Goal: Task Accomplishment & Management: Manage account settings

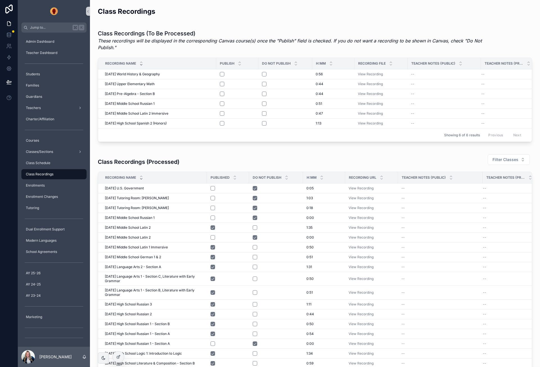
scroll to position [10, 0]
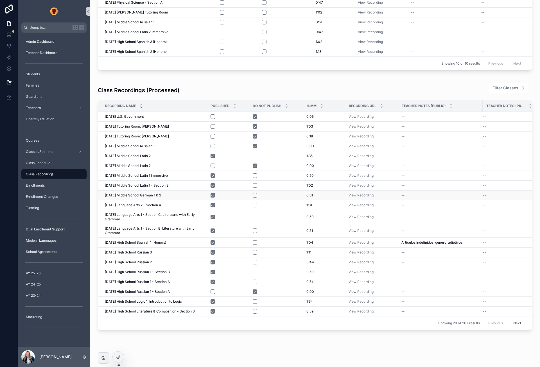
scroll to position [120, 0]
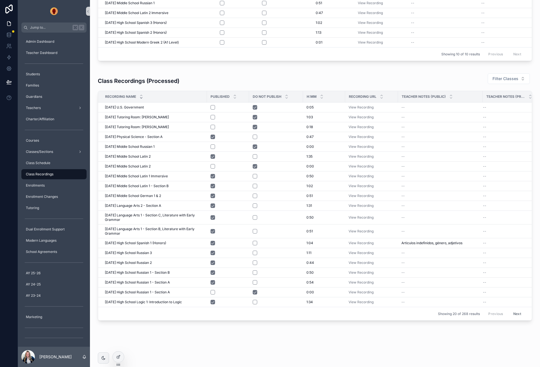
click at [518, 312] on button "Next" at bounding box center [517, 313] width 16 height 9
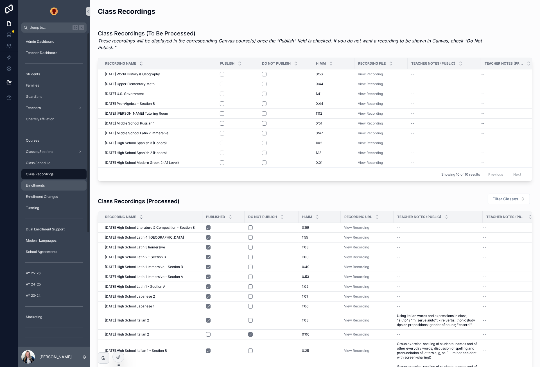
click at [42, 184] on span "Enrollments" at bounding box center [35, 185] width 19 height 4
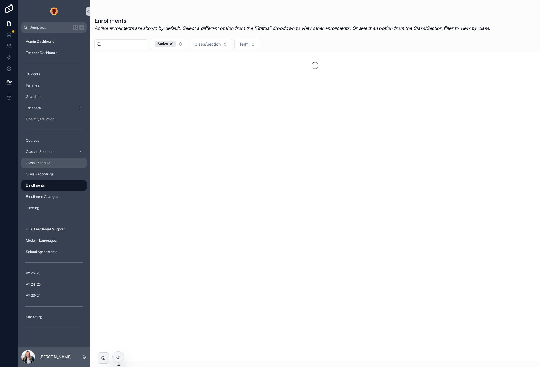
click at [49, 163] on span "Class Schedule" at bounding box center [38, 163] width 24 height 4
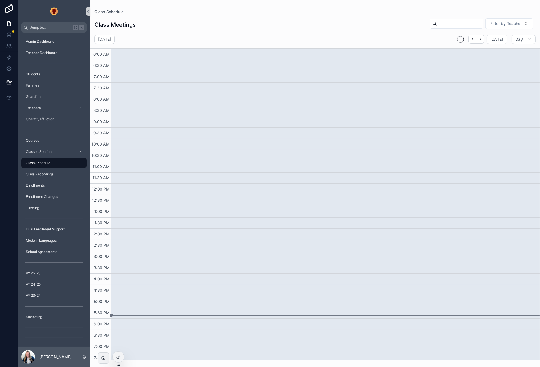
scroll to position [3, 0]
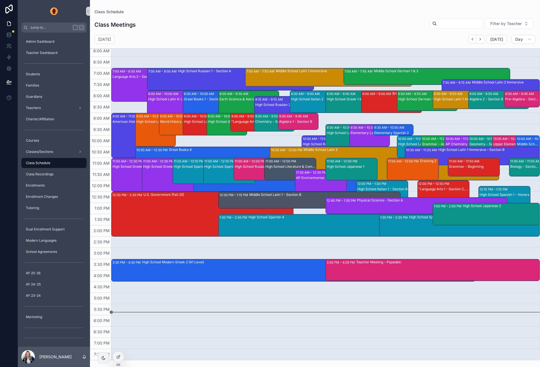
click at [383, 261] on div "Teacher Meeting - Papadaki" at bounding box center [447, 262] width 183 height 4
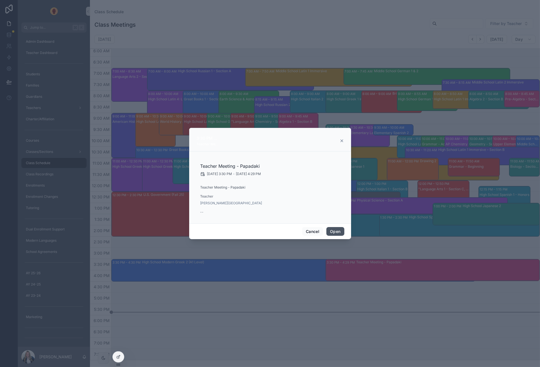
click at [331, 232] on button "Open" at bounding box center [335, 231] width 18 height 9
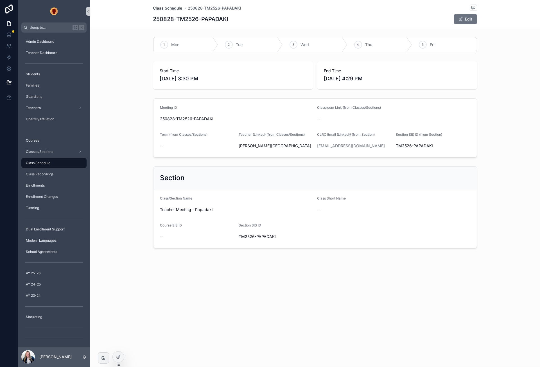
click at [163, 7] on span "Class Schedule" at bounding box center [167, 8] width 29 height 6
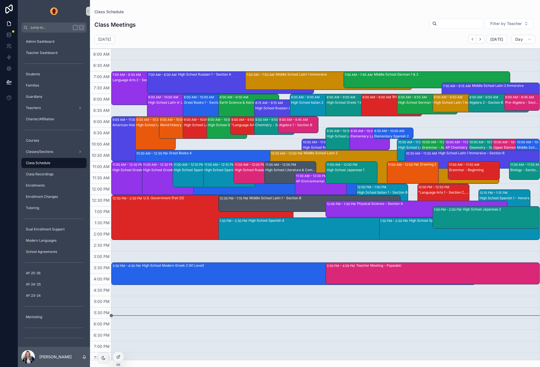
scroll to position [3, 0]
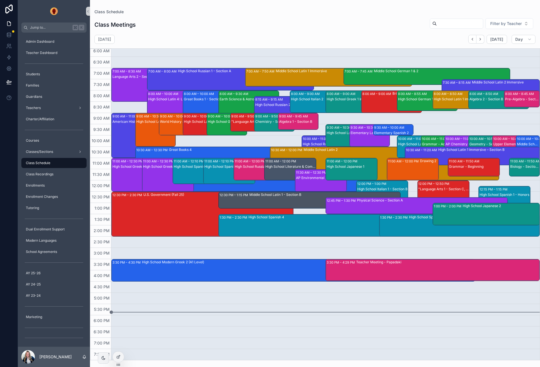
click at [396, 272] on div "Teacher Meeting - Papadaki" at bounding box center [447, 270] width 183 height 21
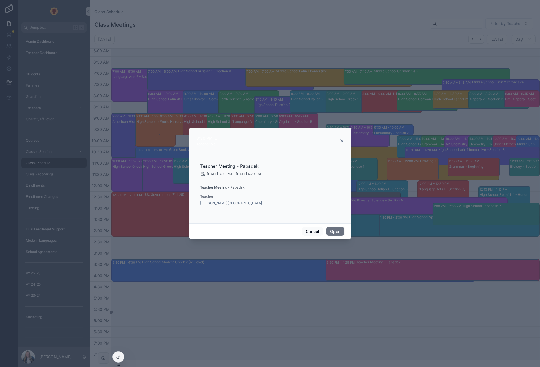
click at [342, 142] on icon "scrollable content" at bounding box center [342, 141] width 4 height 4
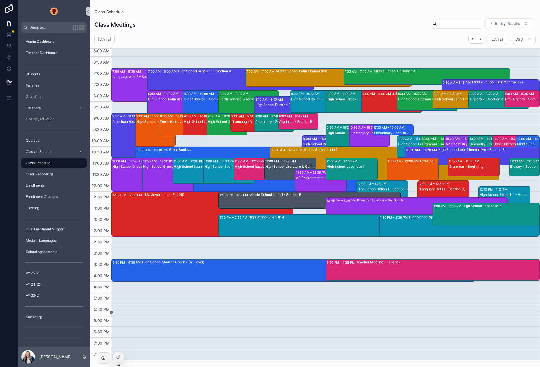
click at [176, 218] on div "U.S. Government (Fall 25)" at bounding box center [218, 214] width 150 height 44
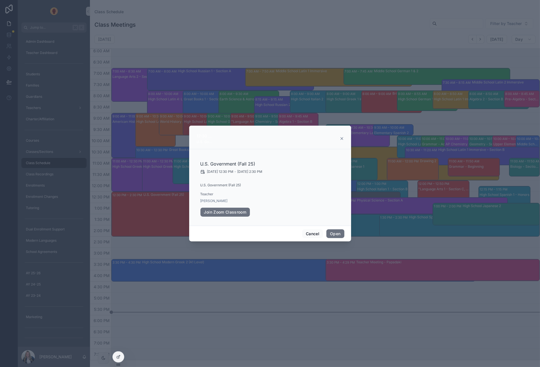
click at [301, 52] on div "scrollable content" at bounding box center [270, 183] width 540 height 367
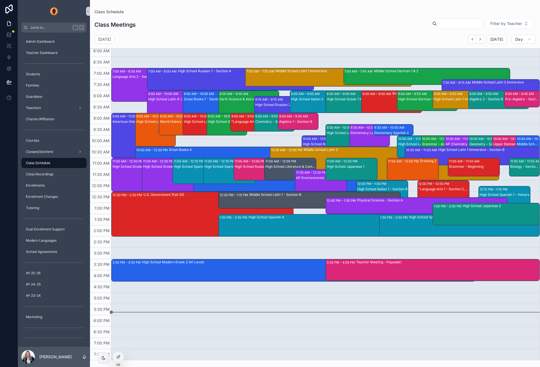
click at [189, 128] on div "High School Latin 1 - Section A" at bounding box center [203, 129] width 39 height 21
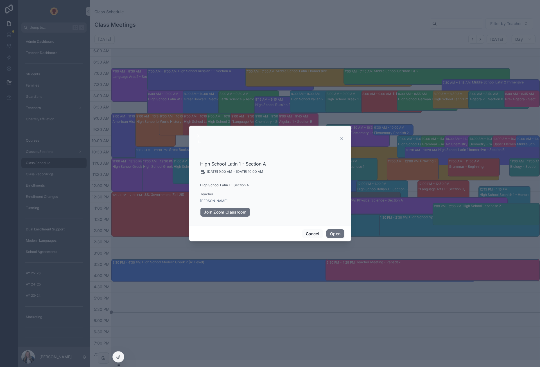
drag, startPoint x: 169, startPoint y: 358, endPoint x: 145, endPoint y: 356, distance: 23.7
click at [168, 358] on div "scrollable content" at bounding box center [270, 183] width 540 height 367
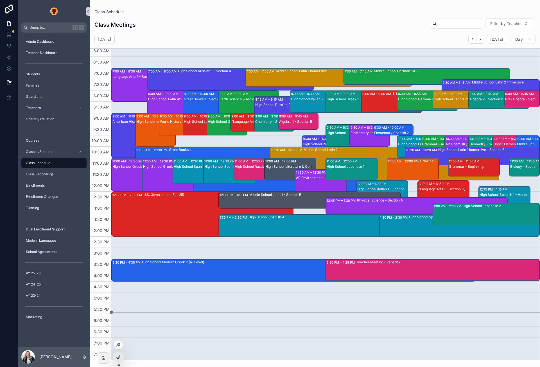
click at [118, 357] on icon at bounding box center [118, 357] width 4 height 4
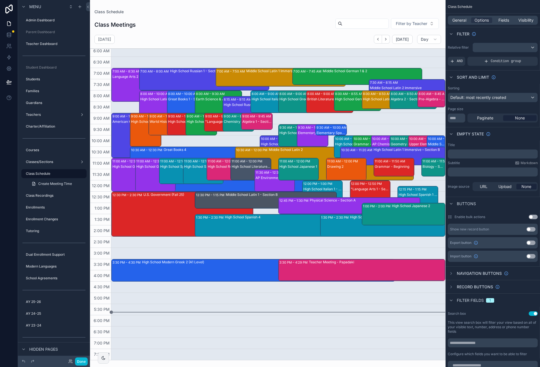
click at [115, 180] on div "scrollable content" at bounding box center [268, 183] width 356 height 367
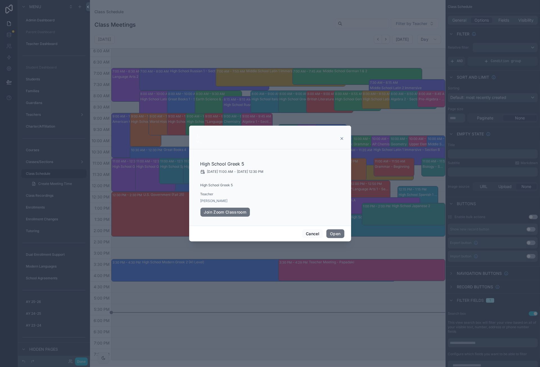
click at [292, 180] on div "High School Greek 5 8/28/2025 11:00 AM - 8/28/2025 12:30 PM High School Greek 5…" at bounding box center [270, 187] width 148 height 70
click at [341, 137] on icon "scrollable content" at bounding box center [342, 138] width 4 height 4
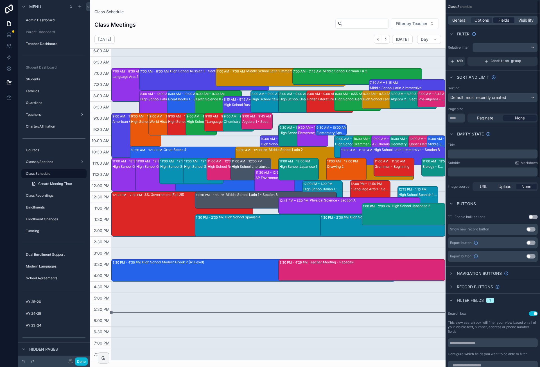
click at [505, 21] on span "Fields" at bounding box center [504, 20] width 11 height 6
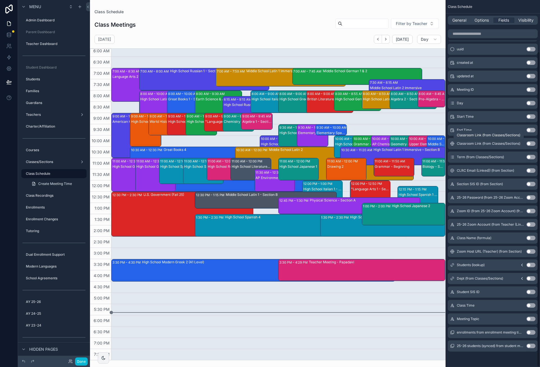
scroll to position [0, 0]
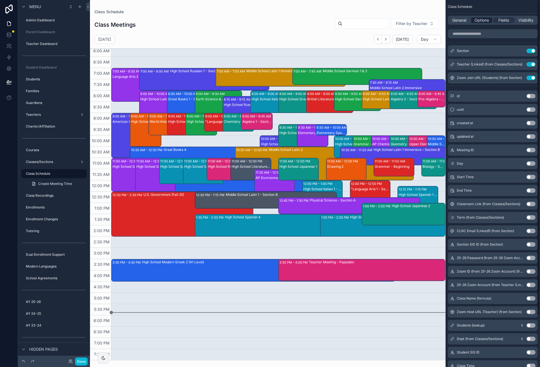
click at [481, 21] on span "Options" at bounding box center [482, 20] width 14 height 6
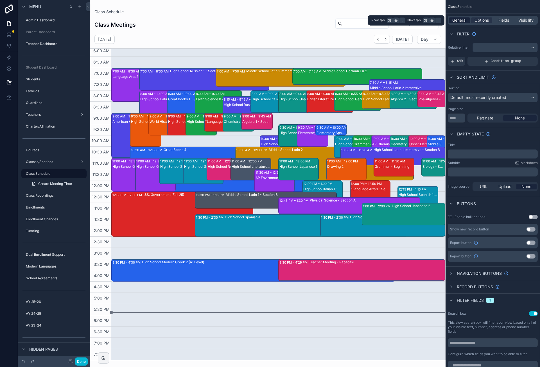
click at [465, 19] on span "General" at bounding box center [460, 20] width 14 height 6
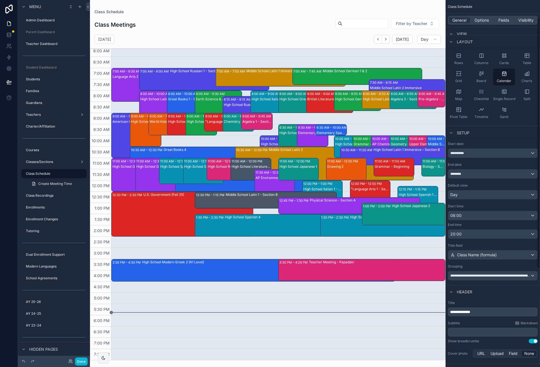
scroll to position [31, 0]
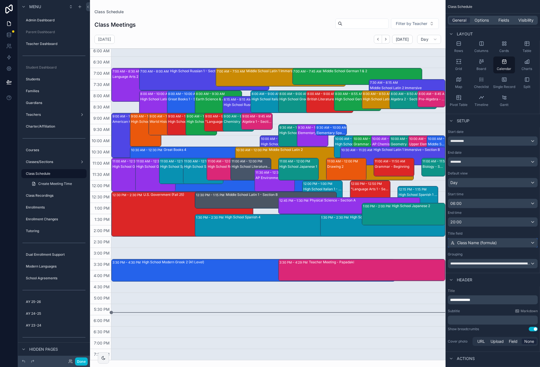
click at [498, 243] on div "Class Name (formula)" at bounding box center [492, 242] width 89 height 9
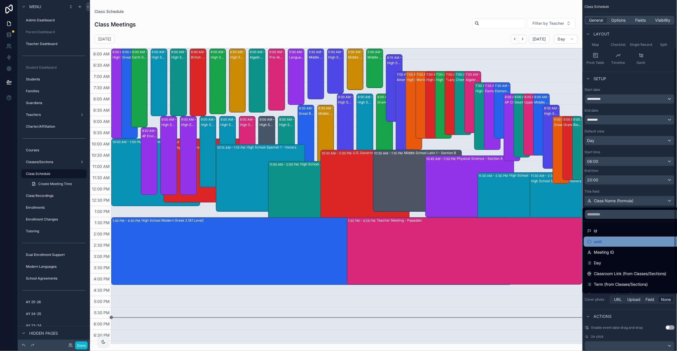
scroll to position [19, 0]
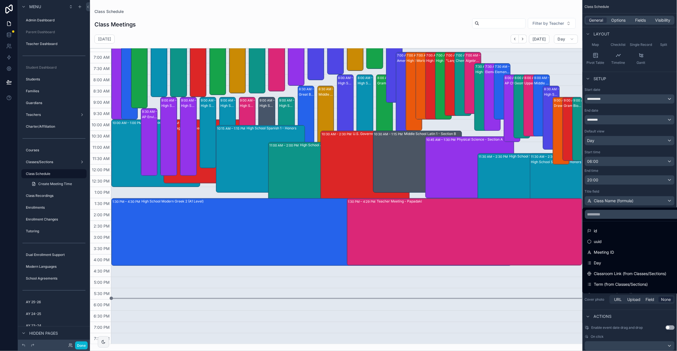
click at [540, 78] on div "scrollable content" at bounding box center [338, 175] width 677 height 351
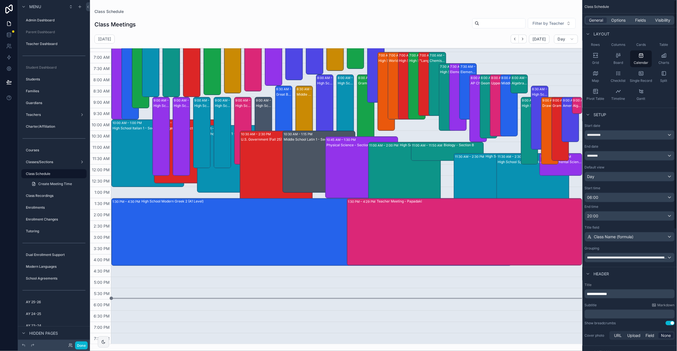
scroll to position [0, 0]
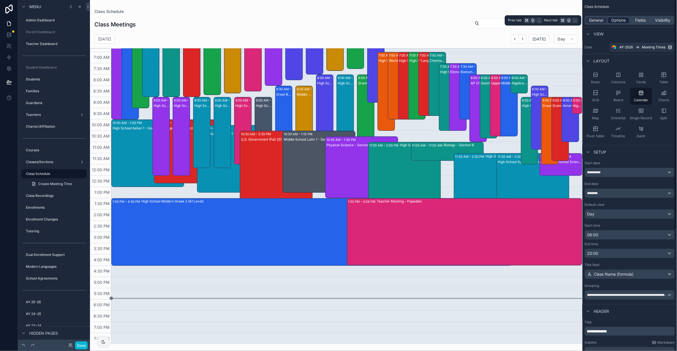
click at [540, 20] on span "Options" at bounding box center [618, 20] width 14 height 6
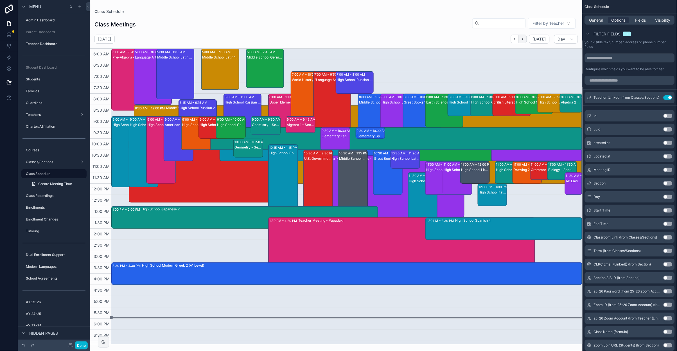
click at [525, 39] on icon "Next" at bounding box center [523, 39] width 4 height 4
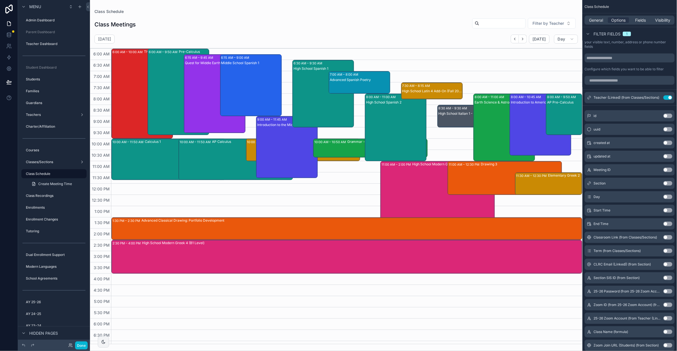
scroll to position [19, 0]
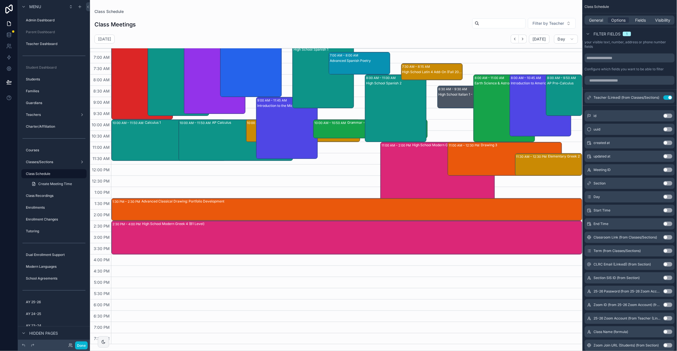
click at [253, 134] on div "10:00 AM – 11:00 AM Elementary Greek 1" at bounding box center [303, 131] width 114 height 22
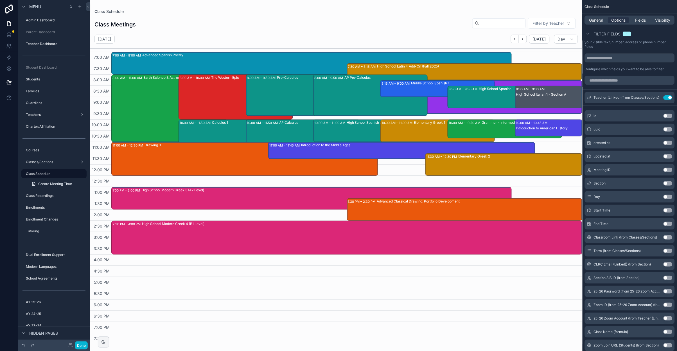
click at [416, 22] on div "Class Meetings Filter by Teacher" at bounding box center [335, 24] width 483 height 13
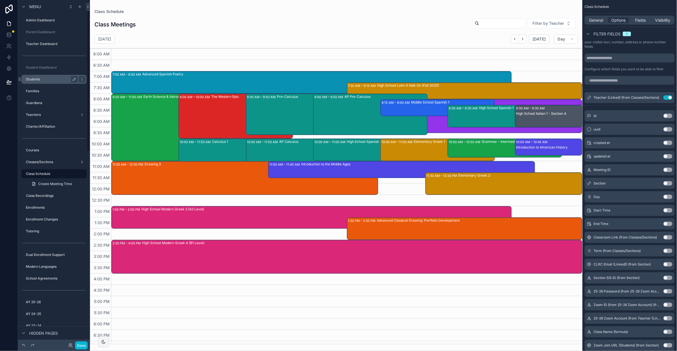
click at [44, 81] on label "Students" at bounding box center [50, 79] width 49 height 4
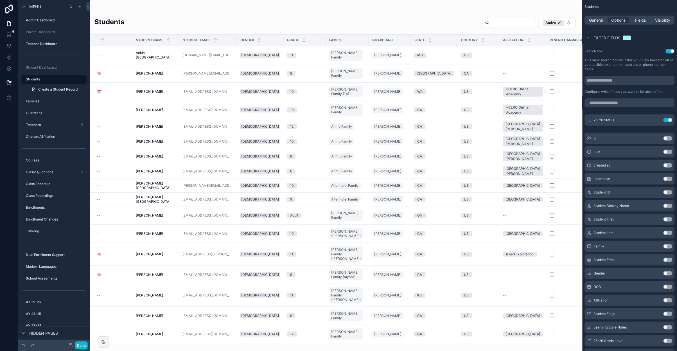
click at [153, 53] on div "scrollable content" at bounding box center [336, 175] width 492 height 351
click at [151, 53] on span "Ackla, [GEOGRAPHIC_DATA]" at bounding box center [156, 55] width 40 height 9
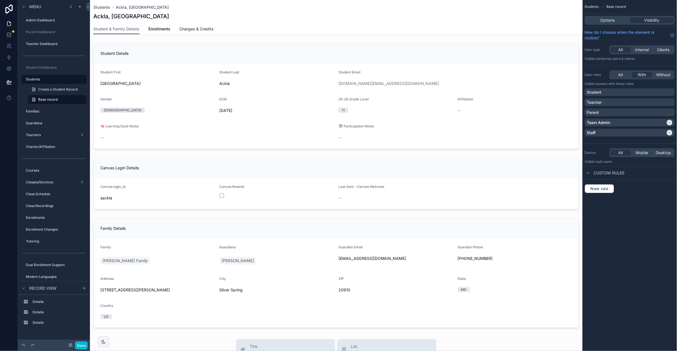
click at [192, 27] on span "Charges & Credits" at bounding box center [196, 29] width 34 height 6
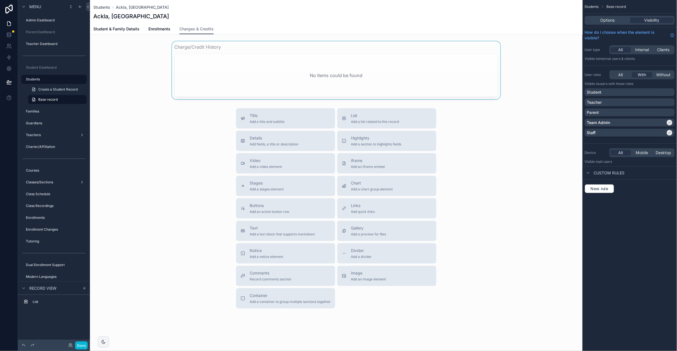
click at [215, 47] on div "scrollable content" at bounding box center [336, 70] width 492 height 58
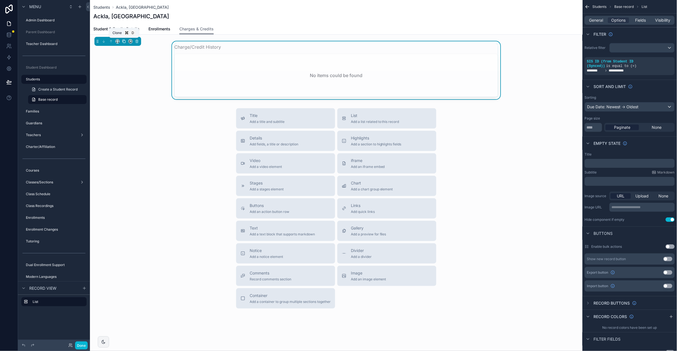
click at [123, 40] on icon "scrollable content" at bounding box center [124, 41] width 2 height 2
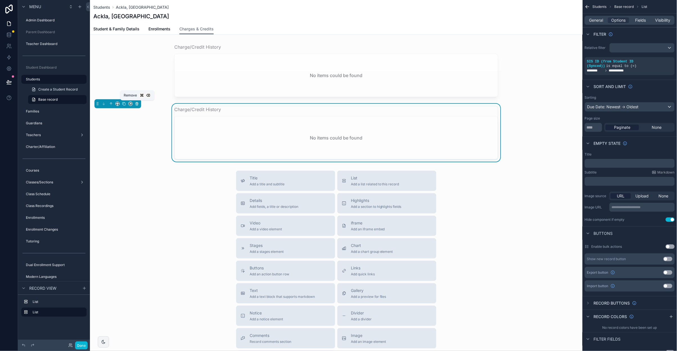
click at [137, 102] on icon "scrollable content" at bounding box center [137, 104] width 4 height 4
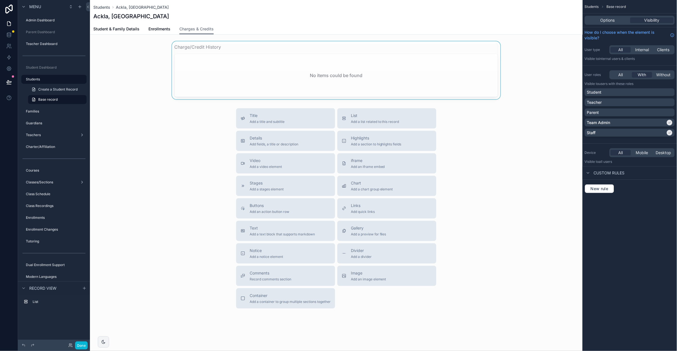
click at [195, 51] on div "scrollable content" at bounding box center [336, 70] width 492 height 58
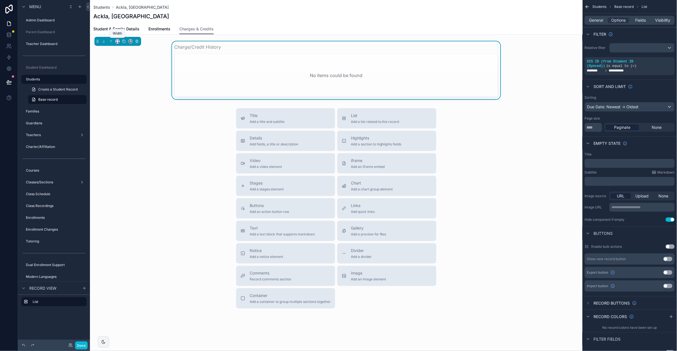
click at [117, 41] on icon "scrollable content" at bounding box center [118, 41] width 4 height 4
click at [125, 113] on span "Full width" at bounding box center [128, 115] width 17 height 7
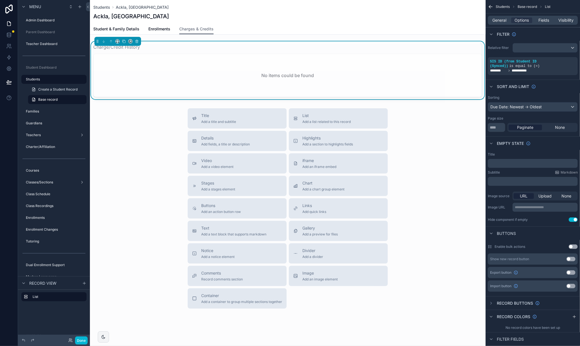
click at [175, 46] on div "Charge/Credit History" at bounding box center [287, 47] width 389 height 7
click at [239, 294] on span "Container" at bounding box center [241, 296] width 81 height 6
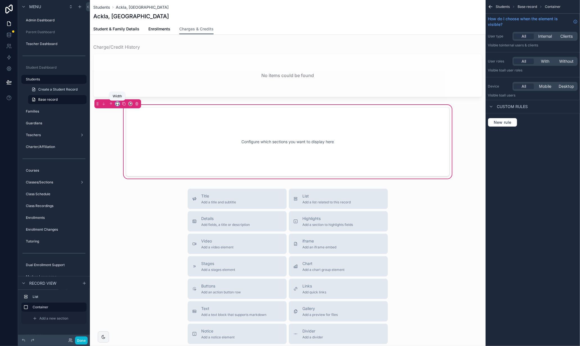
click at [118, 102] on icon "scrollable content" at bounding box center [117, 102] width 3 height 1
click at [130, 175] on span "Full width" at bounding box center [128, 178] width 17 height 7
click at [112, 103] on icon "scrollable content" at bounding box center [111, 104] width 4 height 4
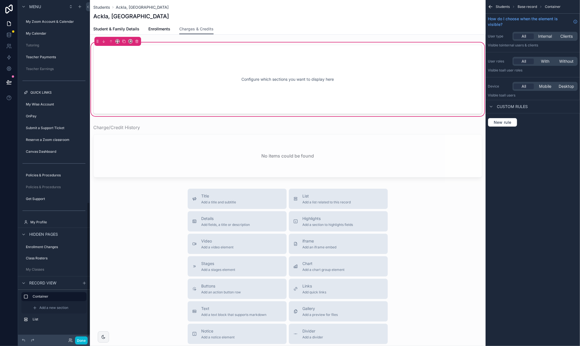
scroll to position [513, 0]
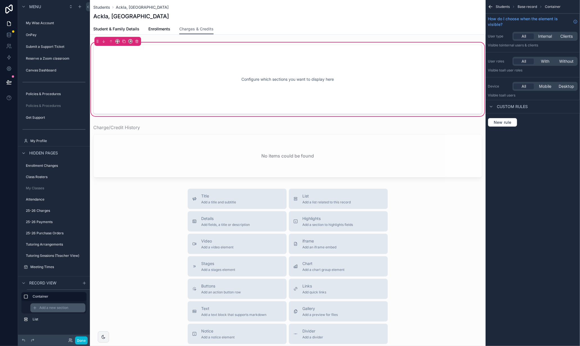
click at [47, 306] on span "Add a new section" at bounding box center [53, 308] width 29 height 4
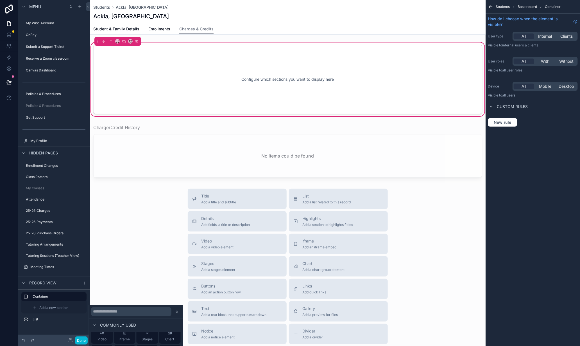
scroll to position [9, 0]
click at [124, 335] on span "List" at bounding box center [125, 336] width 6 height 4
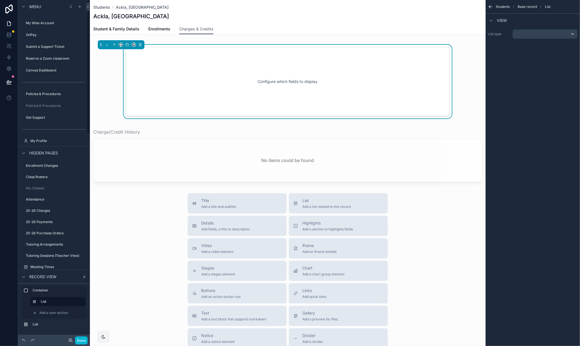
scroll to position [0, 0]
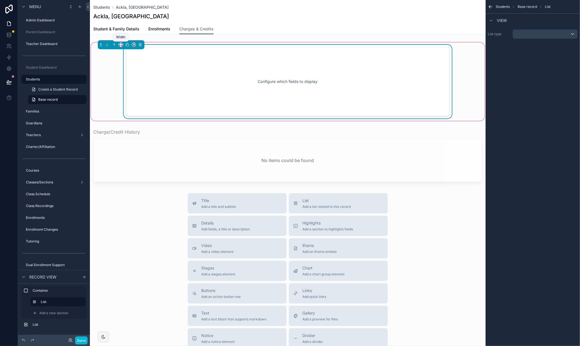
click at [120, 45] on icon "scrollable content" at bounding box center [121, 45] width 4 height 4
click at [126, 85] on span "50%" at bounding box center [127, 87] width 9 height 7
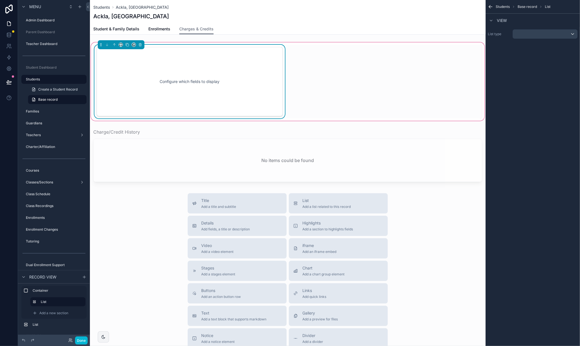
click at [158, 49] on div "Configure which fields to display" at bounding box center [190, 81] width 186 height 69
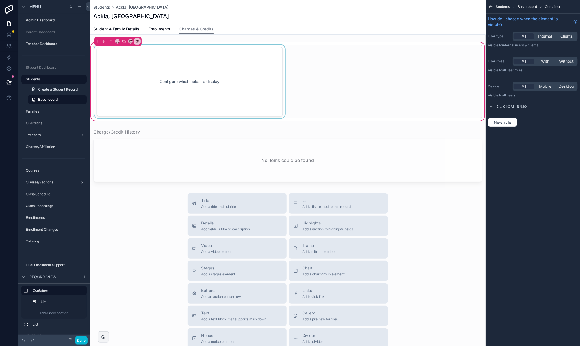
click at [197, 83] on div "scrollable content" at bounding box center [189, 82] width 193 height 74
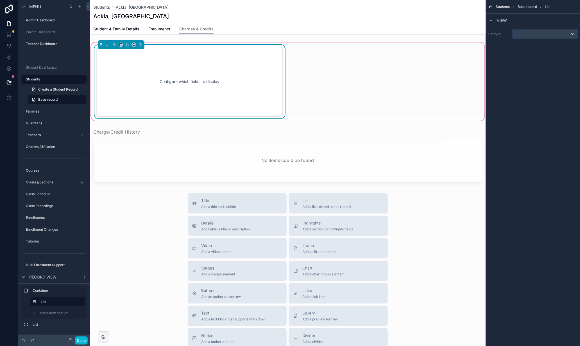
click at [519, 35] on div "scrollable content" at bounding box center [545, 34] width 65 height 9
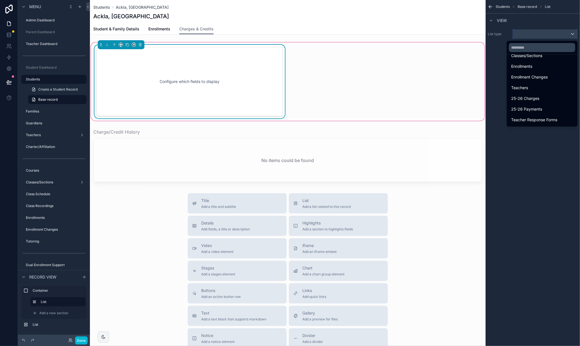
scroll to position [229, 0]
click at [536, 95] on span "25-26 Charges" at bounding box center [525, 95] width 28 height 7
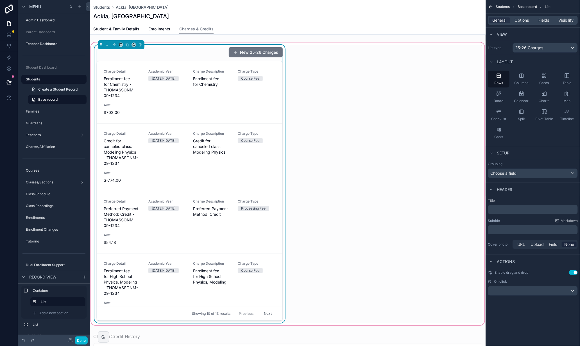
click at [178, 54] on div "New 25-26 Charges" at bounding box center [190, 52] width 186 height 11
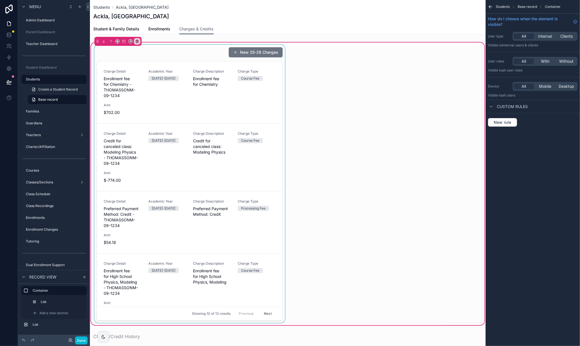
click at [185, 56] on div "scrollable content" at bounding box center [189, 184] width 193 height 278
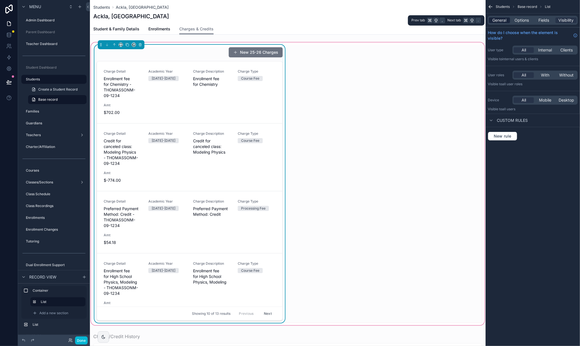
click at [501, 21] on span "General" at bounding box center [500, 20] width 14 height 6
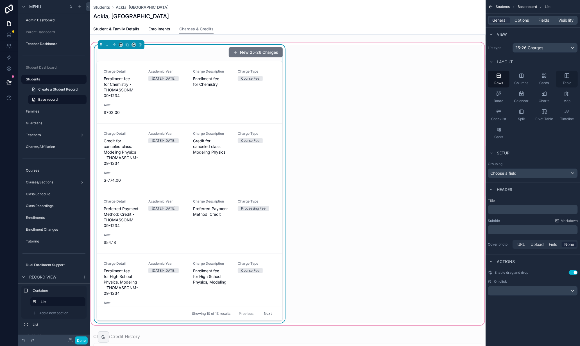
click at [540, 79] on div "Table" at bounding box center [567, 79] width 22 height 17
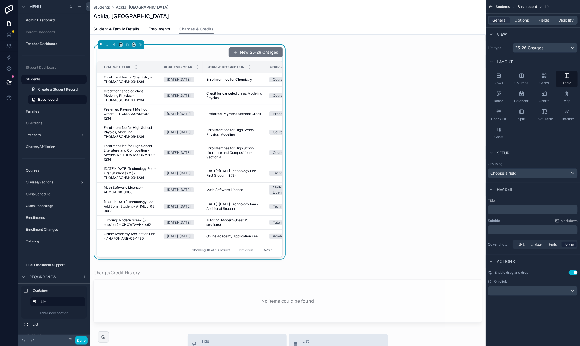
click at [507, 213] on div "﻿" at bounding box center [533, 209] width 90 height 9
click at [511, 210] on p "﻿" at bounding box center [533, 210] width 87 height 6
click at [187, 53] on div "2025-2026 Charges New 25-26 Charges" at bounding box center [190, 52] width 186 height 11
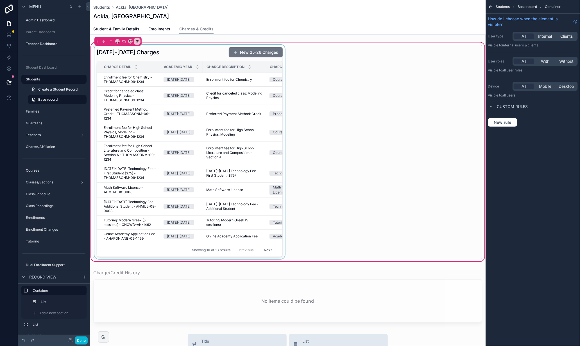
click at [252, 89] on div "scrollable content" at bounding box center [189, 152] width 193 height 214
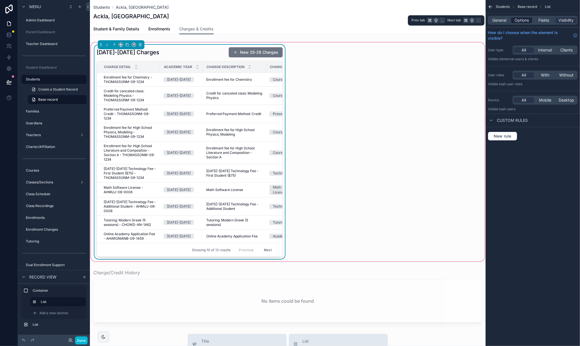
click at [522, 20] on span "Options" at bounding box center [522, 20] width 14 height 6
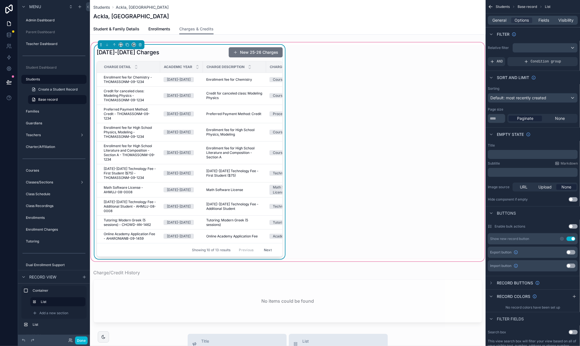
click at [540, 238] on button "Use setting" at bounding box center [571, 238] width 9 height 4
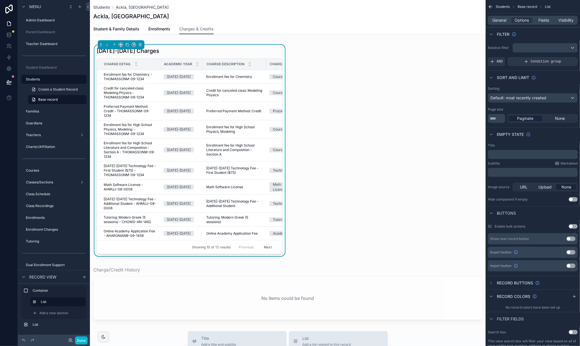
drag, startPoint x: 546, startPoint y: 19, endPoint x: 547, endPoint y: 24, distance: 5.2
click at [540, 19] on span "Fields" at bounding box center [544, 20] width 11 height 6
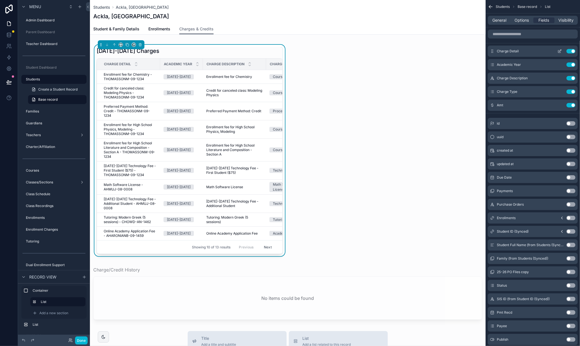
click at [540, 52] on button "Use setting" at bounding box center [571, 51] width 9 height 4
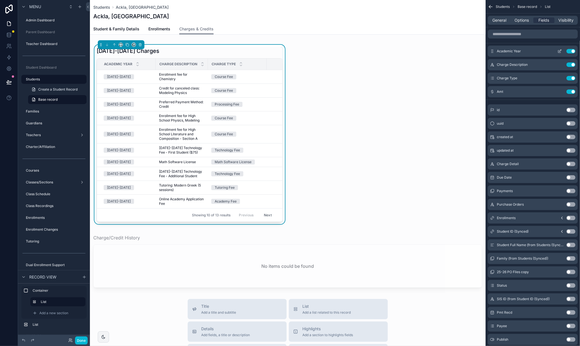
click at [540, 52] on button "Use setting" at bounding box center [571, 51] width 9 height 4
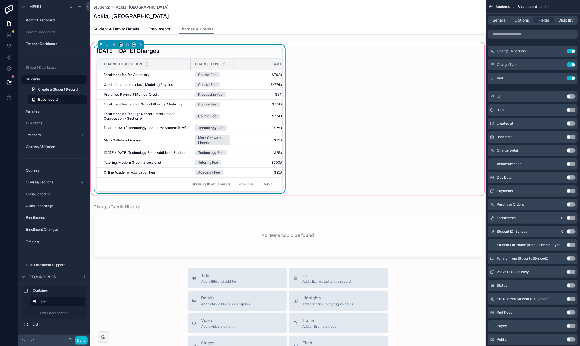
drag, startPoint x: 159, startPoint y: 62, endPoint x: 191, endPoint y: 61, distance: 31.2
click at [191, 61] on div "scrollable content" at bounding box center [191, 63] width 2 height 11
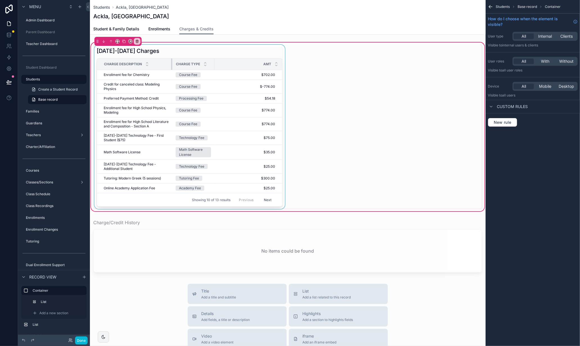
drag, startPoint x: 191, startPoint y: 63, endPoint x: 234, endPoint y: 65, distance: 42.8
click at [172, 63] on div "scrollable content" at bounding box center [172, 63] width 2 height 11
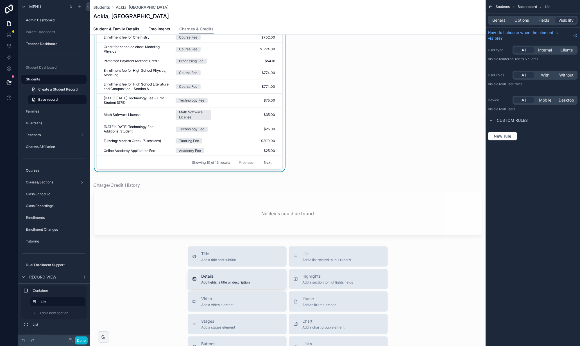
scroll to position [0, 0]
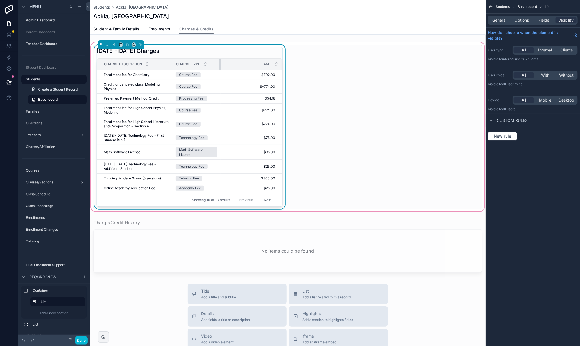
drag, startPoint x: 213, startPoint y: 62, endPoint x: 220, endPoint y: 62, distance: 6.2
click at [220, 62] on div "scrollable content" at bounding box center [221, 63] width 2 height 11
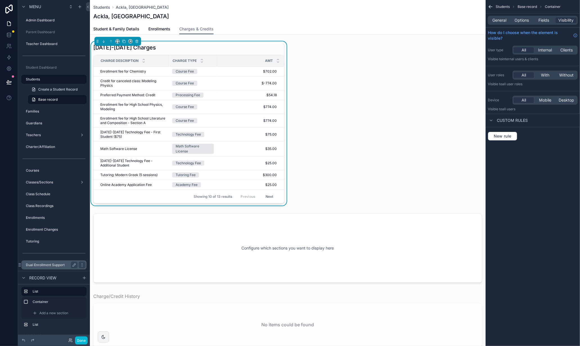
drag, startPoint x: 57, startPoint y: 300, endPoint x: 82, endPoint y: 263, distance: 44.2
click at [57, 300] on label "Container" at bounding box center [59, 301] width 52 height 4
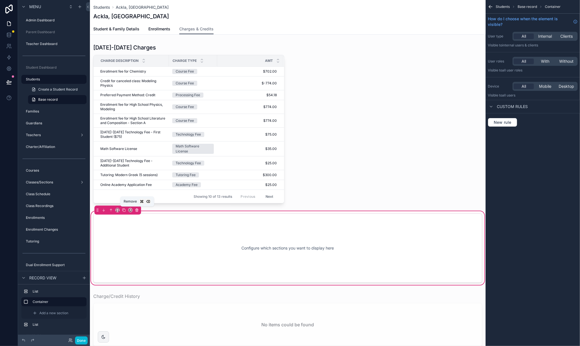
click at [136, 209] on icon "scrollable content" at bounding box center [137, 210] width 4 height 4
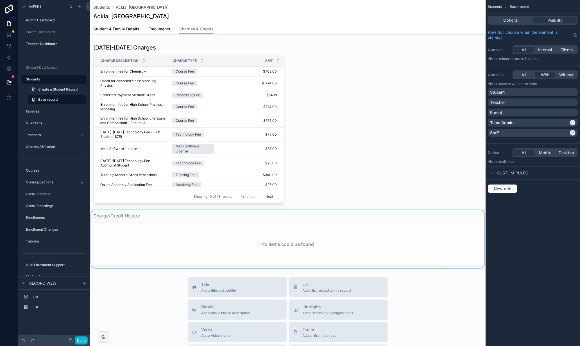
click at [145, 213] on div "scrollable content" at bounding box center [288, 239] width 396 height 58
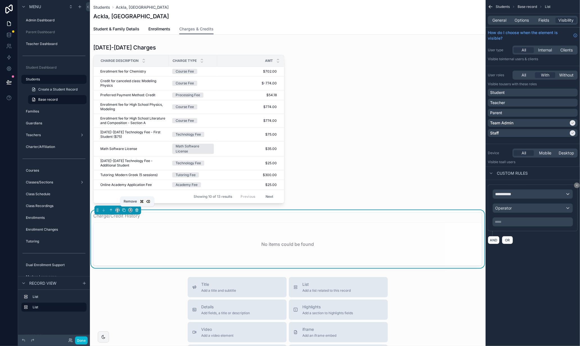
click at [136, 209] on icon "scrollable content" at bounding box center [137, 210] width 4 height 4
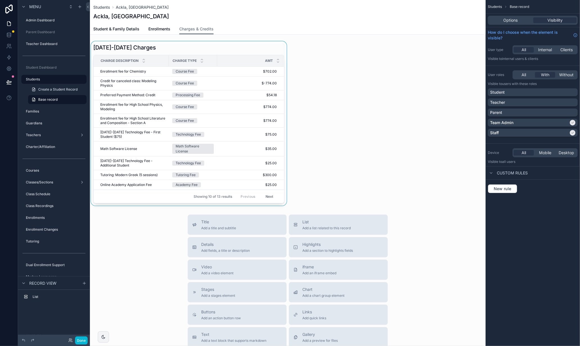
click at [203, 48] on div "scrollable content" at bounding box center [189, 123] width 198 height 164
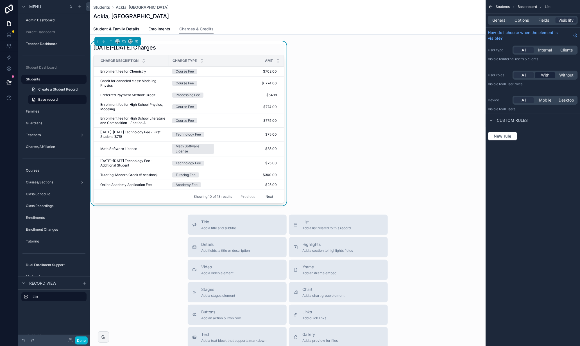
click at [540, 75] on span "With" at bounding box center [545, 75] width 8 height 6
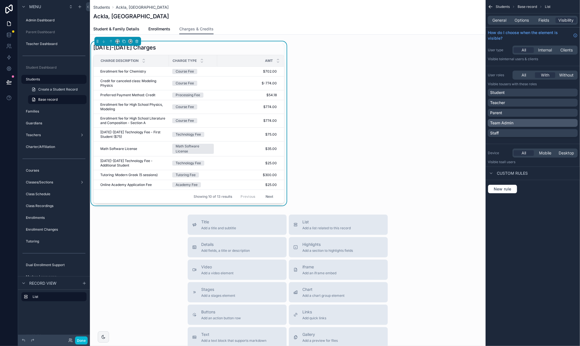
click at [540, 123] on div "Team Admin" at bounding box center [532, 123] width 85 height 6
click at [149, 235] on div "Title Add a title and subtitle List Add a list related to this record Details A…" at bounding box center [288, 314] width 396 height 200
click at [118, 40] on icon "scrollable content" at bounding box center [118, 41] width 4 height 4
click at [134, 114] on span "Full width" at bounding box center [128, 115] width 17 height 7
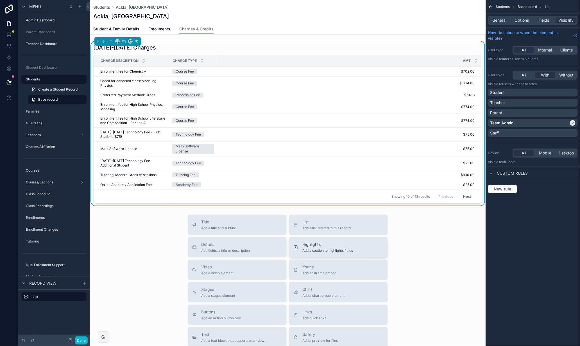
click at [348, 247] on div "Highlights Add a section to highlights fields" at bounding box center [327, 246] width 51 height 11
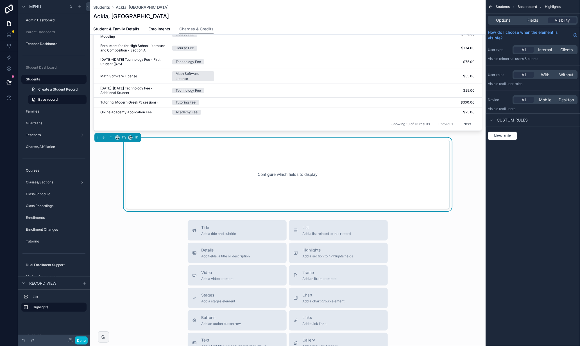
scroll to position [74, 0]
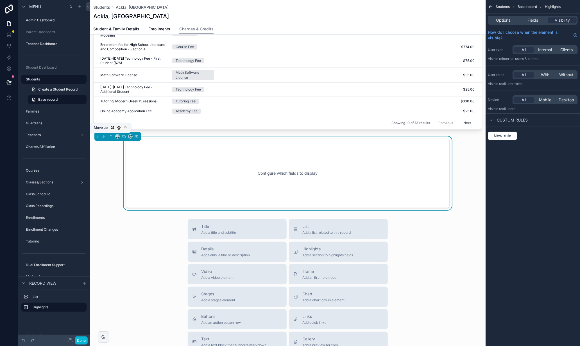
click at [110, 136] on icon "scrollable content" at bounding box center [111, 136] width 4 height 4
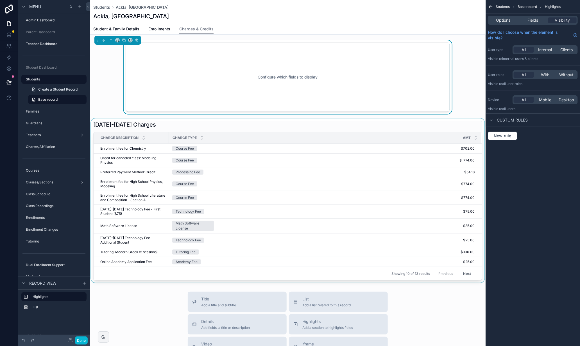
scroll to position [0, 0]
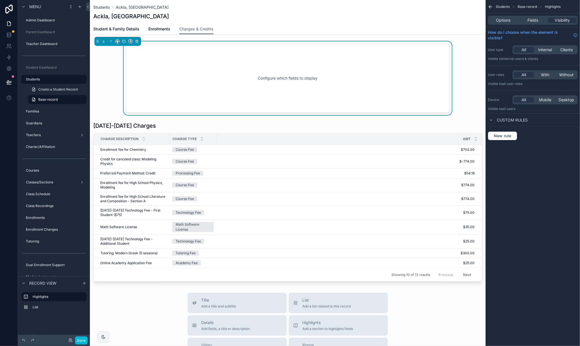
click at [227, 48] on div "Configure which fields to display" at bounding box center [288, 78] width 324 height 69
click at [118, 41] on icon "scrollable content" at bounding box center [118, 41] width 4 height 4
click at [124, 79] on div "50%" at bounding box center [129, 84] width 24 height 10
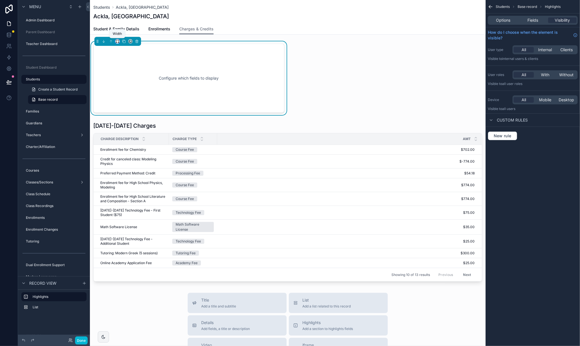
click at [118, 41] on icon "scrollable content" at bounding box center [118, 41] width 4 height 4
click at [125, 73] on span "33%" at bounding box center [124, 73] width 9 height 7
click at [274, 73] on div "Configure which fields to display 2025-2026 Charges Charge Description Charge T…" at bounding box center [288, 162] width 396 height 242
click at [124, 41] on icon "scrollable content" at bounding box center [124, 41] width 4 height 4
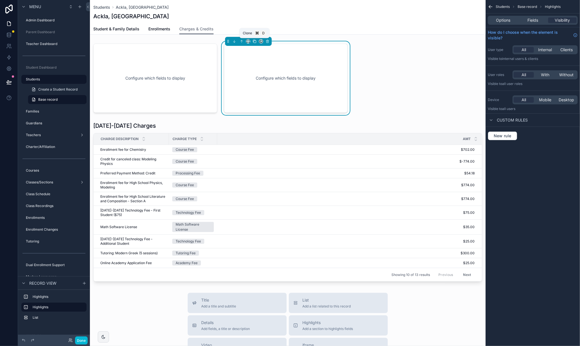
click at [254, 41] on icon "scrollable content" at bounding box center [255, 41] width 4 height 4
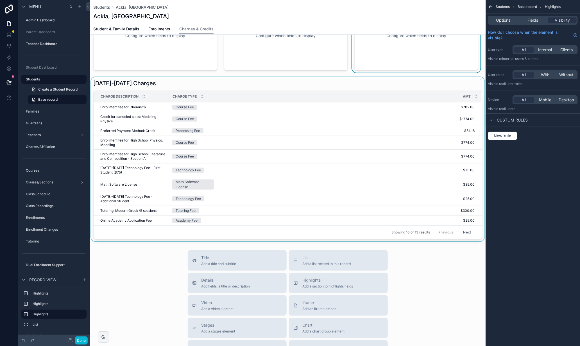
scroll to position [47, 0]
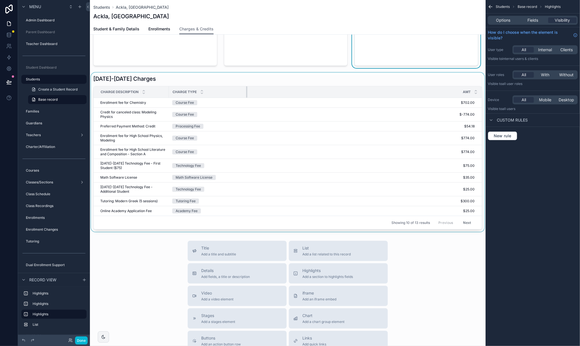
drag, startPoint x: 216, startPoint y: 91, endPoint x: 175, endPoint y: 89, distance: 41.6
click at [247, 94] on div "scrollable content" at bounding box center [247, 91] width 2 height 11
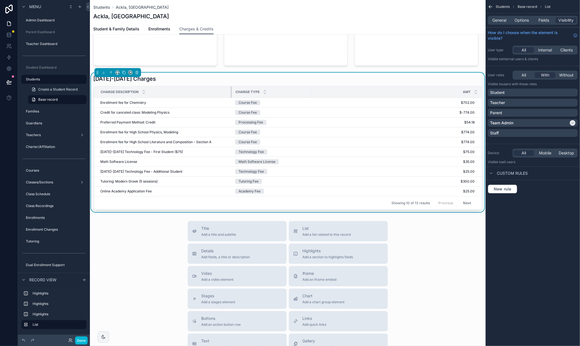
drag, startPoint x: 168, startPoint y: 89, endPoint x: 236, endPoint y: 89, distance: 67.5
click at [236, 89] on tr "Charge Description Charge Type Amt" at bounding box center [288, 92] width 388 height 12
drag, startPoint x: 311, startPoint y: 92, endPoint x: 293, endPoint y: 94, distance: 17.2
click at [293, 94] on div "scrollable content" at bounding box center [294, 91] width 2 height 11
click at [540, 20] on span "Fields" at bounding box center [544, 20] width 11 height 6
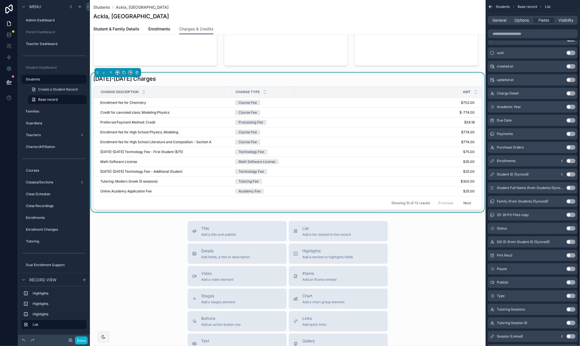
scroll to position [58, 0]
click at [540, 134] on button "Use setting" at bounding box center [571, 133] width 9 height 4
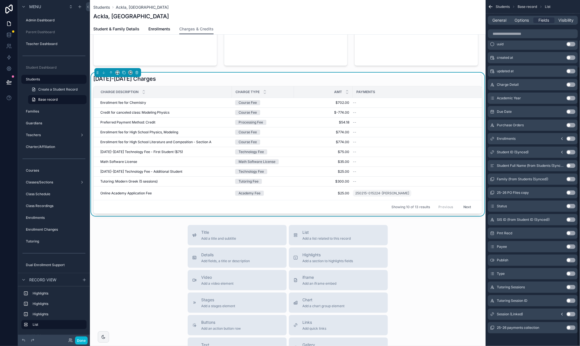
scroll to position [82, 0]
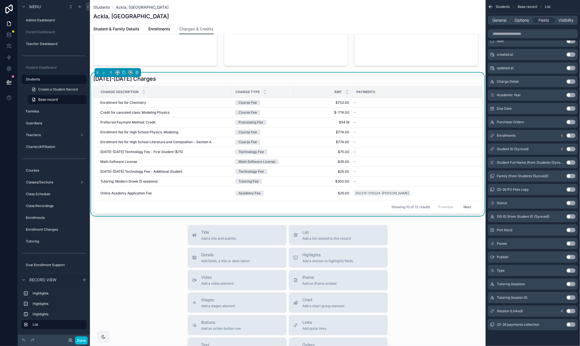
click at [540, 324] on button "Use setting" at bounding box center [571, 324] width 9 height 4
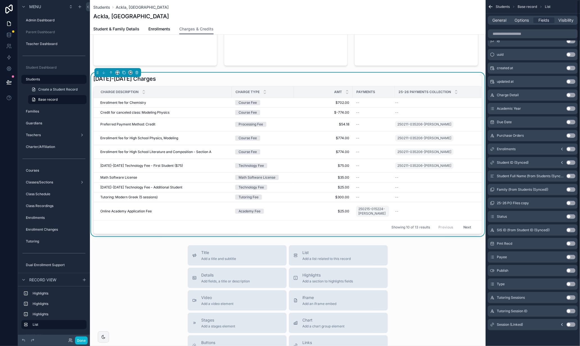
scroll to position [0, 0]
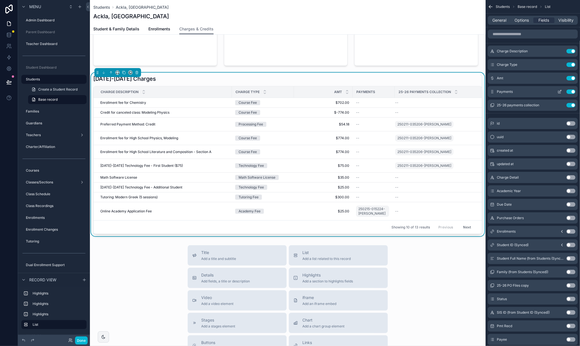
click at [540, 92] on button "Use setting" at bounding box center [571, 91] width 9 height 4
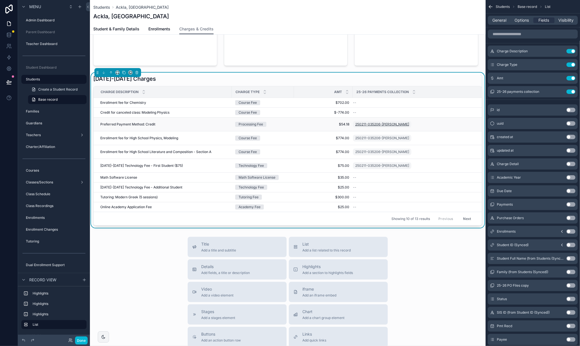
click at [387, 124] on span "250211-035206-Thomasson" at bounding box center [382, 124] width 54 height 4
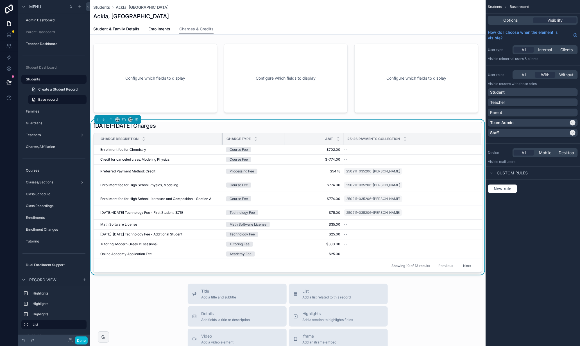
drag, startPoint x: 231, startPoint y: 137, endPoint x: 222, endPoint y: 137, distance: 8.5
click at [222, 137] on div "scrollable content" at bounding box center [223, 138] width 2 height 11
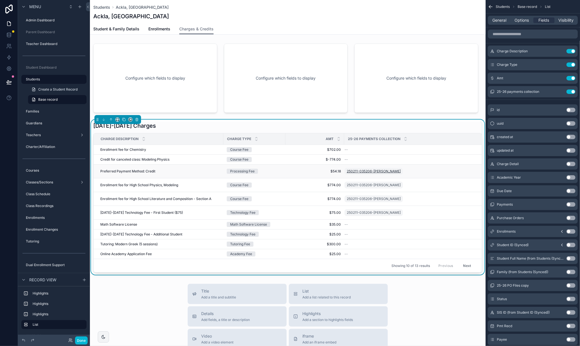
click at [379, 171] on span "250211-035206-Thomasson" at bounding box center [374, 171] width 54 height 4
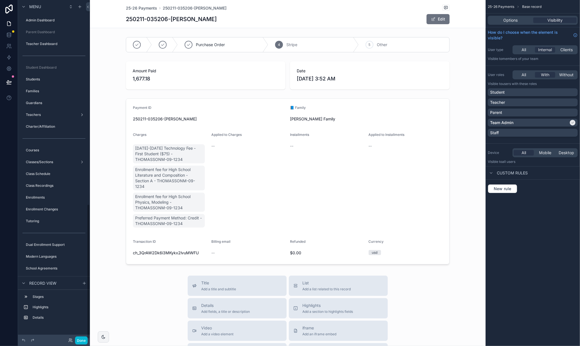
scroll to position [513, 0]
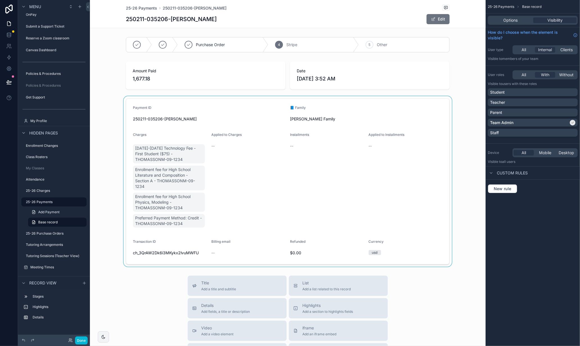
click at [355, 103] on div "scrollable content" at bounding box center [288, 181] width 396 height 170
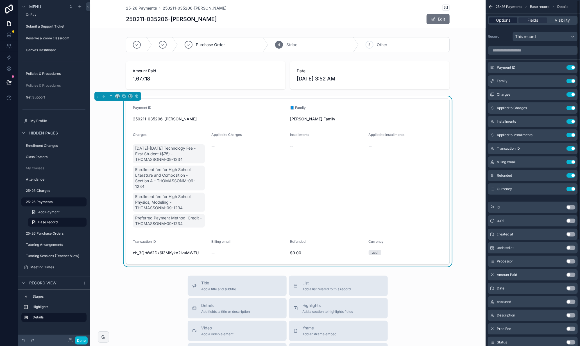
click at [505, 21] on span "Options" at bounding box center [503, 20] width 14 height 6
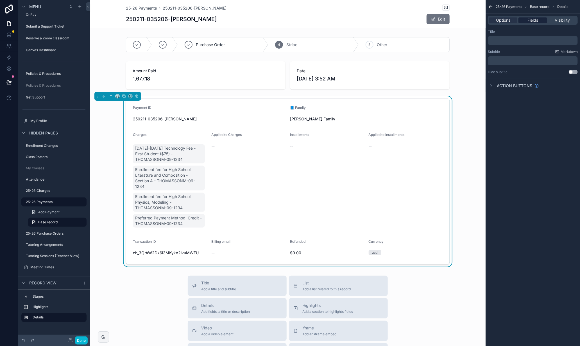
click at [530, 20] on span "Fields" at bounding box center [533, 20] width 11 height 6
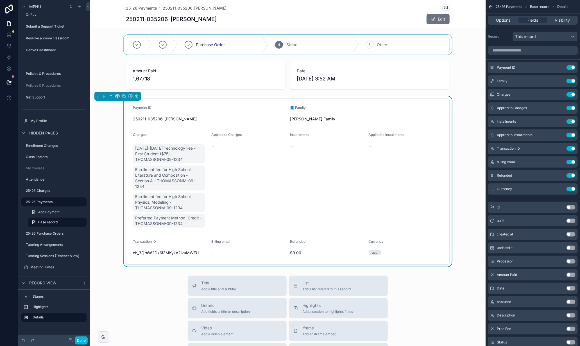
click at [410, 37] on div "scrollable content" at bounding box center [288, 45] width 396 height 20
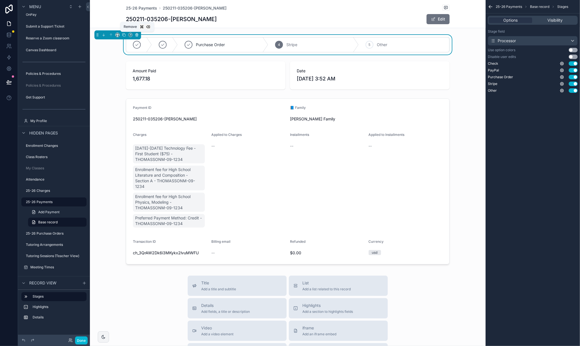
click at [137, 35] on icon "scrollable content" at bounding box center [137, 35] width 4 height 4
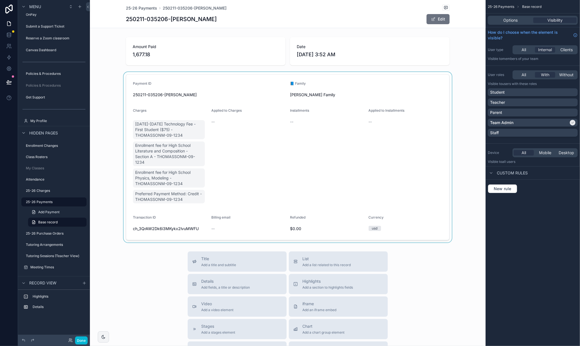
click at [230, 74] on div "scrollable content" at bounding box center [288, 157] width 396 height 170
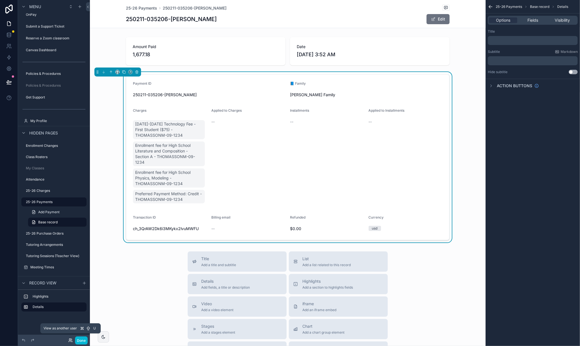
click at [70, 340] on icon at bounding box center [69, 338] width 1 height 1
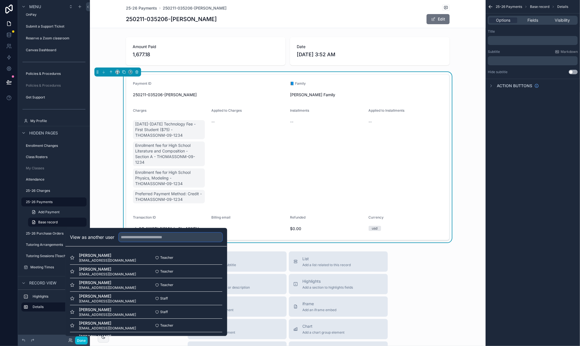
click at [141, 240] on input "text" at bounding box center [170, 236] width 103 height 9
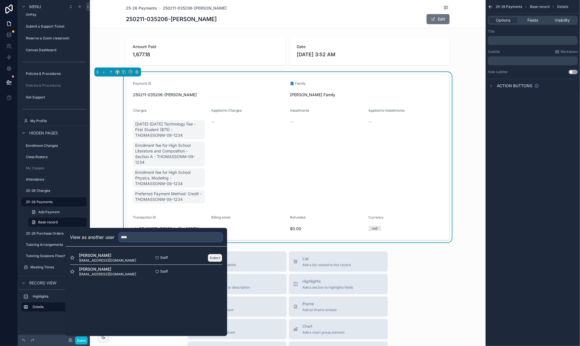
type input "****"
click at [212, 254] on button "Select" at bounding box center [215, 258] width 15 height 8
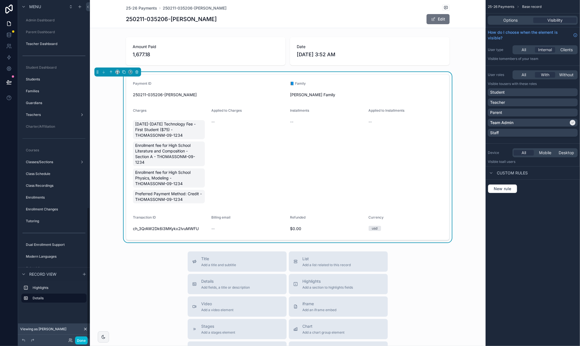
scroll to position [532, 0]
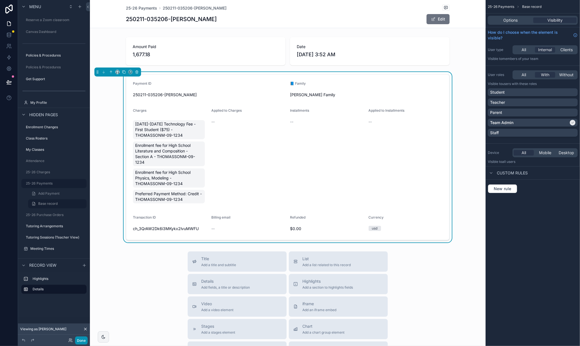
click at [78, 340] on button "Done" at bounding box center [81, 340] width 13 height 8
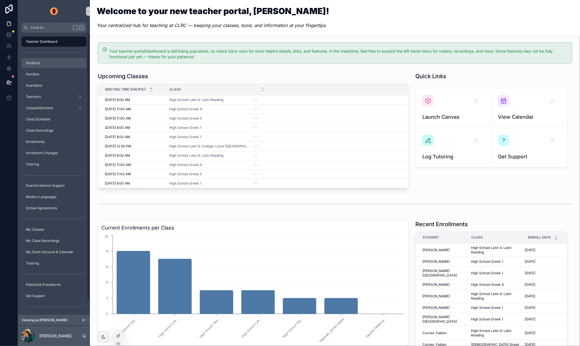
click at [33, 64] on span "Students" at bounding box center [33, 63] width 14 height 4
click at [8, 79] on icon at bounding box center [9, 82] width 6 height 6
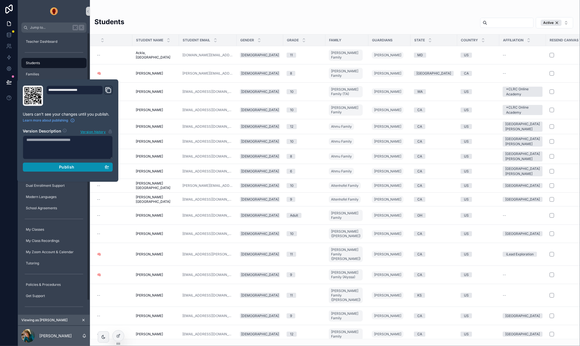
drag, startPoint x: 63, startPoint y: 165, endPoint x: 99, endPoint y: 53, distance: 117.2
click at [63, 165] on span "Publish" at bounding box center [66, 166] width 15 height 5
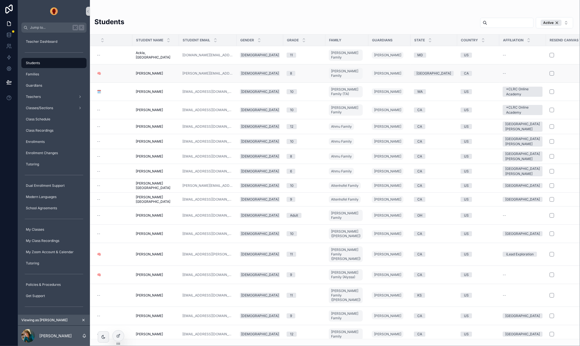
click at [151, 71] on span "[PERSON_NAME]" at bounding box center [149, 73] width 27 height 4
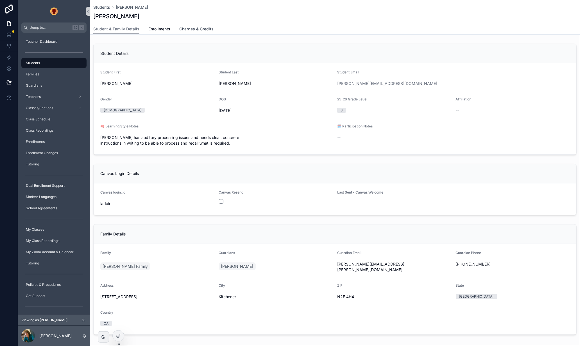
click at [202, 28] on span "Charges & Credits" at bounding box center [196, 29] width 34 height 6
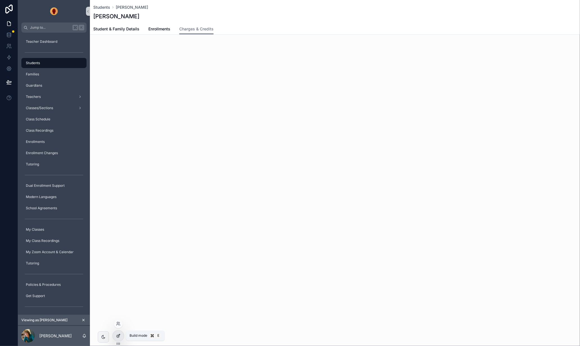
click at [119, 337] on icon at bounding box center [118, 336] width 3 height 3
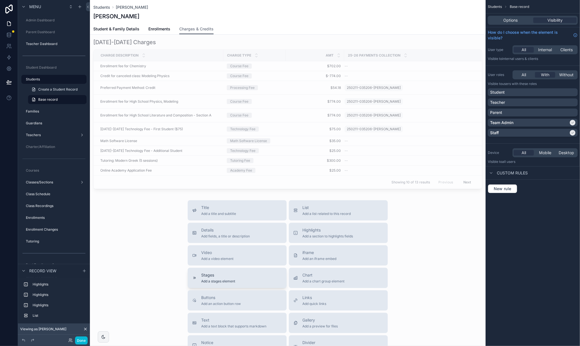
scroll to position [84, 0]
click at [212, 319] on span "Text" at bounding box center [233, 320] width 65 height 6
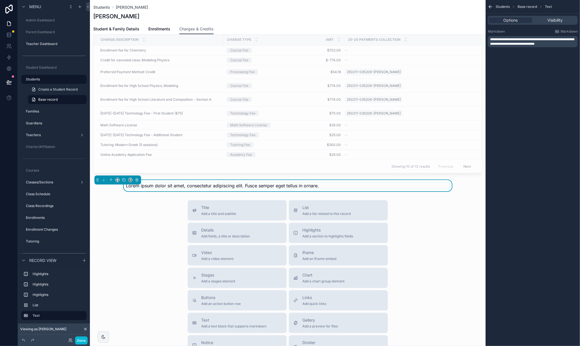
scroll to position [90, 0]
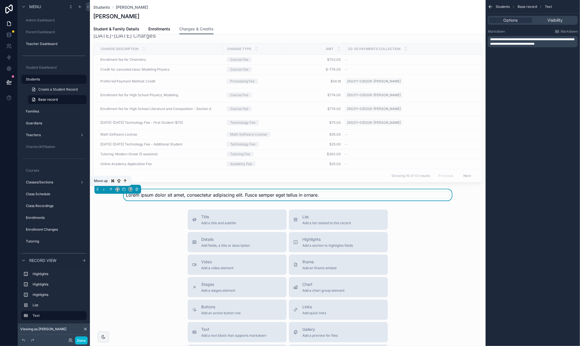
click at [111, 190] on icon "scrollable content" at bounding box center [111, 189] width 4 height 4
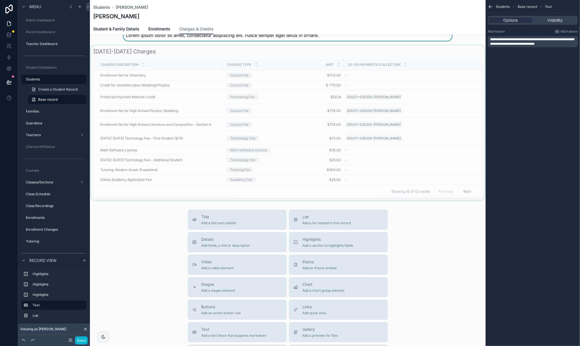
scroll to position [0, 0]
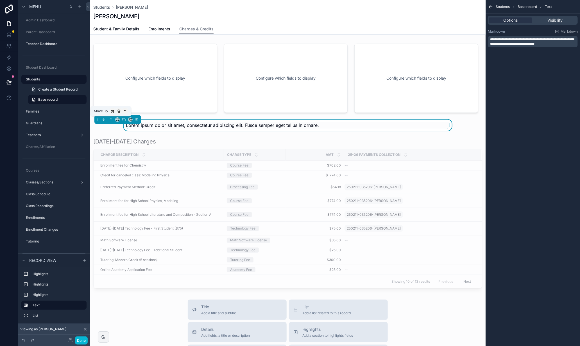
click at [111, 119] on icon "scrollable content" at bounding box center [111, 120] width 4 height 4
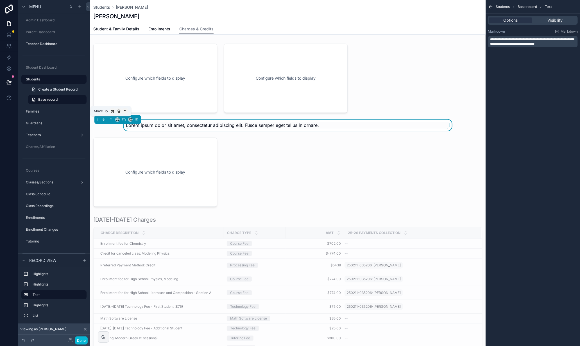
click at [111, 119] on icon "scrollable content" at bounding box center [111, 118] width 1 height 1
click at [111, 119] on icon "scrollable content" at bounding box center [111, 119] width 0 height 2
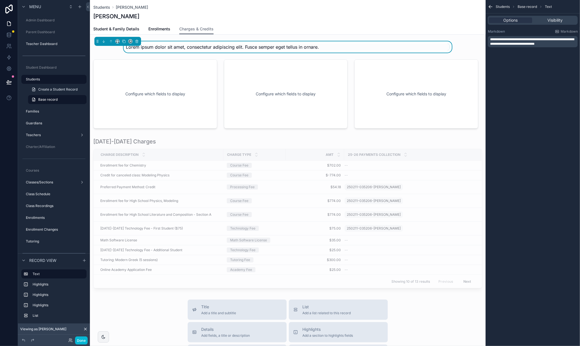
click at [166, 45] on span "Lorem ipsum dolor sit amet, consectetur adipiscing elit. Fusce semper eget tell…" at bounding box center [222, 47] width 193 height 6
click at [523, 43] on span "**********" at bounding box center [532, 42] width 84 height 8
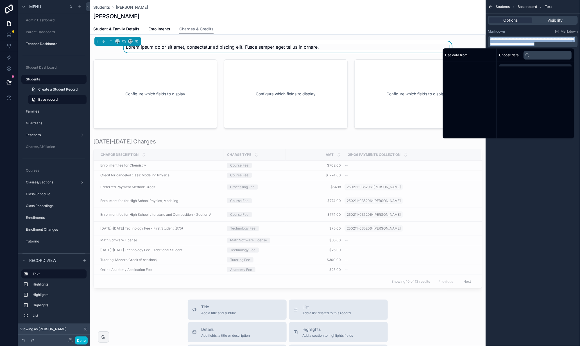
click at [523, 43] on span "**********" at bounding box center [532, 42] width 84 height 8
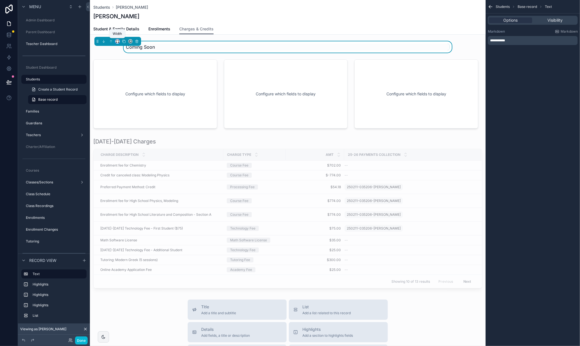
click at [116, 41] on icon "scrollable content" at bounding box center [118, 41] width 4 height 4
click at [127, 114] on span "Full width" at bounding box center [128, 115] width 17 height 7
click at [498, 42] on span "**********" at bounding box center [497, 40] width 15 height 3
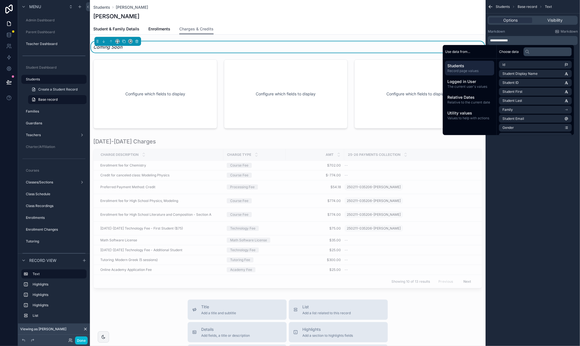
drag, startPoint x: 531, startPoint y: 160, endPoint x: 551, endPoint y: 118, distance: 46.7
click at [531, 160] on div "**********" at bounding box center [533, 173] width 94 height 346
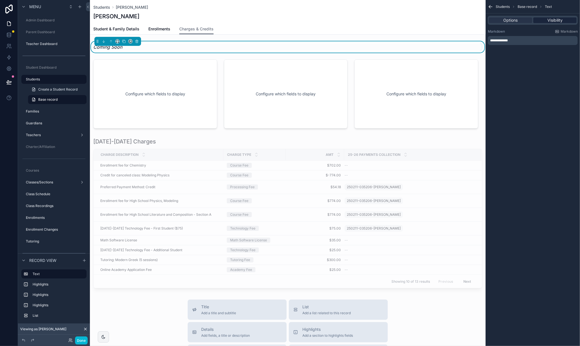
click at [549, 22] on span "Visibility" at bounding box center [555, 20] width 15 height 6
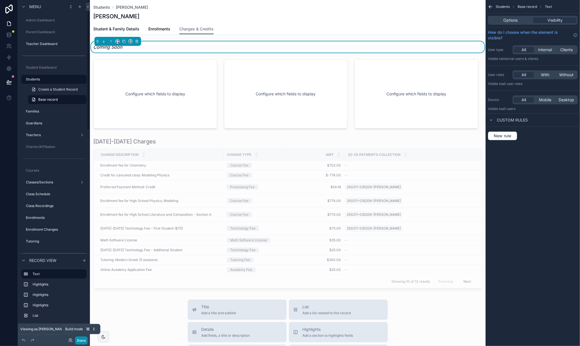
click at [83, 339] on button "Done" at bounding box center [81, 340] width 13 height 8
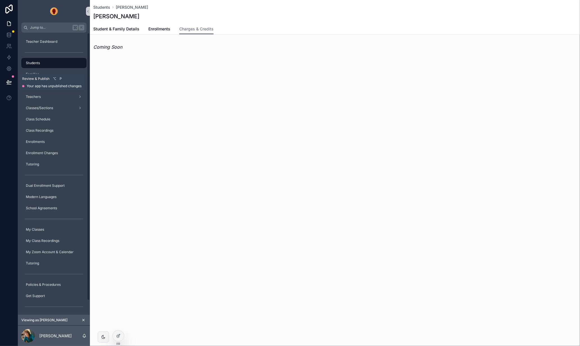
click at [10, 81] on icon at bounding box center [9, 82] width 6 height 6
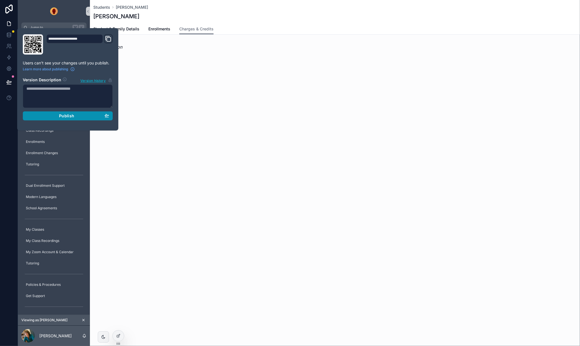
click at [64, 115] on span "Publish" at bounding box center [66, 115] width 15 height 5
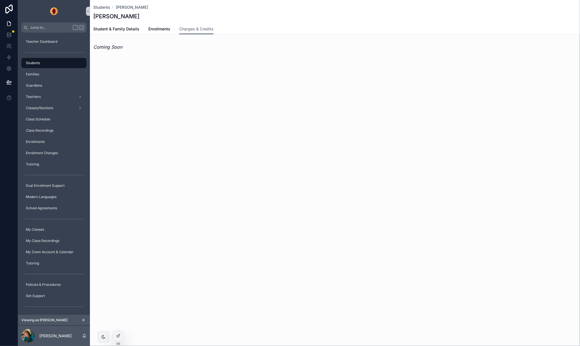
click at [214, 5] on div "Students Adair, Logan" at bounding box center [334, 7] width 483 height 6
click at [155, 30] on span "Enrollments" at bounding box center [159, 29] width 22 height 6
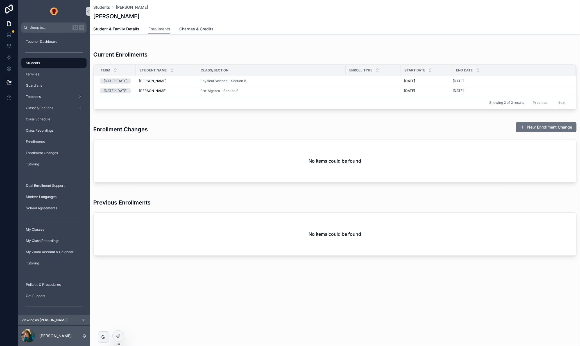
click at [206, 28] on span "Charges & Credits" at bounding box center [196, 29] width 34 height 6
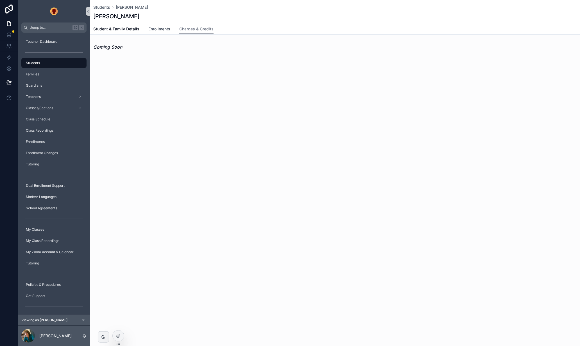
click at [152, 30] on span "Enrollments" at bounding box center [159, 29] width 22 height 6
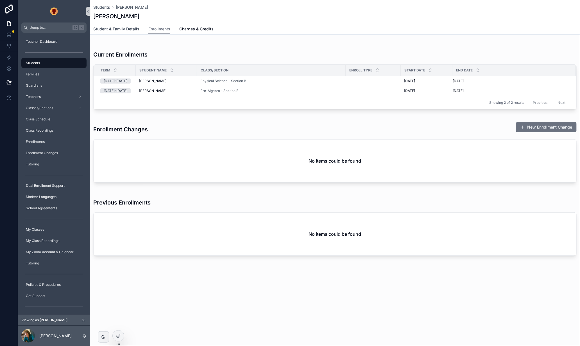
click at [113, 30] on span "Student & Family Details" at bounding box center [116, 29] width 46 height 6
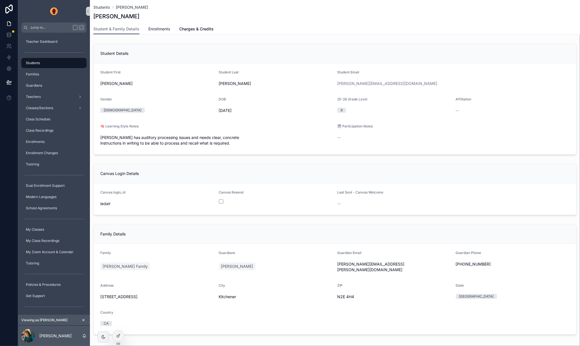
click at [157, 28] on span "Enrollments" at bounding box center [159, 29] width 22 height 6
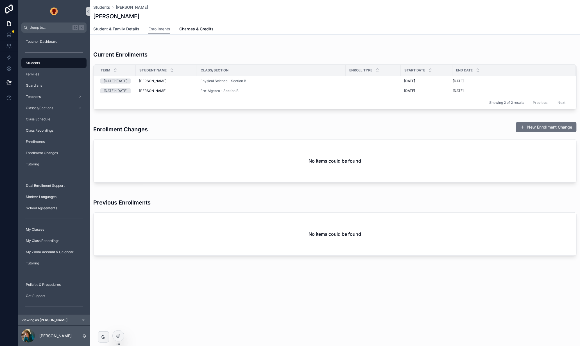
click at [128, 29] on span "Student & Family Details" at bounding box center [116, 29] width 46 height 6
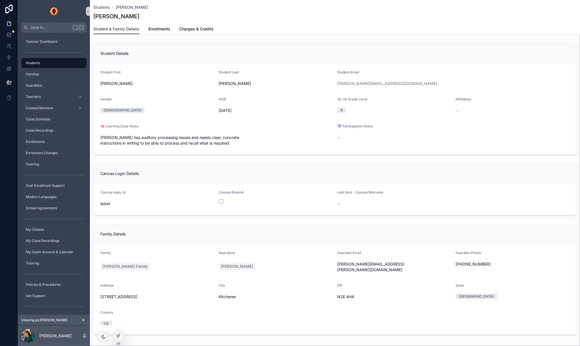
scroll to position [26, 0]
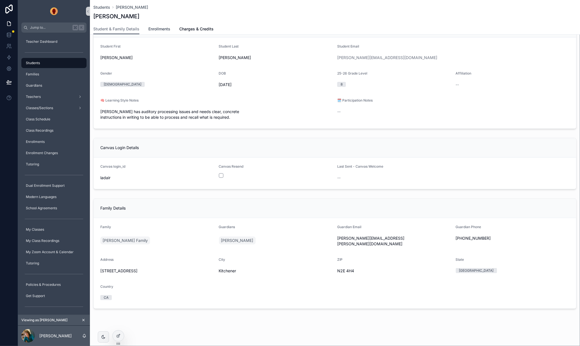
click at [162, 29] on span "Enrollments" at bounding box center [159, 29] width 22 height 6
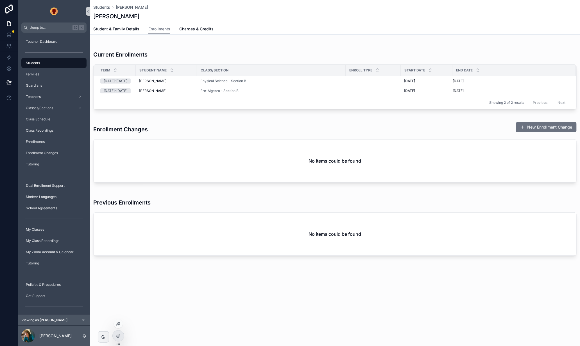
click at [117, 326] on div at bounding box center [118, 323] width 9 height 9
click at [120, 324] on icon at bounding box center [118, 323] width 4 height 4
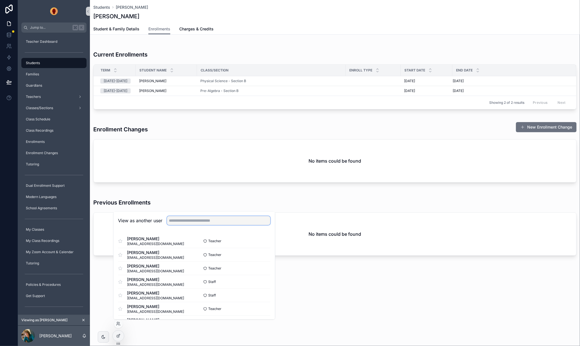
click at [175, 222] on input "text" at bounding box center [218, 220] width 103 height 9
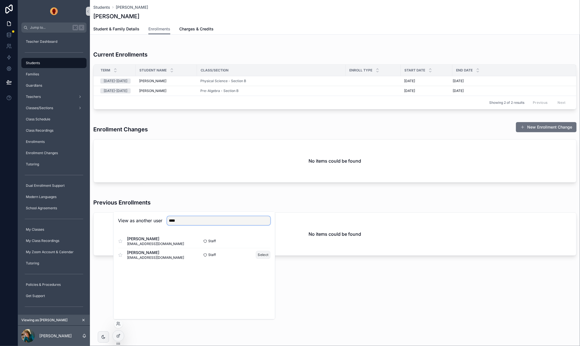
type input "****"
click at [266, 253] on button "Select" at bounding box center [263, 255] width 15 height 8
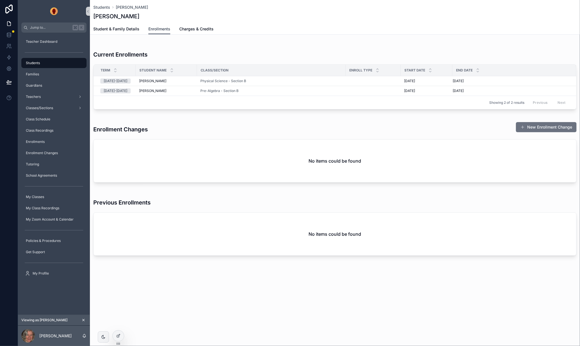
click at [157, 29] on span "Enrollments" at bounding box center [159, 29] width 22 height 6
click at [129, 28] on span "Student & Family Details" at bounding box center [116, 29] width 46 height 6
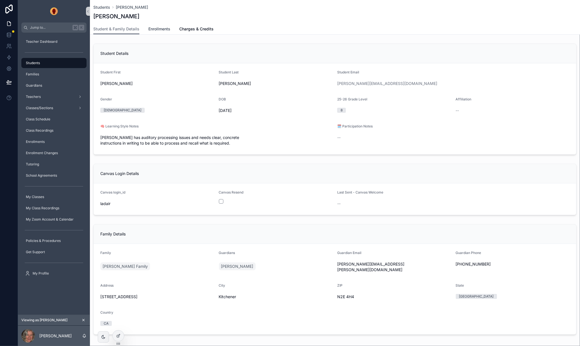
click at [163, 29] on span "Enrollments" at bounding box center [159, 29] width 22 height 6
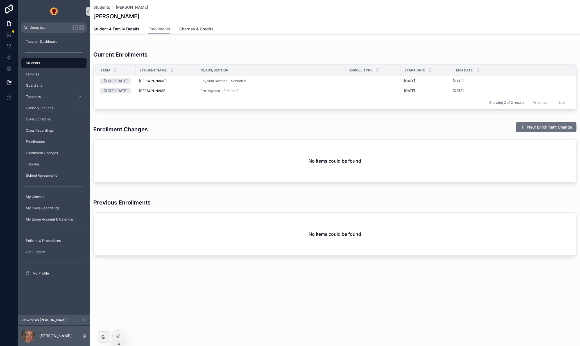
click at [193, 29] on span "Charges & Credits" at bounding box center [196, 29] width 34 height 6
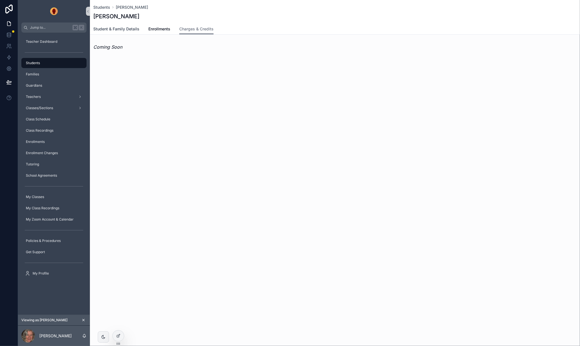
click at [125, 30] on span "Student & Family Details" at bounding box center [116, 29] width 46 height 6
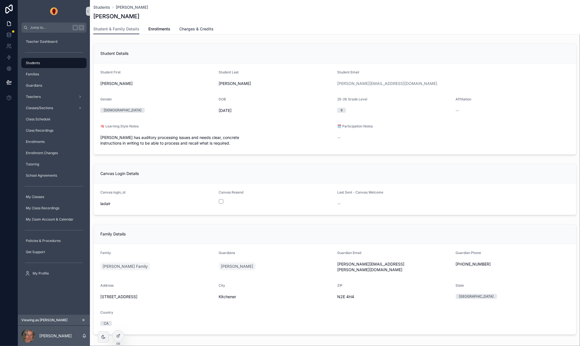
click at [202, 28] on span "Charges & Credits" at bounding box center [196, 29] width 34 height 6
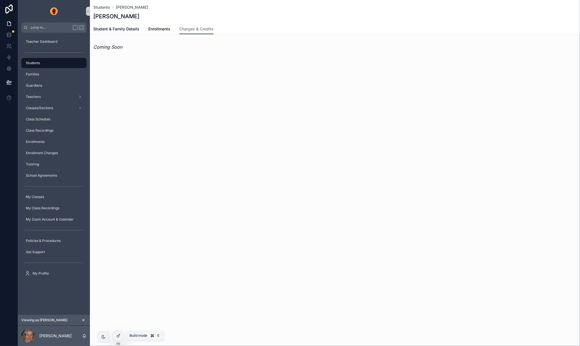
drag, startPoint x: 119, startPoint y: 336, endPoint x: 132, endPoint y: 328, distance: 14.4
click at [120, 336] on icon at bounding box center [118, 335] width 4 height 4
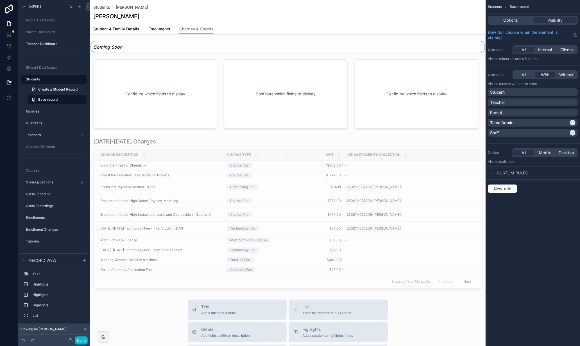
click at [275, 44] on div "scrollable content" at bounding box center [288, 46] width 396 height 11
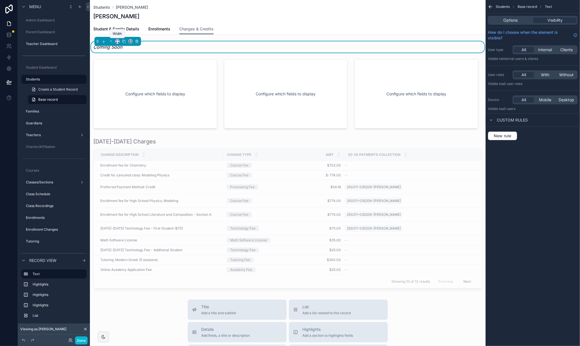
click at [119, 41] on icon "scrollable content" at bounding box center [117, 40] width 3 height 1
drag, startPoint x: 133, startPoint y: 104, endPoint x: 133, endPoint y: 93, distance: 10.7
click at [133, 93] on ul "Default 25% 33% 50% 66% 75% Full width Large" at bounding box center [130, 82] width 28 height 72
click at [133, 93] on div "66%" at bounding box center [129, 94] width 19 height 7
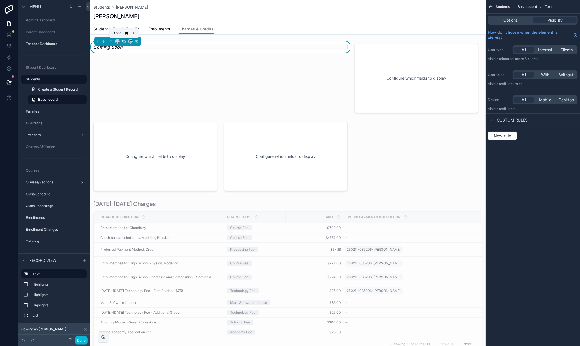
click at [124, 40] on icon "scrollable content" at bounding box center [124, 41] width 4 height 4
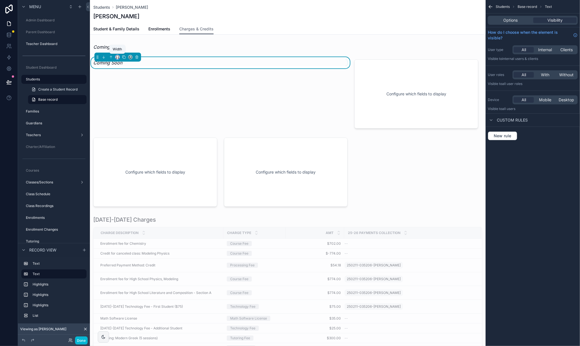
click at [119, 56] on icon "scrollable content" at bounding box center [117, 56] width 3 height 1
click at [129, 86] on div "33%" at bounding box center [128, 88] width 17 height 7
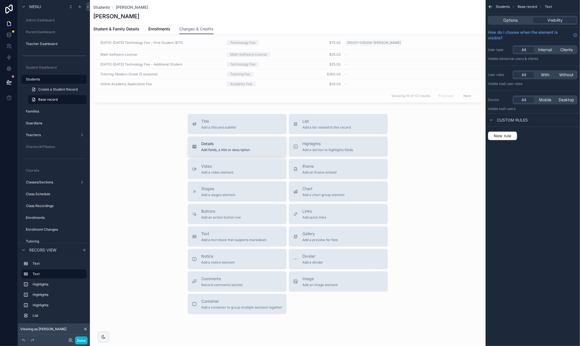
scroll to position [198, 0]
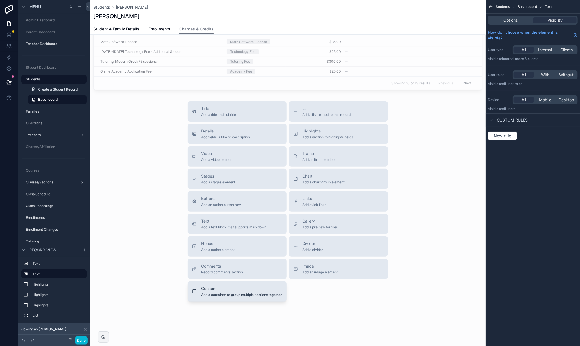
click at [233, 292] on span "Add a container to group multiple sections together" at bounding box center [241, 294] width 81 height 4
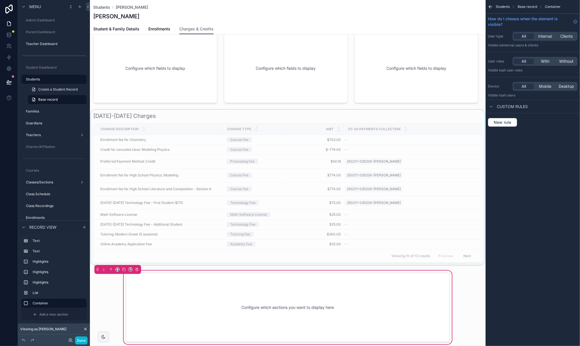
scroll to position [0, 0]
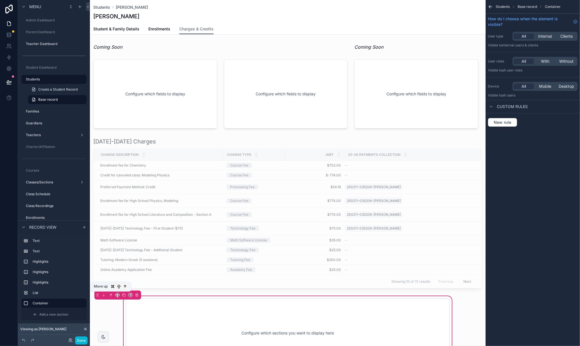
click at [109, 294] on icon "scrollable content" at bounding box center [111, 295] width 4 height 4
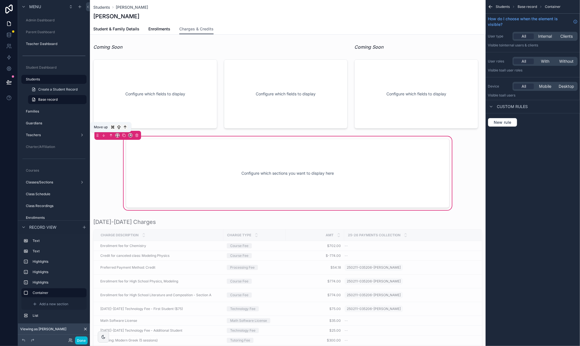
click at [110, 137] on icon "scrollable content" at bounding box center [111, 135] width 4 height 4
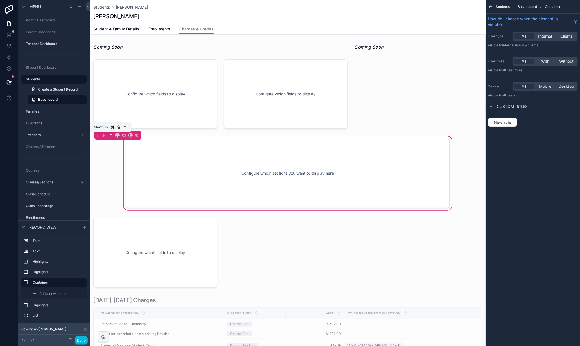
click at [111, 135] on icon "scrollable content" at bounding box center [111, 135] width 4 height 4
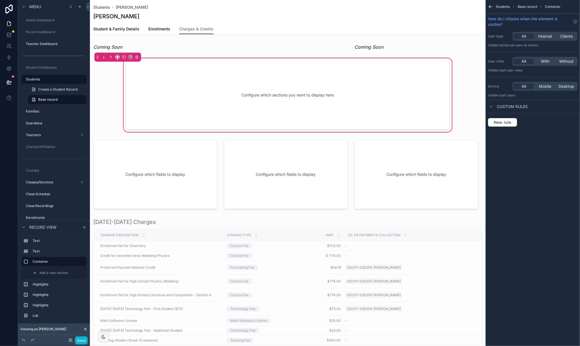
click at [115, 57] on div "scrollable content" at bounding box center [117, 57] width 4 height 4
click at [116, 57] on icon "scrollable content" at bounding box center [118, 57] width 4 height 4
click at [126, 128] on span "Full width" at bounding box center [128, 131] width 17 height 7
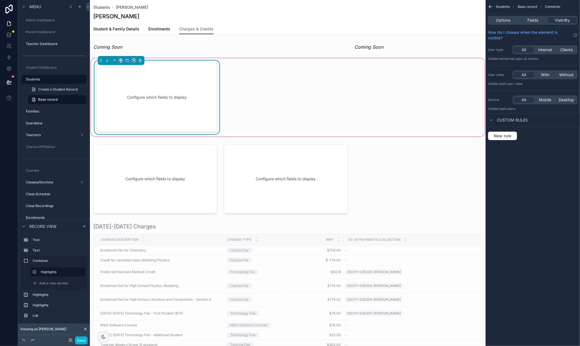
scroll to position [1, 0]
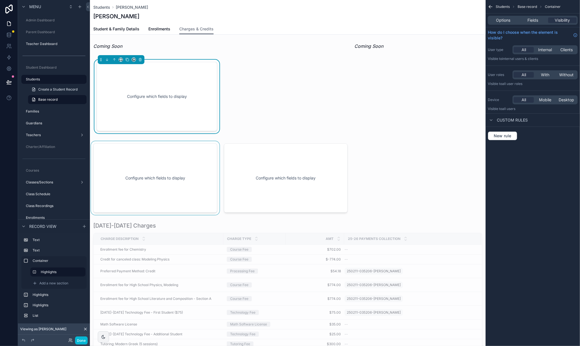
click at [208, 153] on div "scrollable content" at bounding box center [155, 178] width 131 height 74
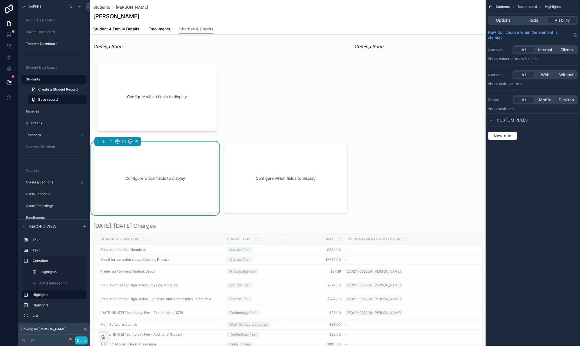
scroll to position [0, 0]
click at [138, 141] on icon "scrollable content" at bounding box center [137, 142] width 4 height 4
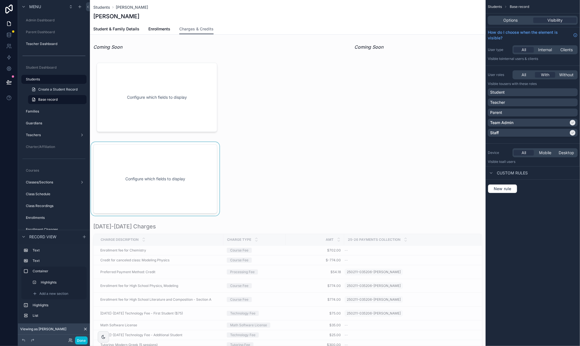
click at [136, 146] on div "scrollable content" at bounding box center [155, 179] width 131 height 74
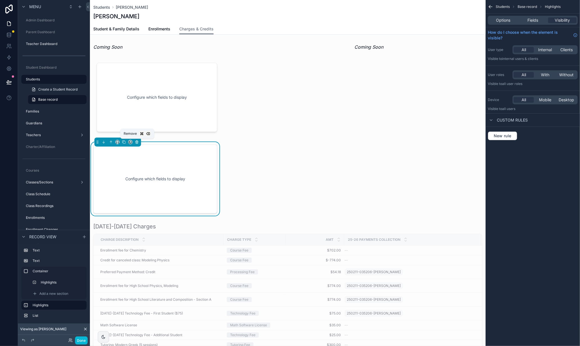
click at [135, 141] on icon "scrollable content" at bounding box center [137, 142] width 4 height 4
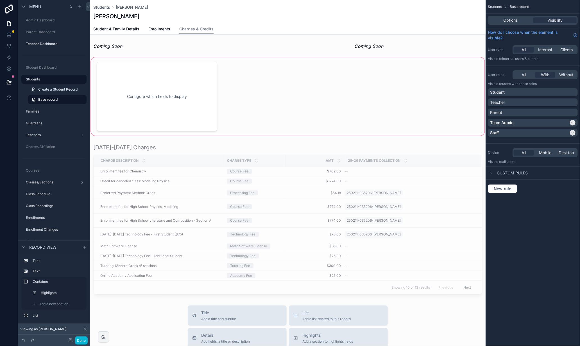
click at [167, 66] on div "scrollable content" at bounding box center [288, 96] width 396 height 80
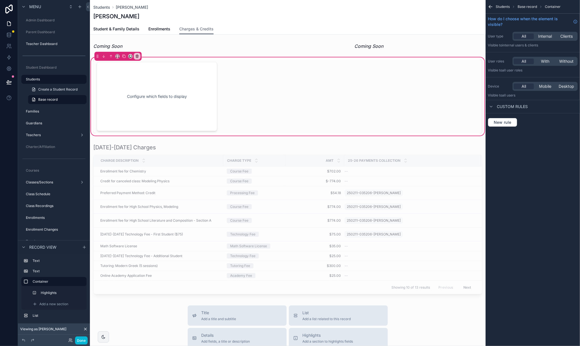
scroll to position [1, 0]
click at [124, 55] on icon "scrollable content" at bounding box center [124, 56] width 4 height 4
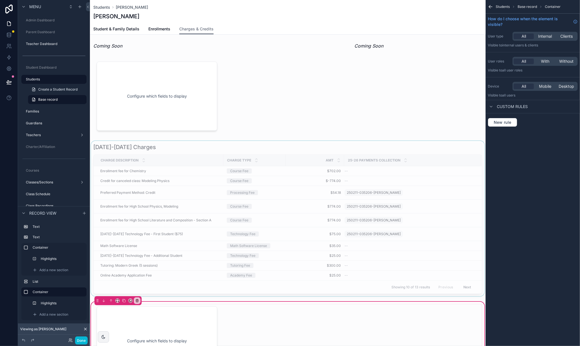
scroll to position [0, 0]
click at [139, 300] on div "scrollable content" at bounding box center [137, 302] width 6 height 6
click at [156, 93] on div "scrollable content" at bounding box center [290, 173] width 580 height 346
click at [137, 301] on icon "scrollable content" at bounding box center [137, 302] width 4 height 4
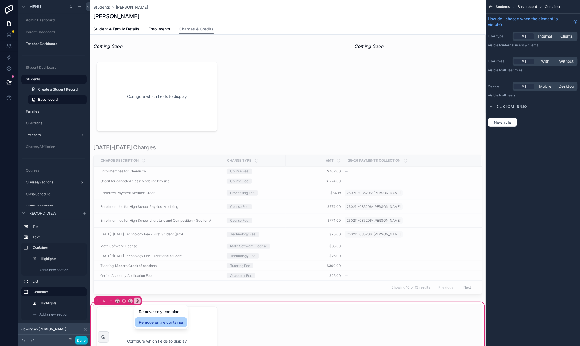
click at [167, 323] on span "Remove entire container" at bounding box center [161, 322] width 45 height 7
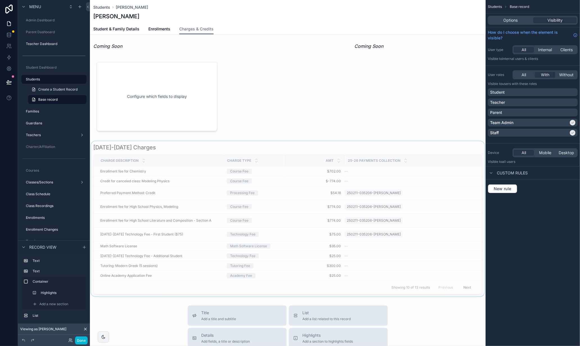
scroll to position [4, 0]
click at [162, 75] on div "scrollable content" at bounding box center [288, 93] width 396 height 80
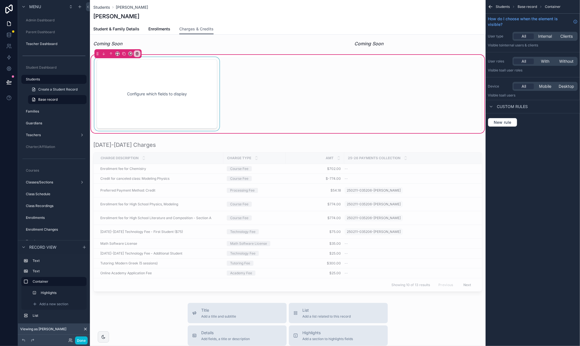
scroll to position [4, 0]
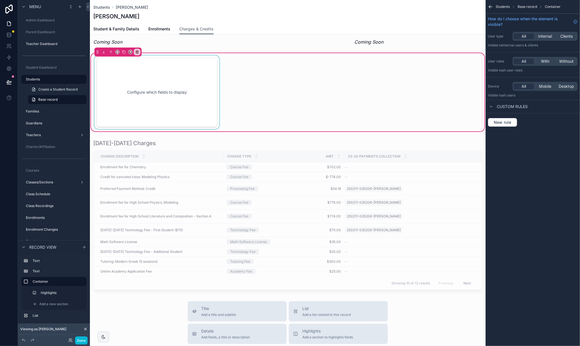
click at [139, 71] on div "scrollable content" at bounding box center [156, 92] width 127 height 74
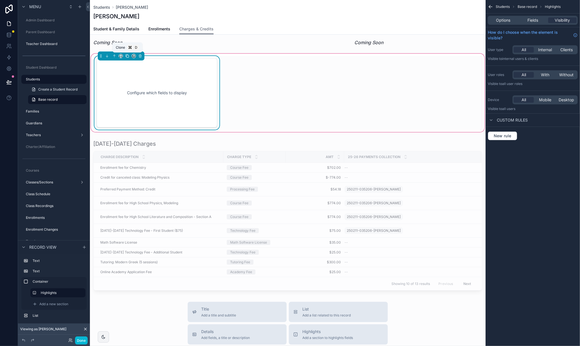
scroll to position [5, 0]
click at [127, 55] on icon "scrollable content" at bounding box center [127, 55] width 4 height 4
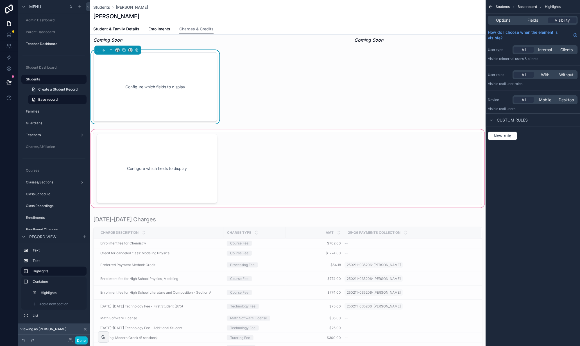
scroll to position [0, 0]
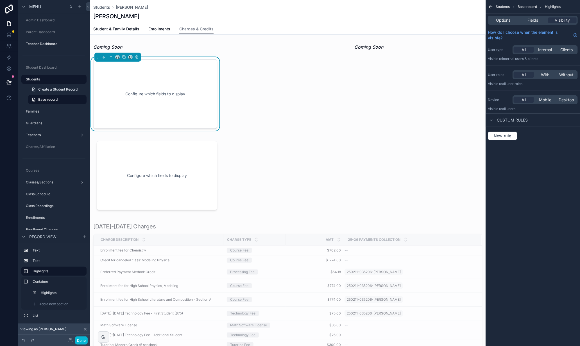
click at [187, 96] on div "Configure which fields to display" at bounding box center [155, 94] width 105 height 51
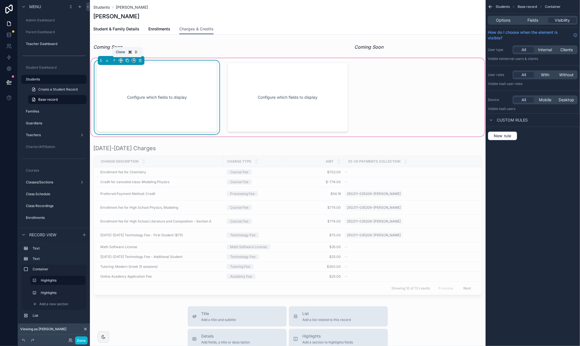
click at [127, 61] on icon "scrollable content" at bounding box center [127, 60] width 4 height 4
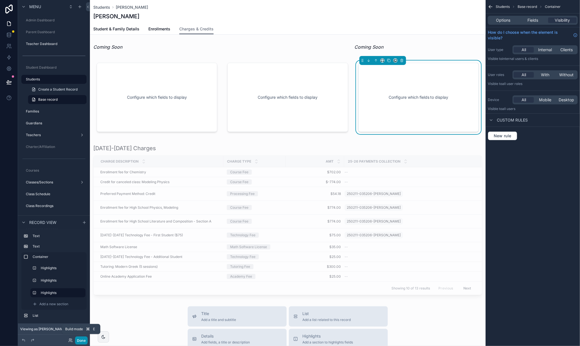
drag, startPoint x: 82, startPoint y: 340, endPoint x: 91, endPoint y: 320, distance: 22.0
click at [82, 340] on button "Done" at bounding box center [81, 340] width 13 height 8
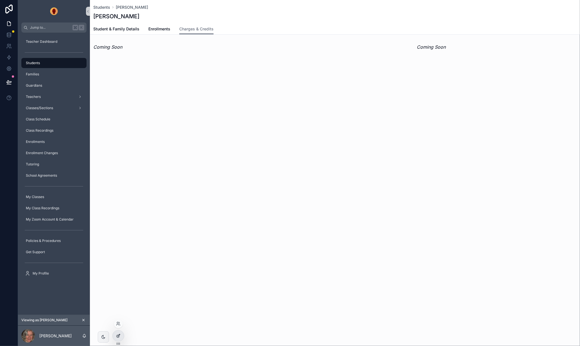
click at [118, 334] on icon at bounding box center [118, 335] width 4 height 4
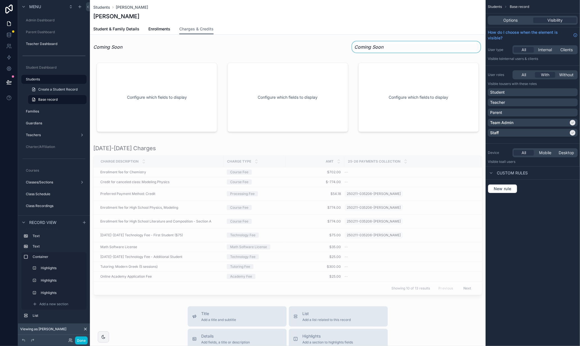
click at [375, 49] on div "scrollable content" at bounding box center [416, 46] width 131 height 11
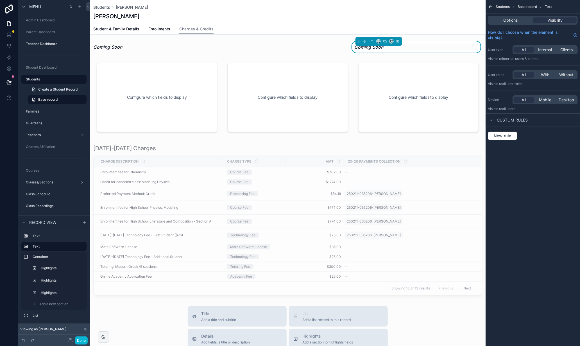
click at [446, 45] on div "Coming Soon" at bounding box center [416, 47] width 124 height 7
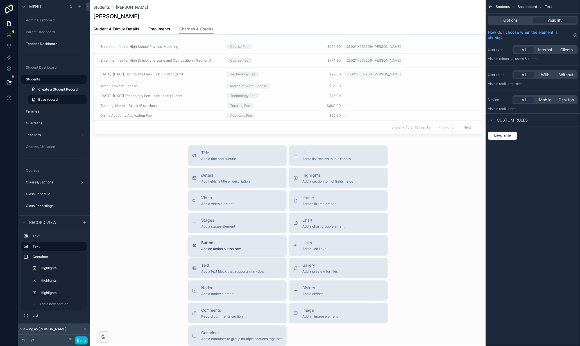
scroll to position [157, 0]
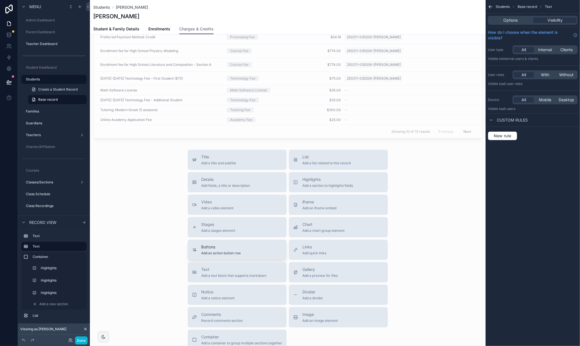
click at [231, 243] on button "Buttons Add an action button row" at bounding box center [237, 250] width 99 height 20
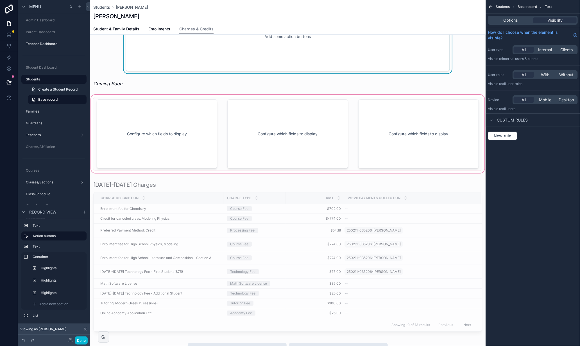
scroll to position [0, 0]
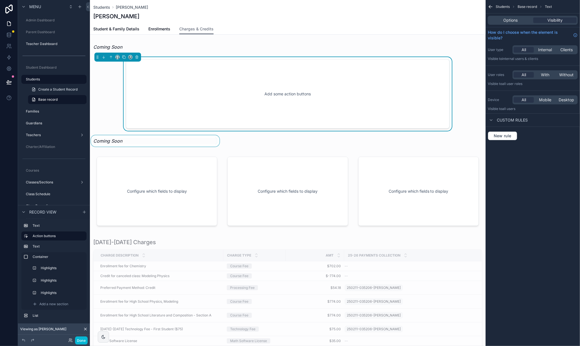
click at [183, 140] on div "scrollable content" at bounding box center [155, 140] width 131 height 11
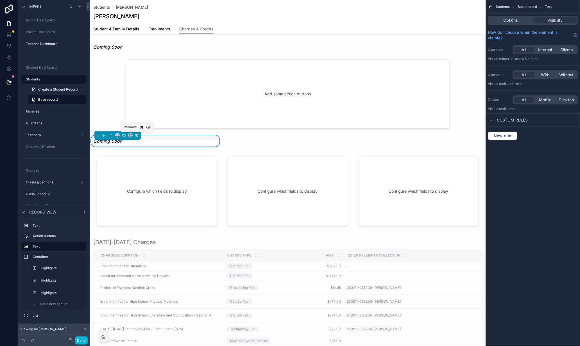
click at [137, 135] on icon "scrollable content" at bounding box center [137, 135] width 0 height 1
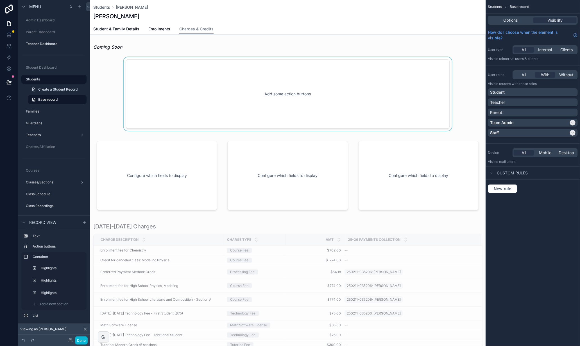
click at [158, 79] on div "scrollable content" at bounding box center [288, 94] width 396 height 74
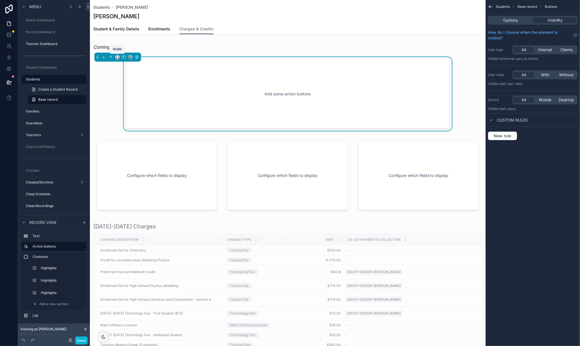
click at [118, 57] on icon "scrollable content" at bounding box center [118, 57] width 4 height 4
click at [126, 86] on span "33%" at bounding box center [124, 88] width 9 height 7
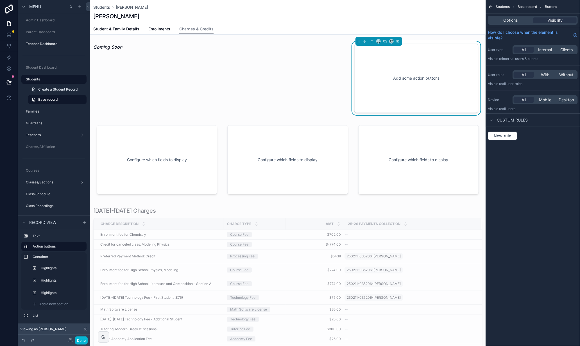
click at [427, 56] on div "Add some action buttons" at bounding box center [416, 78] width 105 height 51
click at [522, 20] on div "Options" at bounding box center [510, 20] width 43 height 6
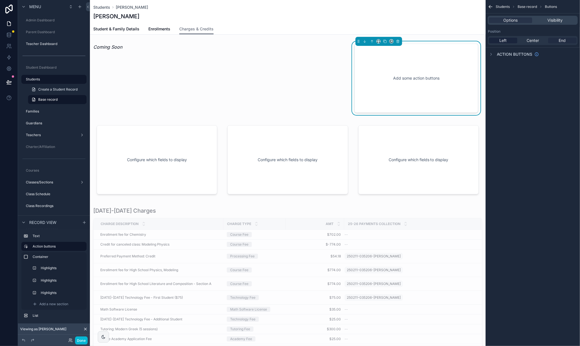
click at [564, 42] on span "End" at bounding box center [562, 41] width 7 height 6
click at [492, 53] on icon "scrollable content" at bounding box center [491, 54] width 4 height 4
click at [575, 55] on icon "scrollable content" at bounding box center [574, 54] width 4 height 4
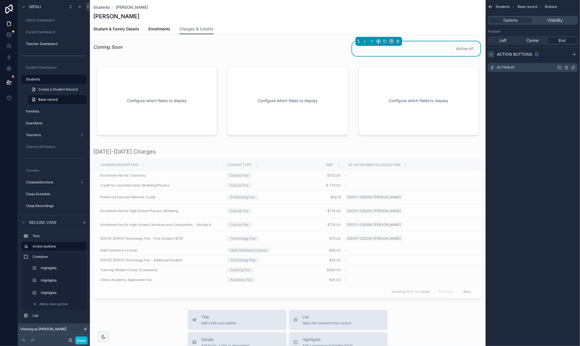
click at [575, 66] on icon "scrollable content" at bounding box center [574, 67] width 2 height 2
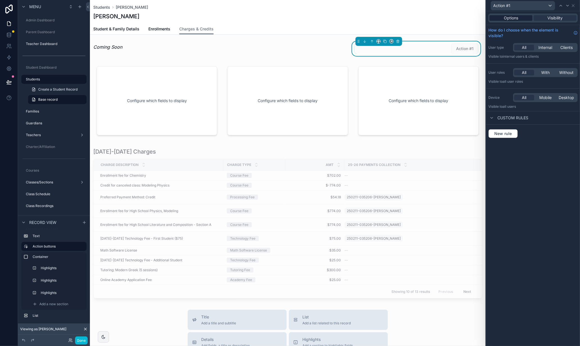
click at [509, 18] on span "Options" at bounding box center [511, 18] width 14 height 6
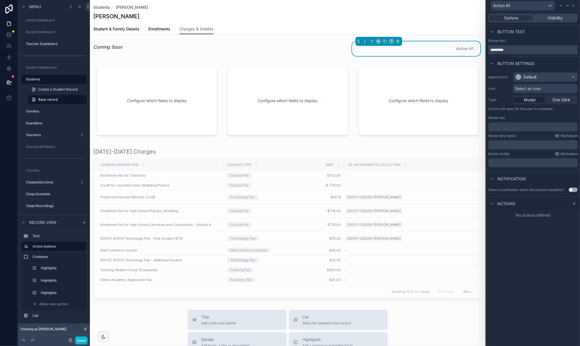
click at [520, 53] on input "*********" at bounding box center [533, 49] width 89 height 9
type input "**********"
click at [558, 76] on div "Default" at bounding box center [546, 77] width 64 height 9
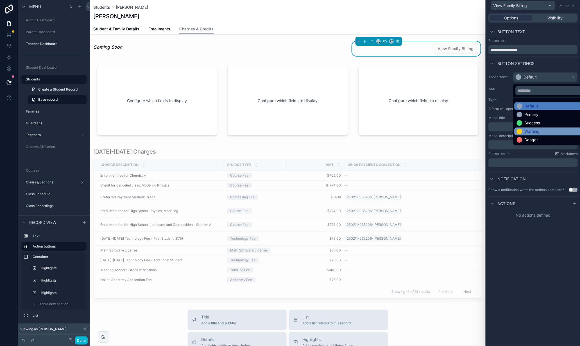
click at [542, 129] on div "Warning" at bounding box center [552, 131] width 71 height 6
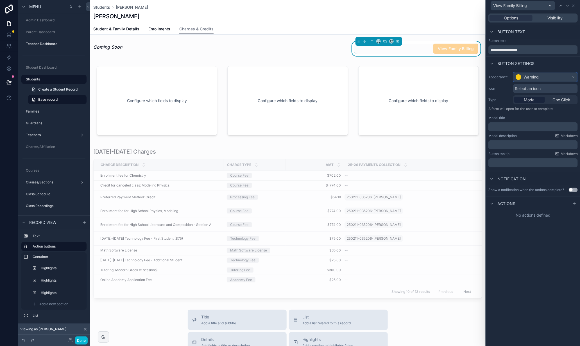
click at [546, 76] on div "Warning" at bounding box center [546, 77] width 64 height 9
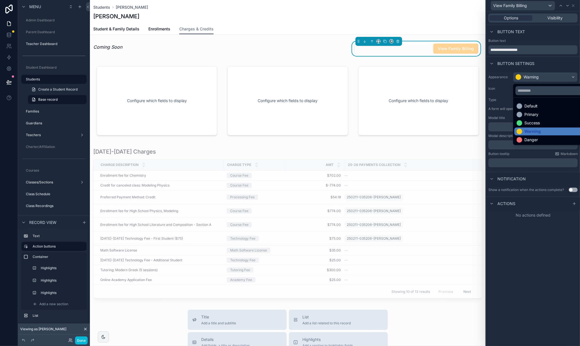
click at [535, 120] on div "Success" at bounding box center [532, 123] width 15 height 6
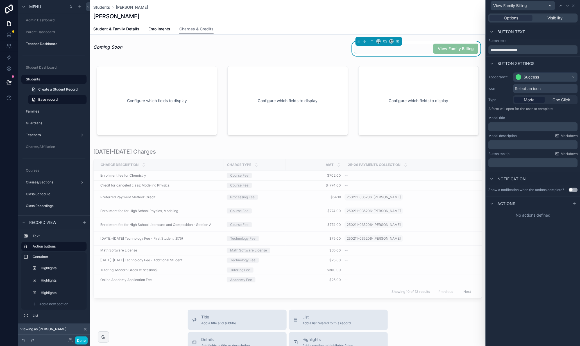
click at [542, 256] on div "**********" at bounding box center [533, 178] width 94 height 335
click at [547, 79] on div "Success" at bounding box center [546, 77] width 64 height 9
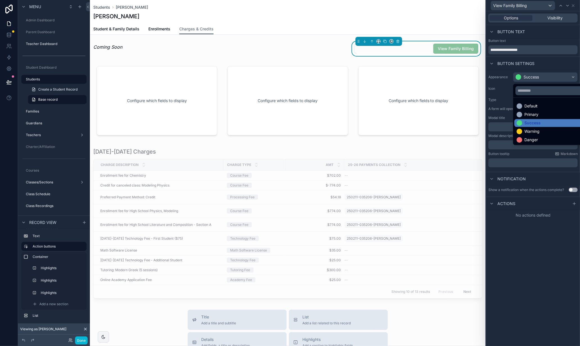
click at [530, 114] on div "Primary" at bounding box center [532, 115] width 14 height 6
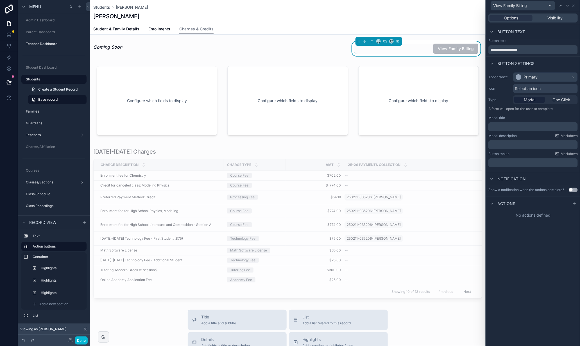
click at [518, 271] on div "**********" at bounding box center [533, 178] width 94 height 335
click at [552, 19] on span "Visibility" at bounding box center [555, 18] width 15 height 6
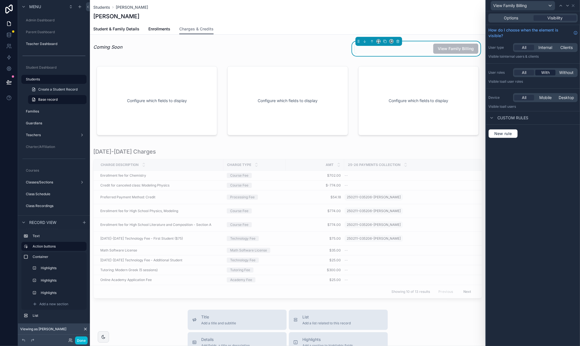
click at [547, 73] on span "With" at bounding box center [545, 73] width 8 height 6
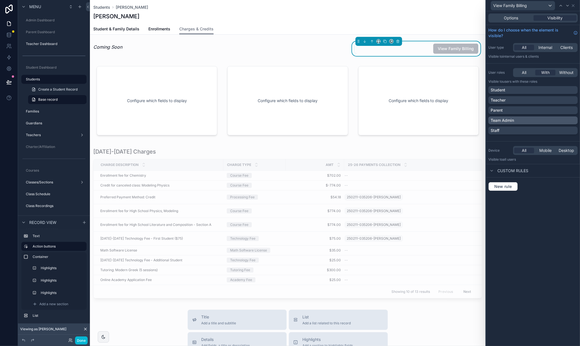
click at [566, 121] on div "Team Admin" at bounding box center [533, 121] width 85 height 6
click at [570, 130] on div "Staff" at bounding box center [533, 131] width 85 height 6
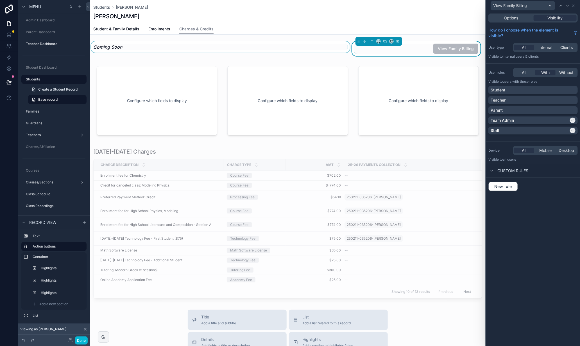
click at [134, 46] on div "scrollable content" at bounding box center [220, 48] width 261 height 15
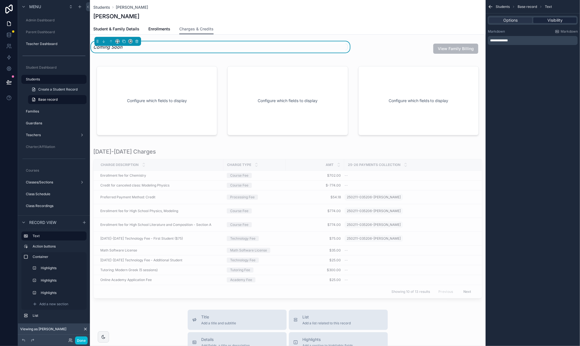
click at [557, 22] on span "Visibility" at bounding box center [555, 20] width 15 height 6
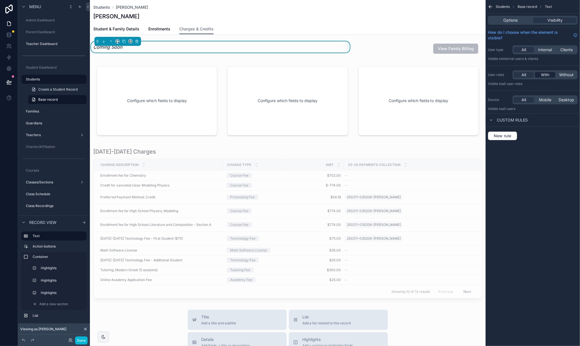
click at [541, 77] on div "With" at bounding box center [545, 75] width 20 height 6
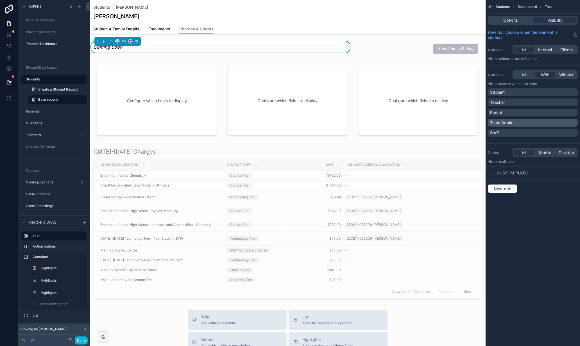
click at [559, 120] on div "Team Admin" at bounding box center [532, 123] width 85 height 6
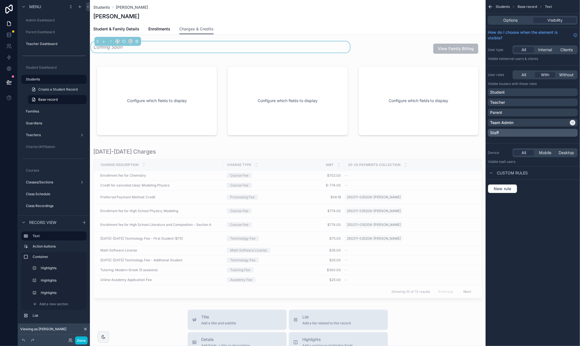
click at [568, 132] on div "Staff" at bounding box center [532, 133] width 85 height 6
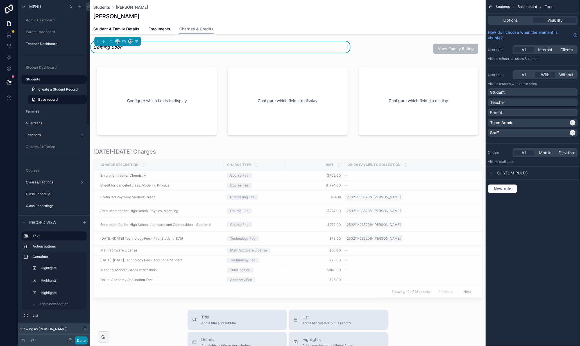
drag, startPoint x: 84, startPoint y: 340, endPoint x: 83, endPoint y: 320, distance: 20.2
click at [84, 340] on button "Done" at bounding box center [81, 340] width 13 height 8
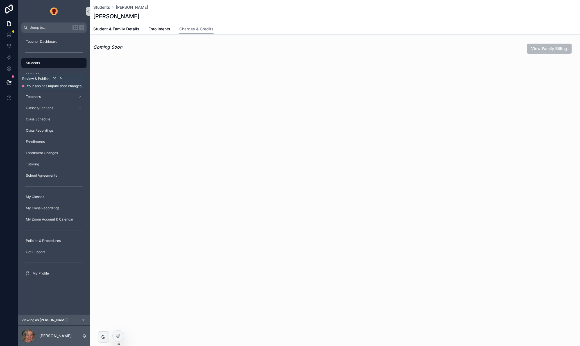
click at [10, 83] on icon at bounding box center [9, 82] width 6 height 6
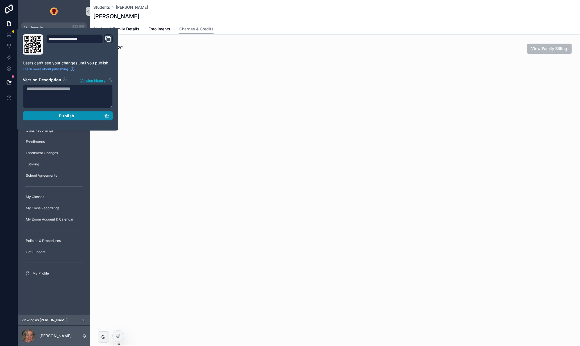
click at [61, 114] on span "Publish" at bounding box center [66, 115] width 15 height 5
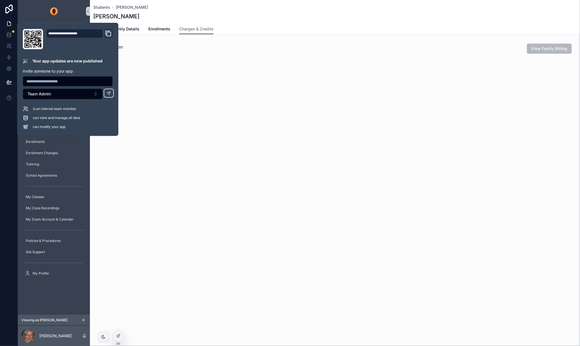
click at [112, 171] on div "Students Adair, Logan Adair, Logan Charges & Credits Student & Family Details E…" at bounding box center [335, 173] width 490 height 346
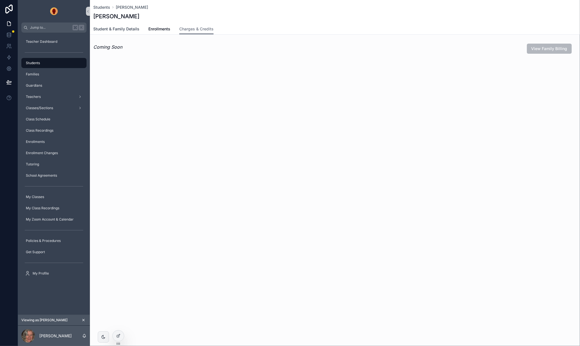
drag, startPoint x: 122, startPoint y: 27, endPoint x: 126, endPoint y: 30, distance: 4.8
click at [122, 27] on span "Student & Family Details" at bounding box center [116, 29] width 46 height 6
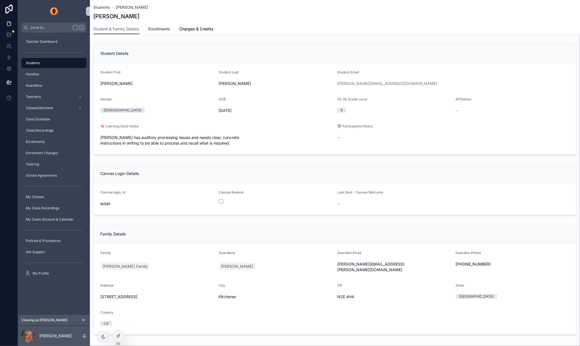
click at [160, 27] on span "Enrollments" at bounding box center [159, 29] width 22 height 6
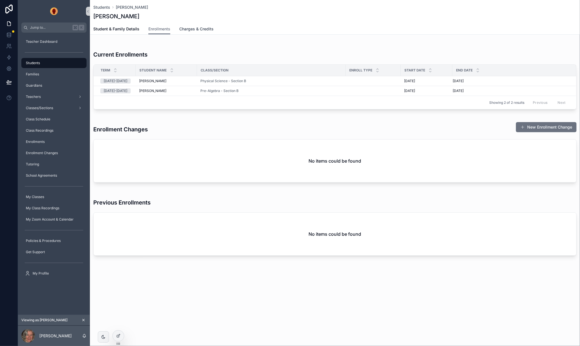
click at [199, 28] on span "Charges & Credits" at bounding box center [196, 29] width 34 height 6
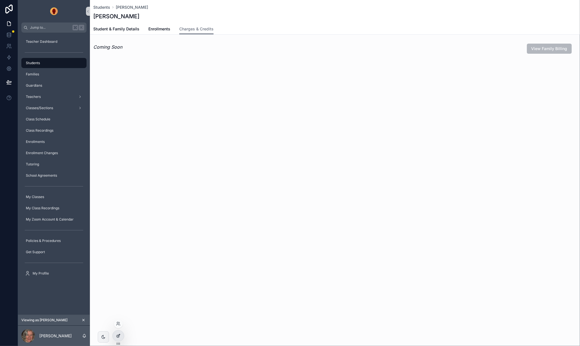
click at [119, 337] on icon at bounding box center [118, 335] width 4 height 4
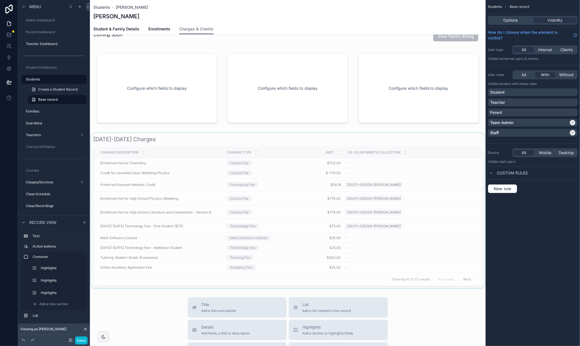
scroll to position [9, 0]
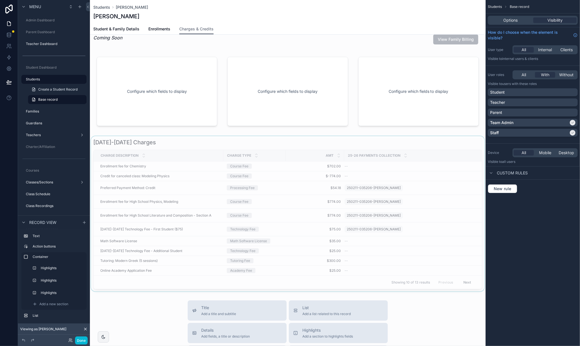
click at [185, 146] on div "scrollable content" at bounding box center [288, 213] width 396 height 155
click at [85, 329] on icon at bounding box center [85, 329] width 2 height 2
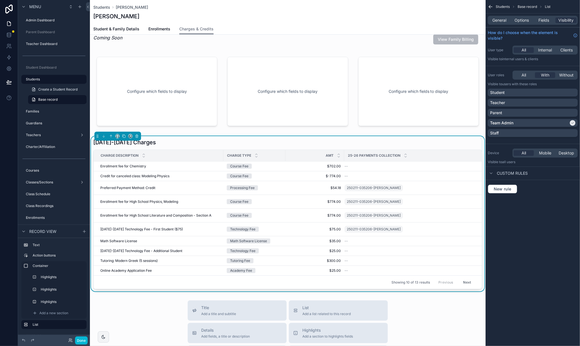
click at [178, 139] on div "[DATE]-[DATE] Charges" at bounding box center [287, 142] width 389 height 8
click at [170, 145] on div "[DATE]-[DATE] Charges" at bounding box center [287, 142] width 389 height 8
click at [504, 19] on span "General" at bounding box center [500, 20] width 14 height 6
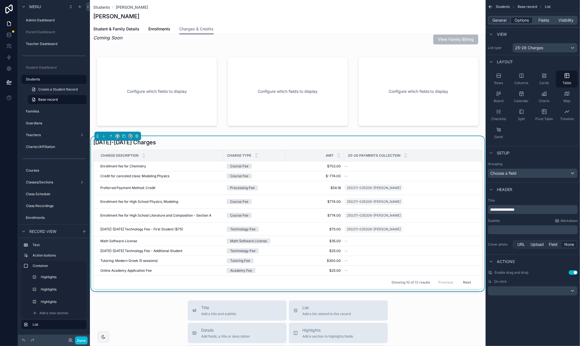
click at [525, 20] on span "Options" at bounding box center [522, 20] width 14 height 6
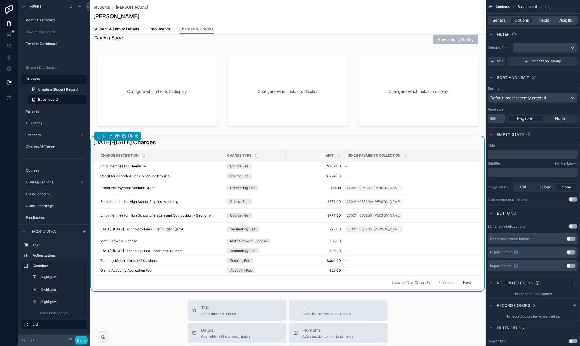
drag, startPoint x: 501, startPoint y: 61, endPoint x: 519, endPoint y: 57, distance: 18.0
click at [501, 61] on span "AND" at bounding box center [500, 61] width 6 height 4
click at [514, 62] on span "Add a filter" at bounding box center [502, 61] width 24 height 4
click at [564, 57] on icon "scrollable content" at bounding box center [565, 57] width 2 height 2
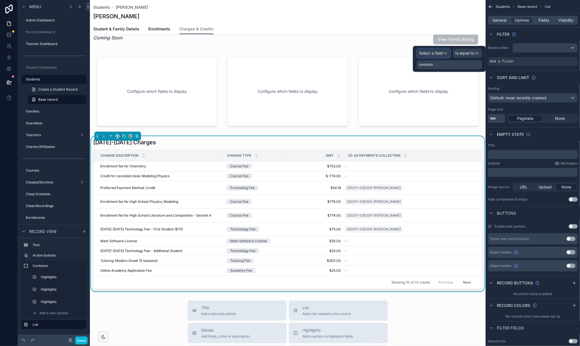
click at [442, 53] on span "Select a field" at bounding box center [431, 53] width 24 height 5
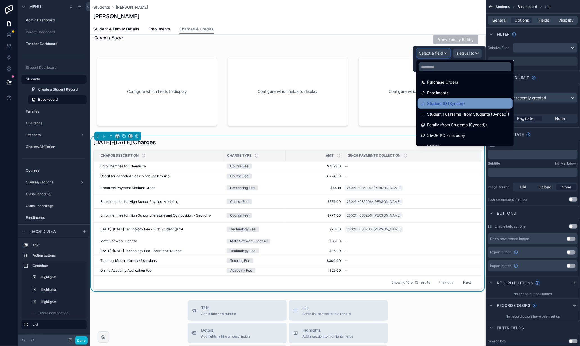
scroll to position [130, 0]
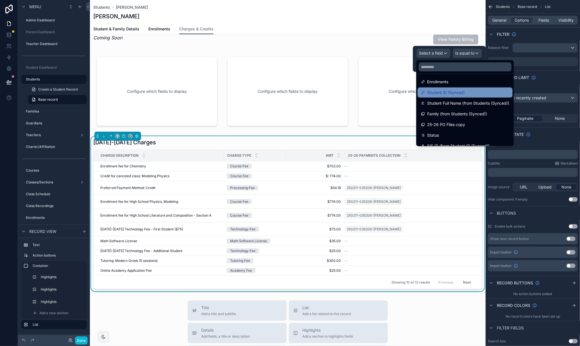
click at [453, 93] on span "Student ID (Synced)" at bounding box center [446, 92] width 38 height 7
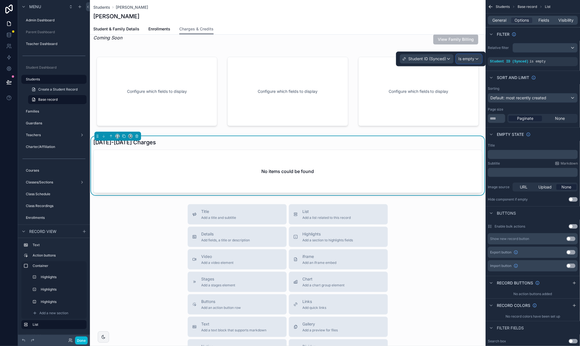
click at [466, 60] on span "Is empty" at bounding box center [466, 59] width 16 height 6
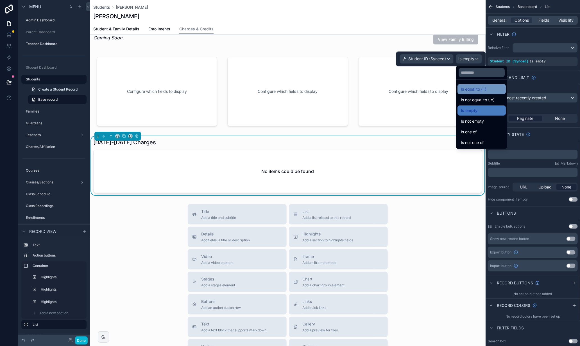
click at [476, 91] on span "Is equal to (=)" at bounding box center [474, 89] width 26 height 7
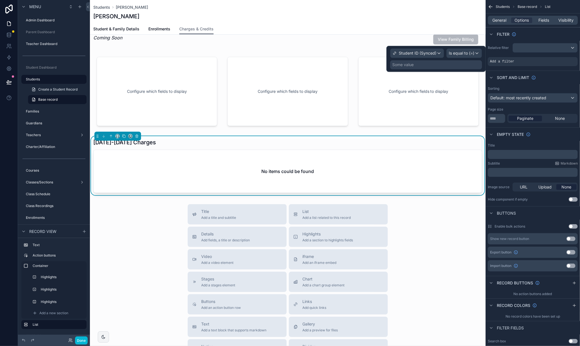
click at [437, 66] on div "Some value" at bounding box center [436, 64] width 92 height 9
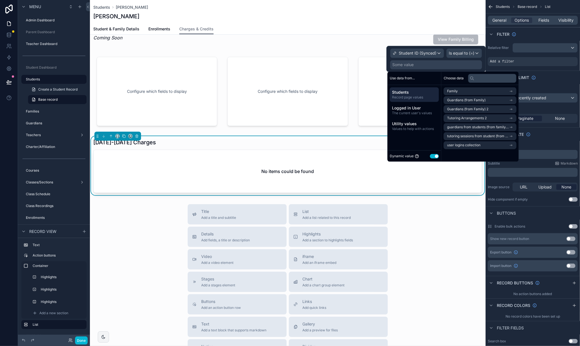
click at [426, 92] on span "Students" at bounding box center [414, 92] width 45 height 6
click at [513, 144] on icon "scrollable content" at bounding box center [511, 145] width 4 height 4
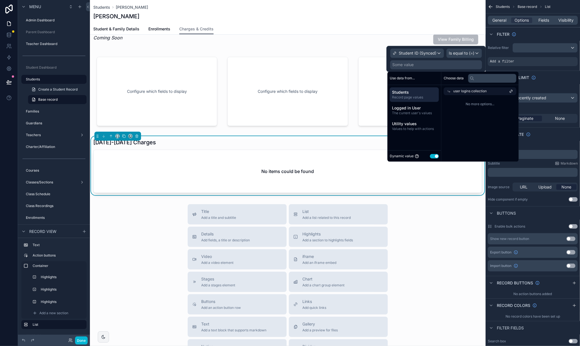
click at [449, 90] on icon at bounding box center [449, 91] width 4 height 4
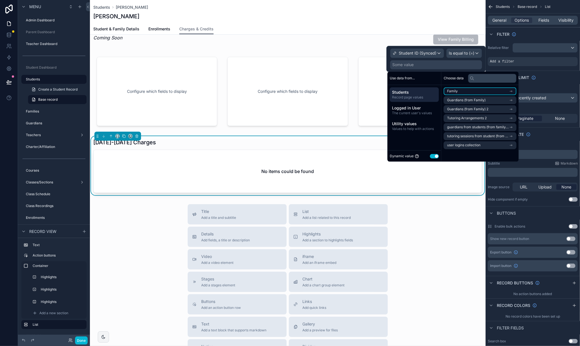
click at [493, 94] on li "Family" at bounding box center [480, 91] width 73 height 8
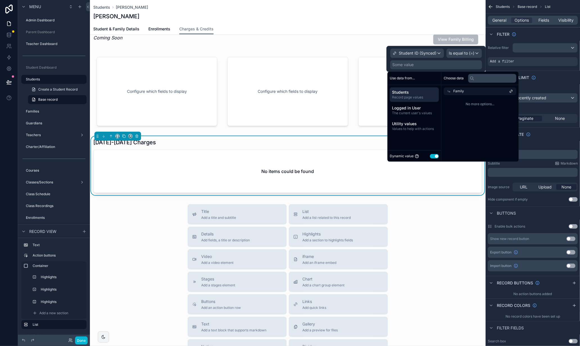
click at [462, 92] on span "Family" at bounding box center [458, 91] width 11 height 4
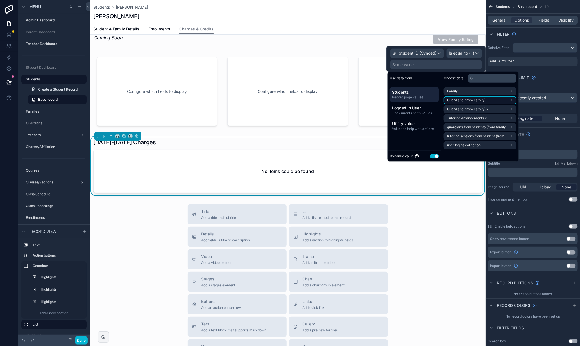
click at [462, 101] on span "Guardians (from Family)" at bounding box center [466, 100] width 39 height 4
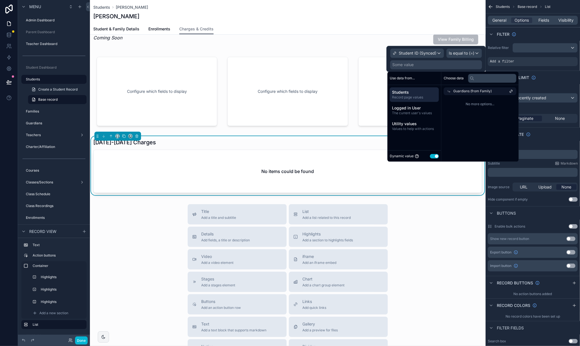
click at [459, 92] on span "Guardians (from Family)" at bounding box center [472, 91] width 39 height 4
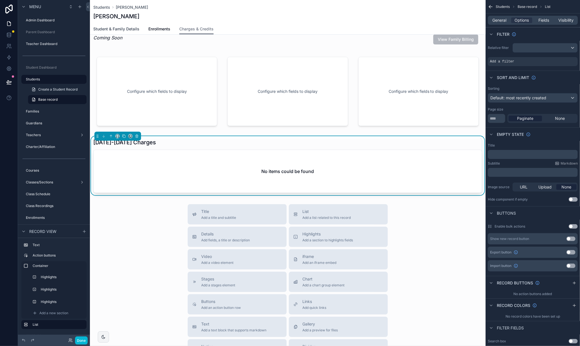
click at [113, 28] on span "Student & Family Details" at bounding box center [116, 29] width 46 height 6
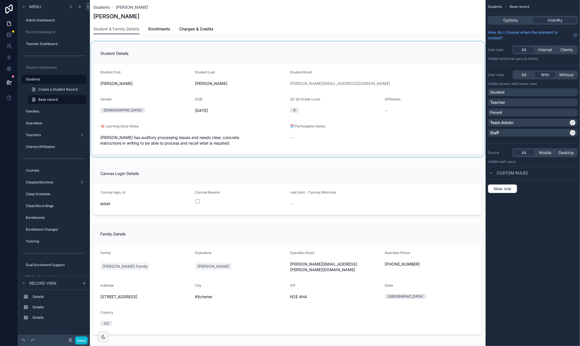
click at [170, 57] on div "scrollable content" at bounding box center [288, 99] width 396 height 116
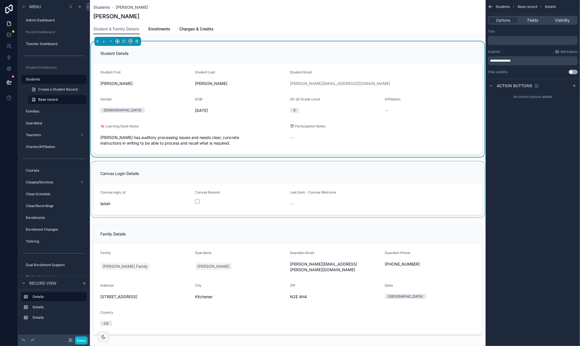
click at [160, 169] on div "scrollable content" at bounding box center [288, 189] width 396 height 56
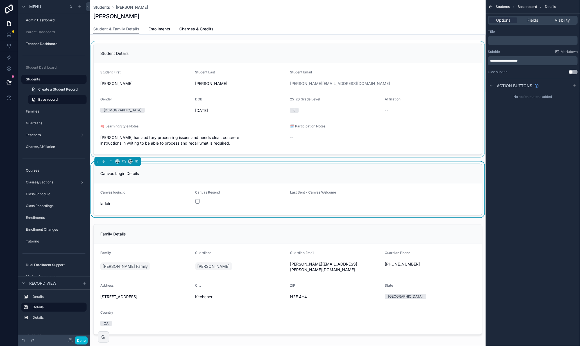
click at [353, 170] on div "Canvas Login Details" at bounding box center [288, 173] width 388 height 19
click at [531, 18] on span "Fields" at bounding box center [533, 20] width 11 height 6
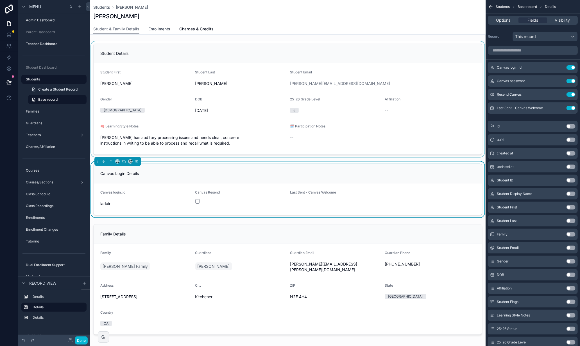
click at [161, 29] on span "Enrollments" at bounding box center [159, 29] width 22 height 6
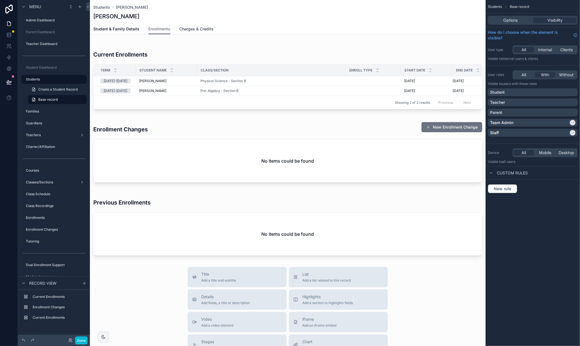
click at [200, 28] on span "Charges & Credits" at bounding box center [196, 29] width 34 height 6
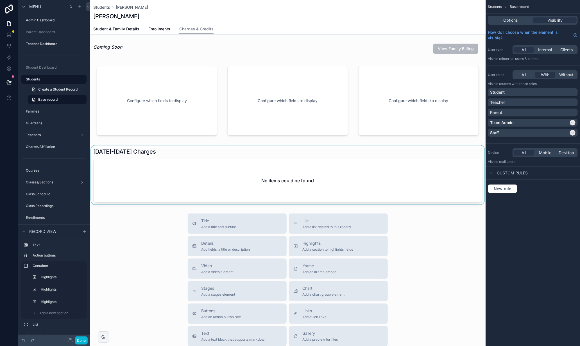
click at [250, 156] on div "scrollable content" at bounding box center [288, 174] width 396 height 59
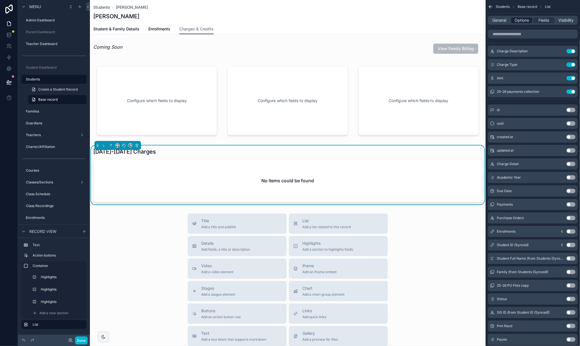
click at [524, 21] on span "Options" at bounding box center [522, 20] width 14 height 6
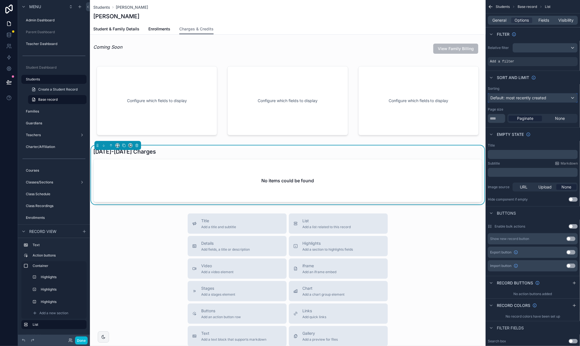
click at [521, 99] on span "Default: most recently created" at bounding box center [519, 97] width 56 height 5
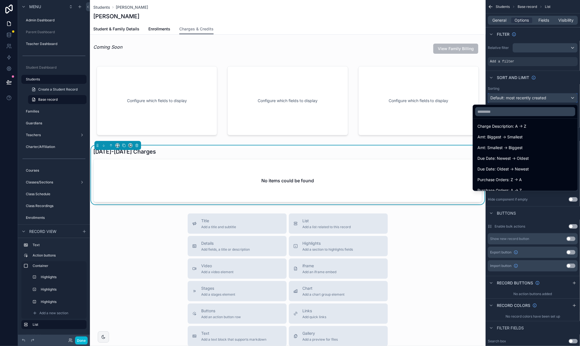
scroll to position [86, 0]
click at [525, 159] on span "Due Date: Newest -> Oldest" at bounding box center [503, 159] width 51 height 7
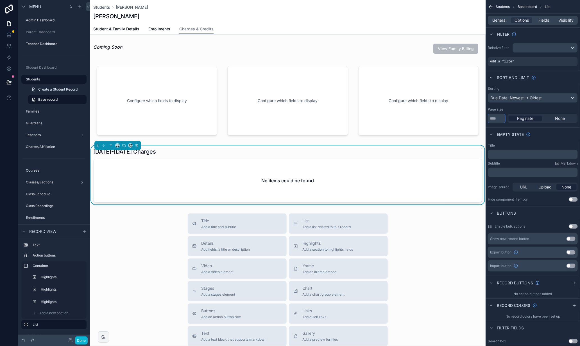
click at [496, 122] on input "**" at bounding box center [496, 118] width 17 height 9
click at [501, 121] on input "**" at bounding box center [496, 118] width 17 height 9
type input "**"
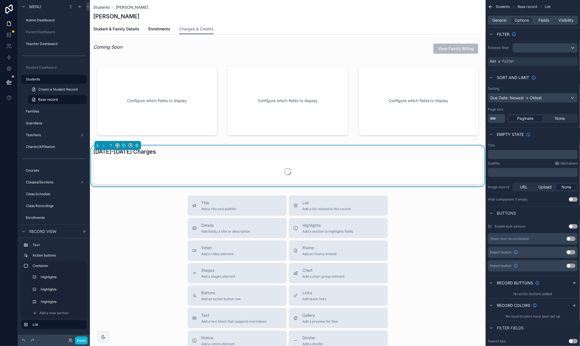
click at [557, 136] on div "Empty state" at bounding box center [533, 133] width 94 height 13
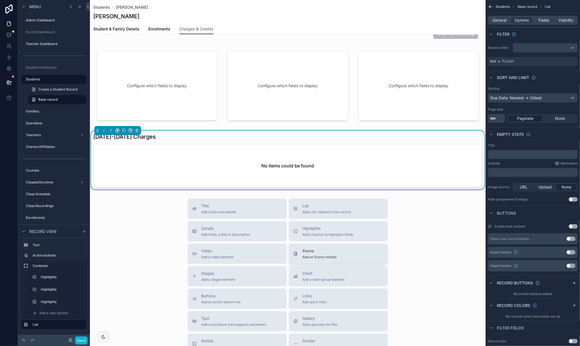
scroll to position [10, 0]
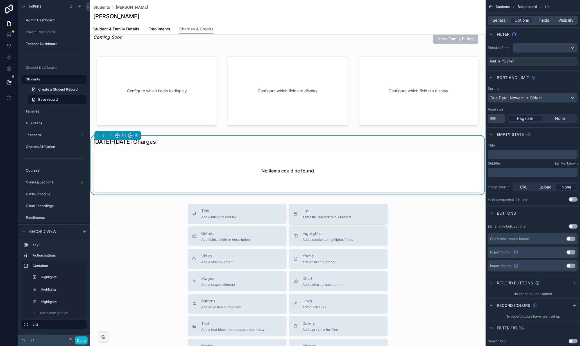
click at [352, 217] on div "List Add a list related to this record" at bounding box center [338, 213] width 90 height 11
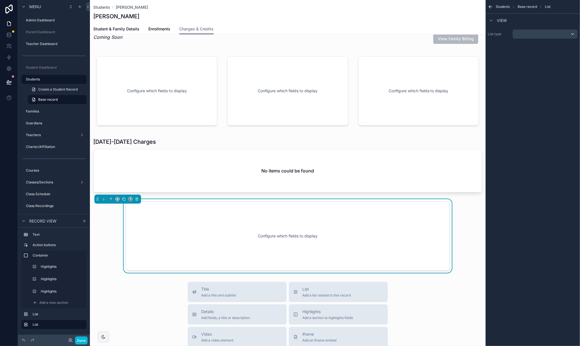
scroll to position [73, 0]
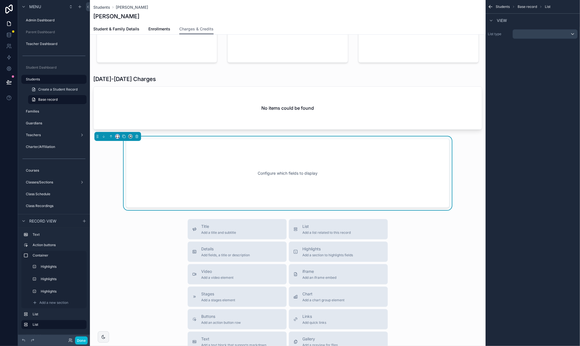
click at [116, 134] on button "scrollable content" at bounding box center [117, 136] width 4 height 4
click at [126, 207] on div "Full width" at bounding box center [129, 210] width 24 height 10
click at [222, 139] on div "Configure which fields to display" at bounding box center [287, 173] width 389 height 69
click at [265, 87] on div "scrollable content" at bounding box center [288, 102] width 396 height 59
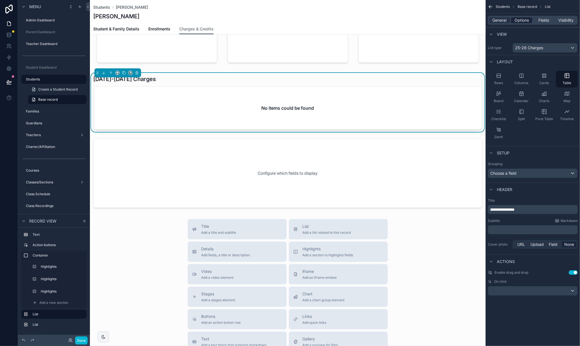
click at [524, 21] on span "Options" at bounding box center [522, 20] width 14 height 6
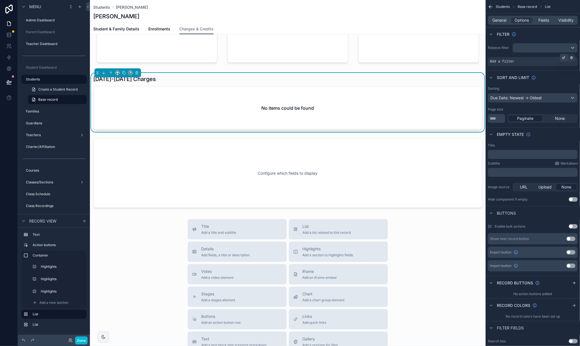
click at [563, 57] on icon "scrollable content" at bounding box center [564, 58] width 2 height 2
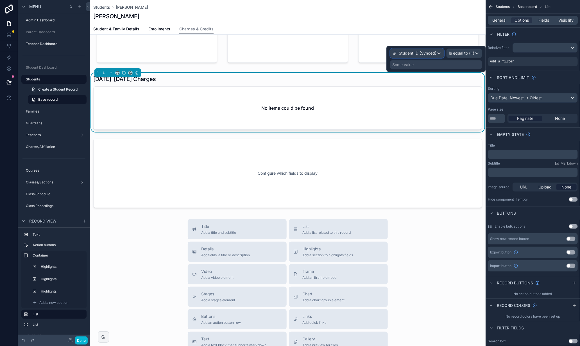
click at [425, 54] on span "Student ID (Synced)" at bounding box center [418, 53] width 38 height 6
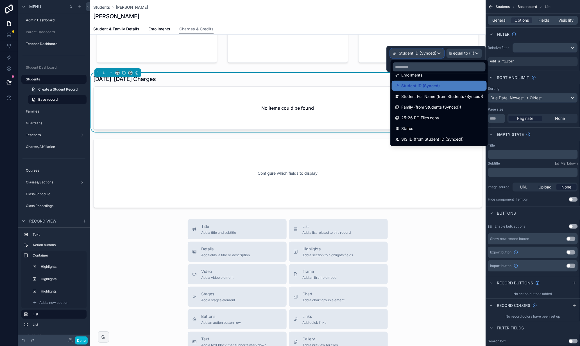
scroll to position [139, 0]
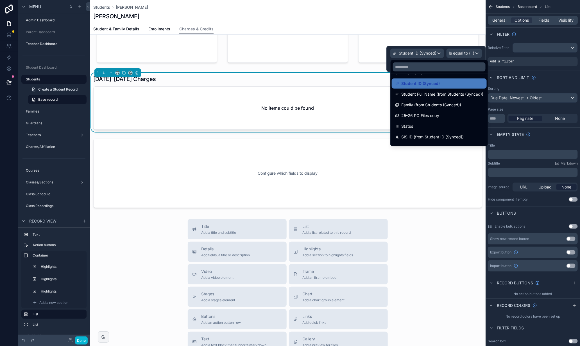
click at [467, 58] on div at bounding box center [436, 59] width 99 height 26
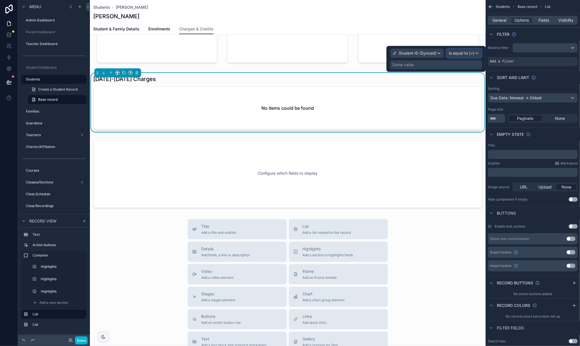
click at [469, 53] on span "Is equal to (=)" at bounding box center [462, 53] width 26 height 6
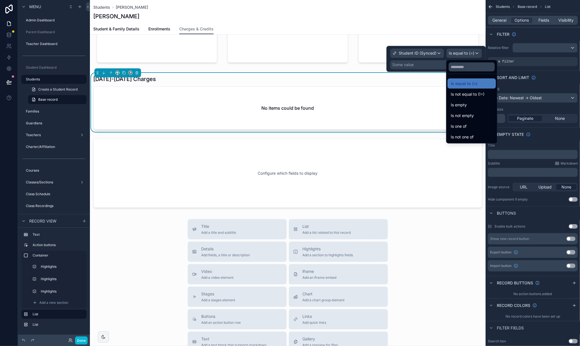
click at [441, 65] on div at bounding box center [436, 59] width 99 height 26
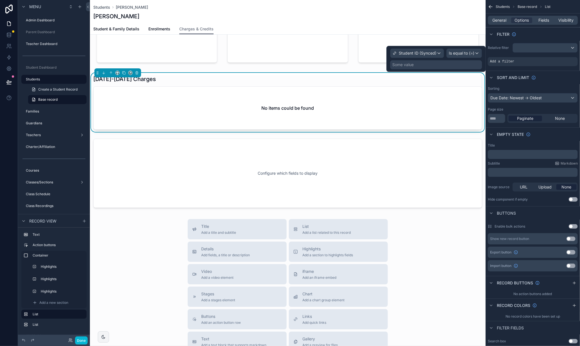
click at [414, 67] on div "Some value" at bounding box center [402, 65] width 21 height 6
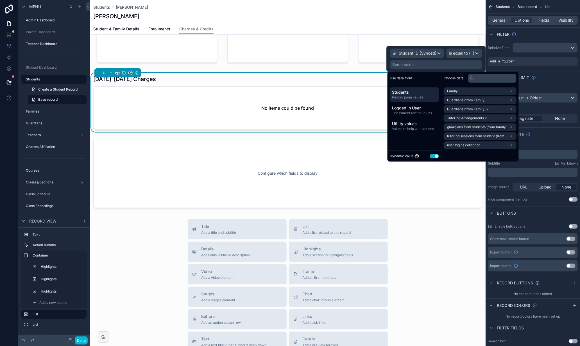
click at [413, 92] on span "Students" at bounding box center [414, 92] width 45 height 6
click at [468, 144] on span "user logins collection" at bounding box center [463, 145] width 33 height 4
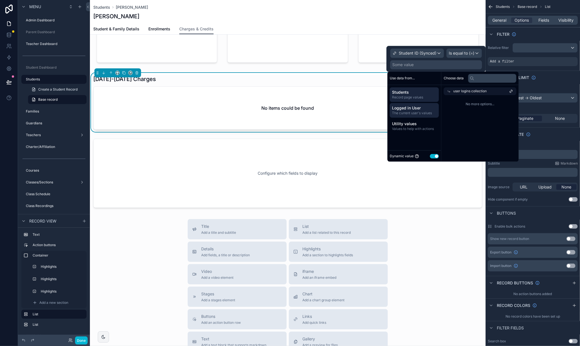
click at [406, 109] on span "Logged in User" at bounding box center [414, 108] width 45 height 6
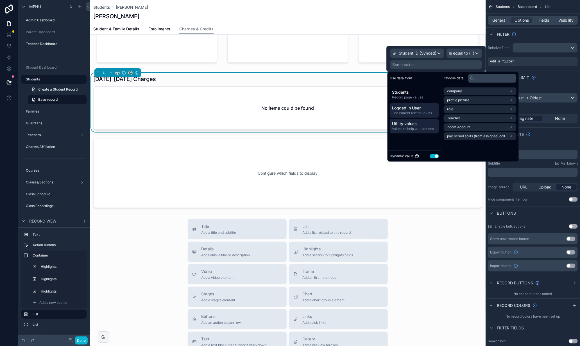
click at [407, 126] on span "Utility values" at bounding box center [414, 124] width 45 height 6
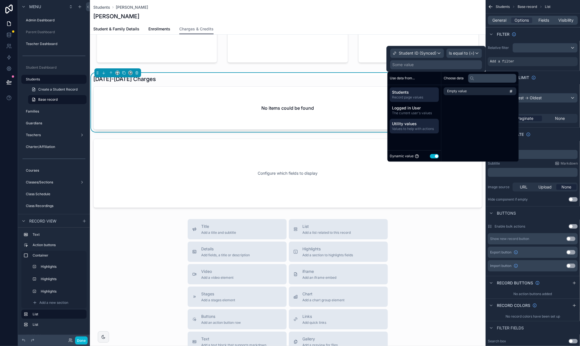
click at [413, 97] on span "Record page values" at bounding box center [414, 97] width 45 height 4
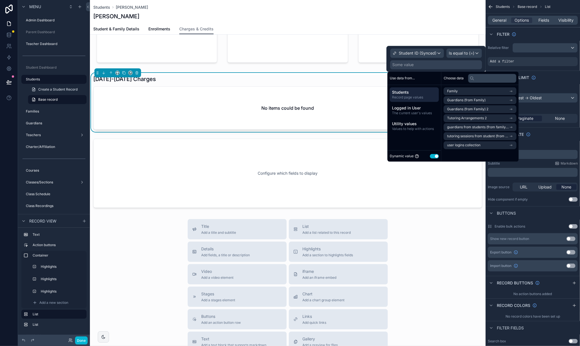
click at [433, 156] on button "Use setting" at bounding box center [434, 156] width 9 height 4
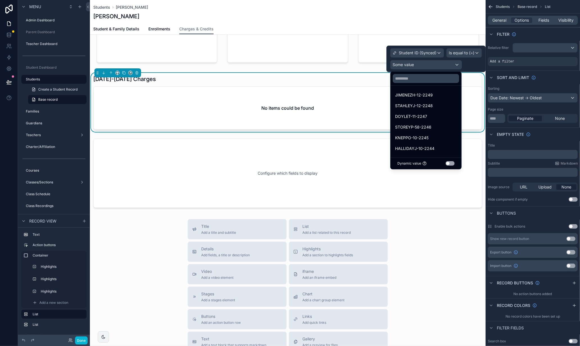
click at [450, 164] on button "Use setting" at bounding box center [450, 163] width 9 height 4
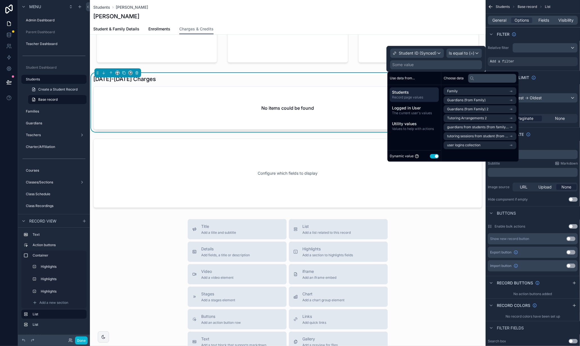
click at [418, 94] on span "Students" at bounding box center [414, 92] width 45 height 6
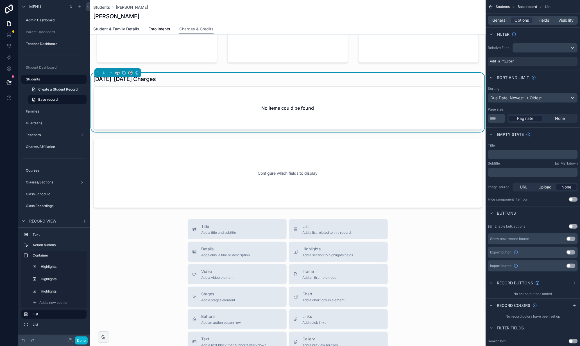
click at [125, 27] on span "Student & Family Details" at bounding box center [116, 29] width 46 height 6
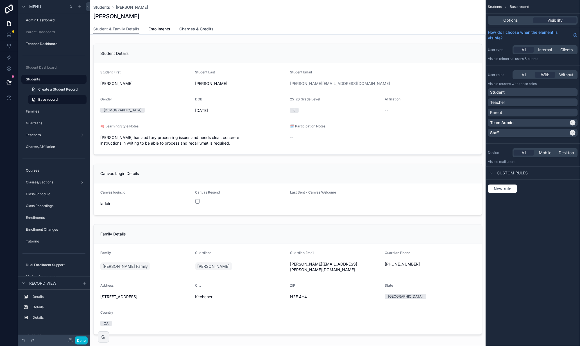
click at [191, 28] on span "Charges & Credits" at bounding box center [196, 29] width 34 height 6
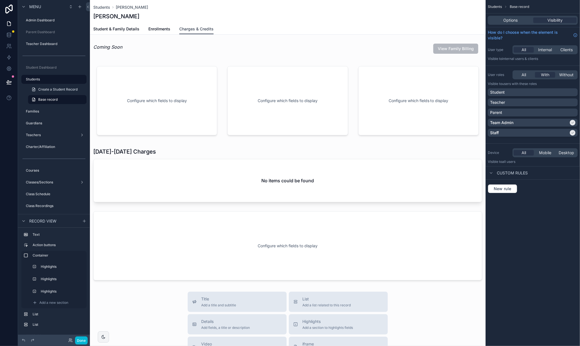
drag, startPoint x: 199, startPoint y: 28, endPoint x: 312, endPoint y: 36, distance: 113.3
click at [199, 28] on span "Charges & Credits" at bounding box center [196, 29] width 34 height 6
click at [509, 22] on span "Options" at bounding box center [511, 20] width 14 height 6
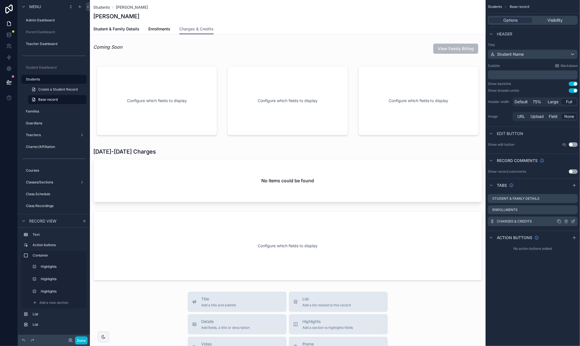
click at [573, 221] on icon "scrollable content" at bounding box center [573, 221] width 4 height 4
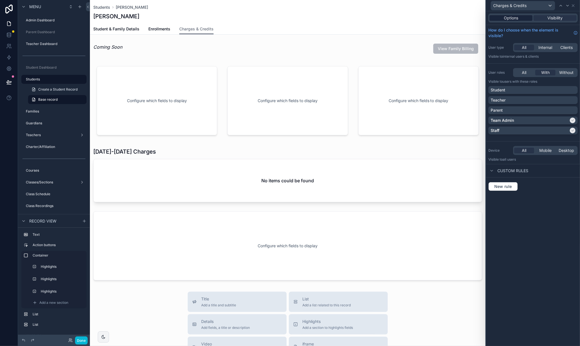
click at [509, 19] on span "Options" at bounding box center [511, 18] width 14 height 6
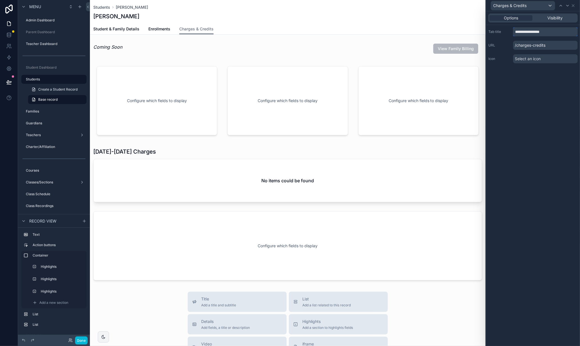
click at [533, 33] on input "**********" at bounding box center [545, 31] width 65 height 9
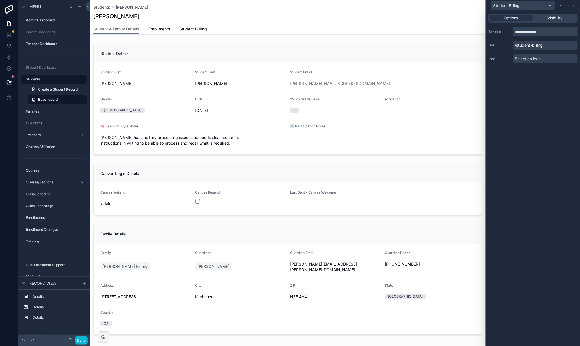
type input "**********"
drag, startPoint x: 546, startPoint y: 107, endPoint x: 566, endPoint y: 32, distance: 77.6
click at [546, 107] on div "**********" at bounding box center [533, 178] width 94 height 335
click at [575, 6] on icon at bounding box center [573, 5] width 4 height 4
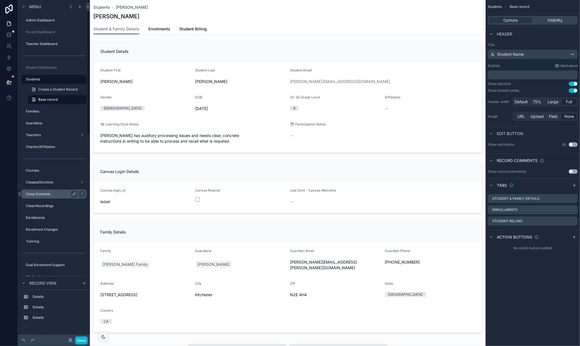
scroll to position [3, 0]
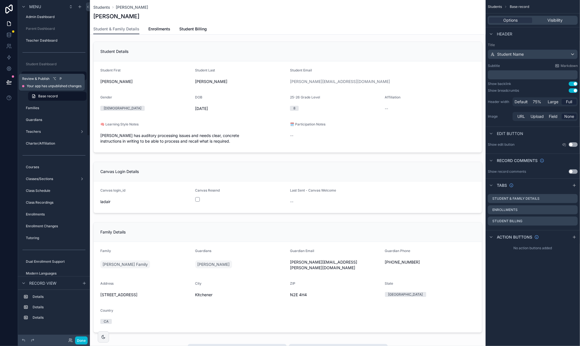
click at [6, 84] on icon at bounding box center [9, 82] width 6 height 6
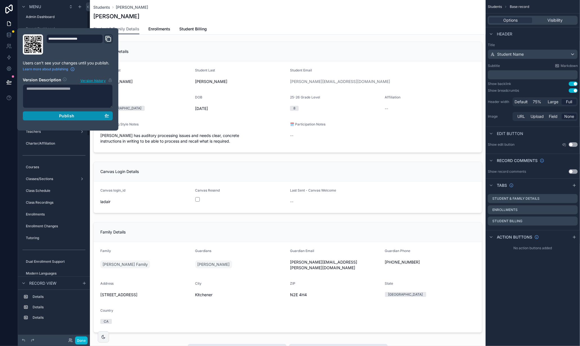
click at [67, 116] on span "Publish" at bounding box center [66, 115] width 15 height 5
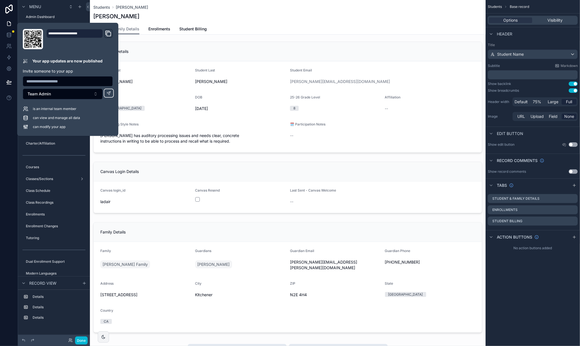
click at [248, 18] on div "[PERSON_NAME]" at bounding box center [287, 16] width 389 height 8
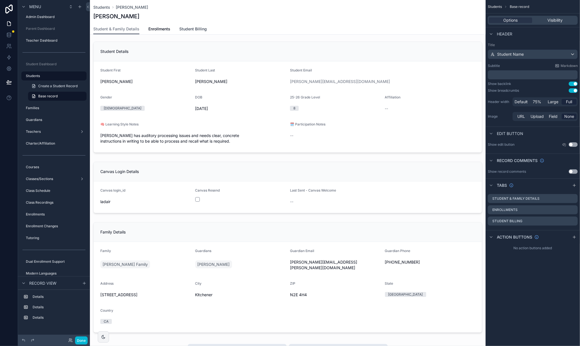
click at [195, 28] on span "Student Billing" at bounding box center [193, 29] width 28 height 6
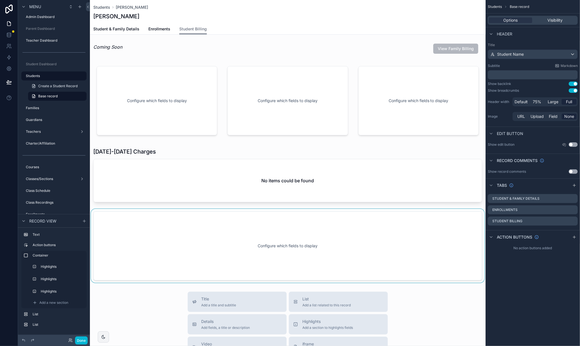
click at [296, 211] on div "scrollable content" at bounding box center [288, 246] width 396 height 74
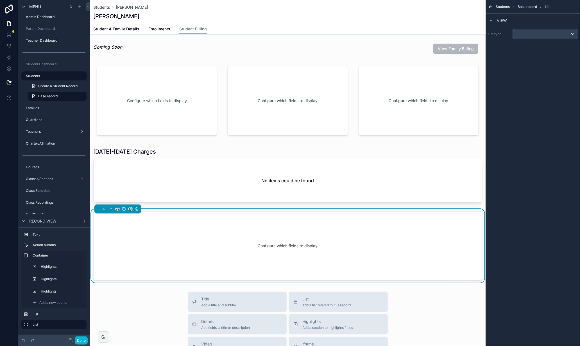
click at [530, 36] on div "scrollable content" at bounding box center [545, 34] width 65 height 9
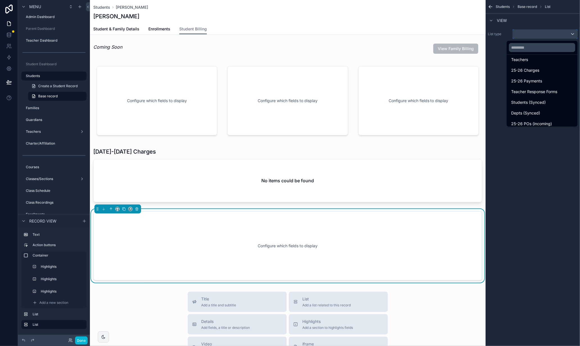
scroll to position [255, 0]
click at [529, 81] on span "25-26 Payments" at bounding box center [526, 80] width 31 height 7
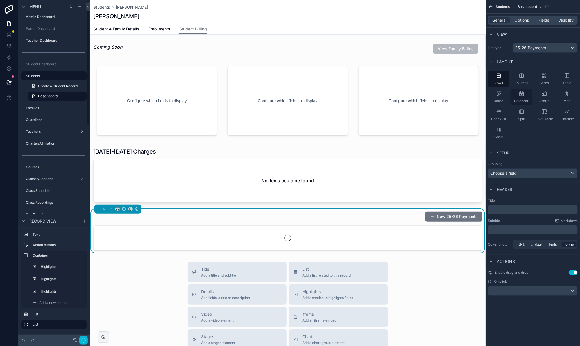
scroll to position [0, 0]
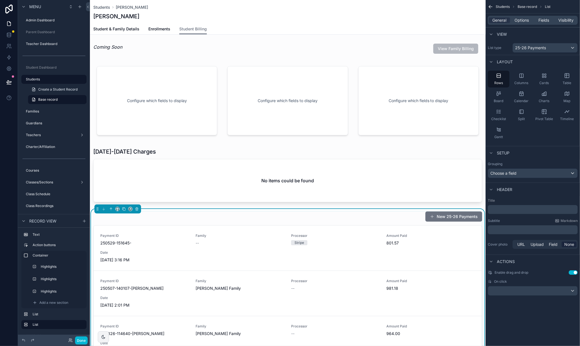
click at [503, 211] on p "﻿" at bounding box center [533, 210] width 87 height 6
drag, startPoint x: 492, startPoint y: 210, endPoint x: 503, endPoint y: 205, distance: 12.2
click at [494, 210] on span "**********" at bounding box center [509, 209] width 39 height 4
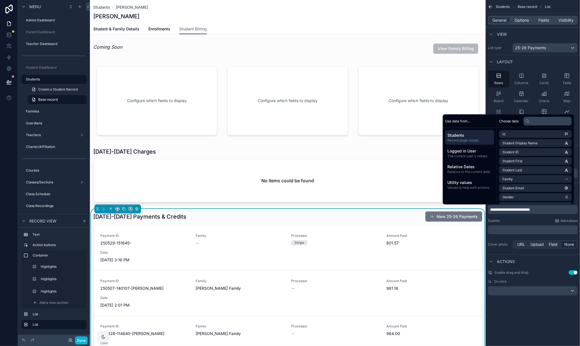
click at [546, 322] on div "**********" at bounding box center [533, 173] width 94 height 346
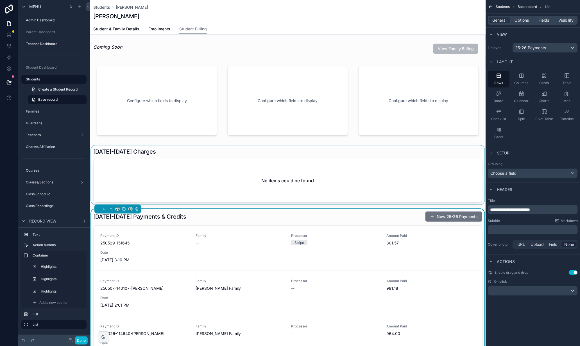
click at [231, 151] on div "scrollable content" at bounding box center [288, 174] width 396 height 59
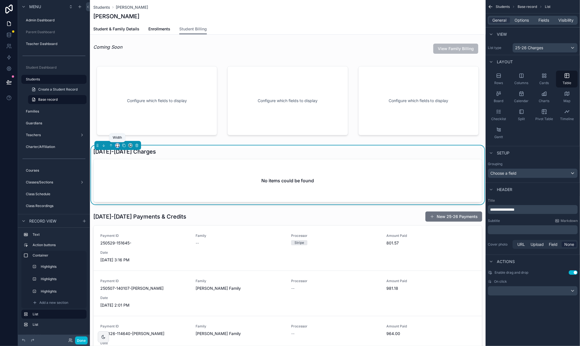
click at [118, 144] on icon "scrollable content" at bounding box center [118, 145] width 4 height 4
click at [128, 188] on span "50%" at bounding box center [124, 187] width 9 height 7
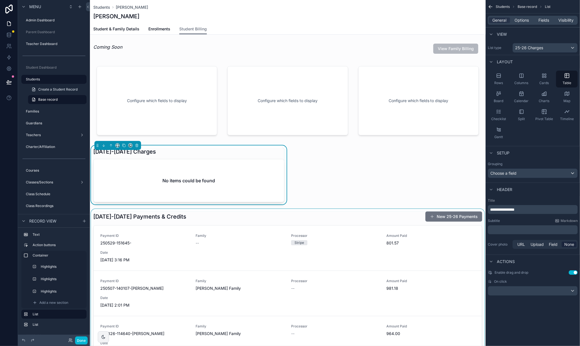
drag, startPoint x: 126, startPoint y: 218, endPoint x: 121, endPoint y: 217, distance: 5.3
click at [126, 218] on div "scrollable content" at bounding box center [288, 348] width 396 height 278
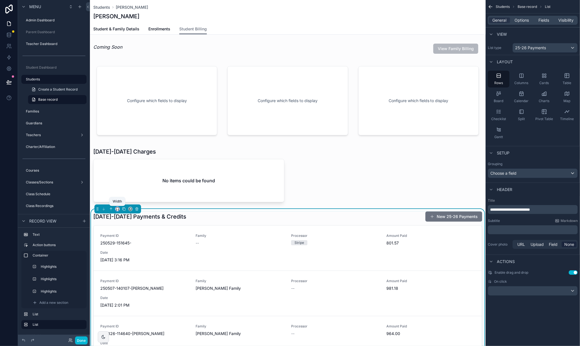
click at [119, 209] on icon "scrollable content" at bounding box center [118, 209] width 4 height 4
click at [127, 249] on span "50%" at bounding box center [124, 251] width 9 height 7
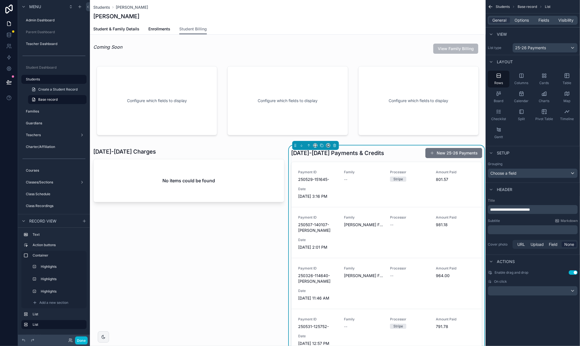
click at [393, 159] on div "2025-2026 Payments & Credits New 25-26 Payments Payment ID 250529-151645- Famil…" at bounding box center [386, 285] width 191 height 274
click at [501, 19] on span "General" at bounding box center [500, 20] width 14 height 6
click at [569, 80] on div "Table" at bounding box center [567, 79] width 22 height 17
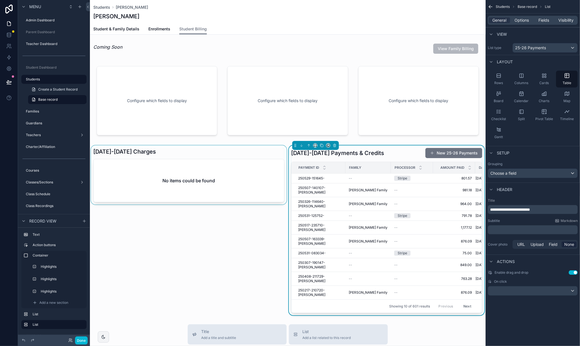
click at [208, 159] on div "scrollable content" at bounding box center [189, 230] width 198 height 170
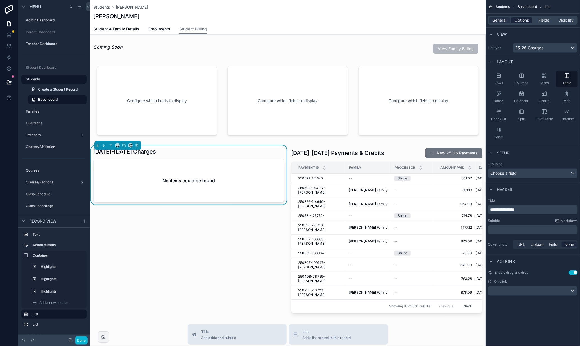
click at [520, 19] on span "Options" at bounding box center [522, 20] width 14 height 6
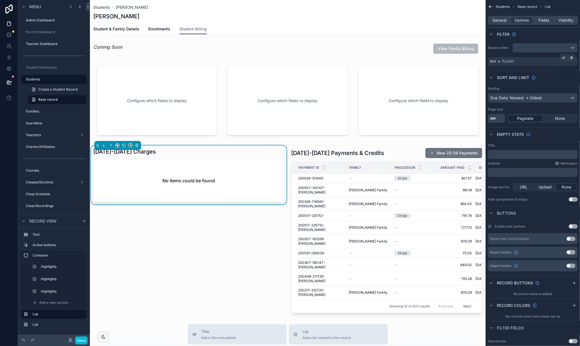
click at [552, 62] on div "Add a filter" at bounding box center [533, 61] width 90 height 9
click at [564, 58] on icon "scrollable content" at bounding box center [563, 57] width 3 height 3
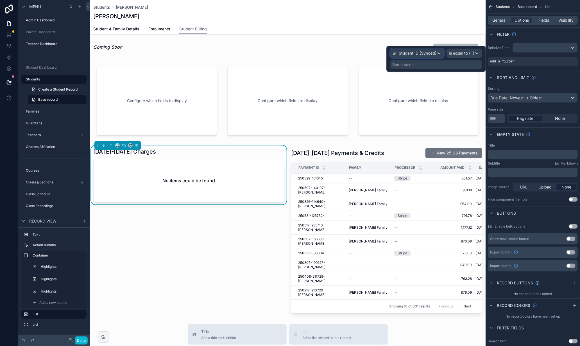
click at [442, 51] on div "Student ID (Synced)" at bounding box center [416, 53] width 53 height 9
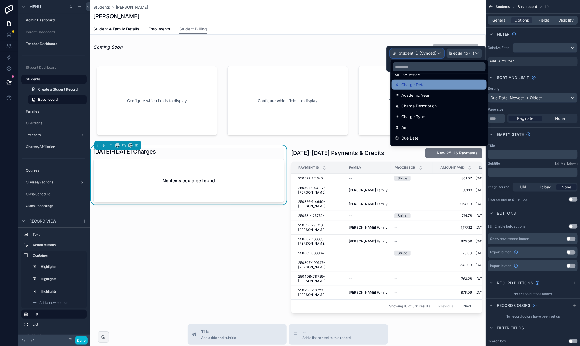
scroll to position [44, 0]
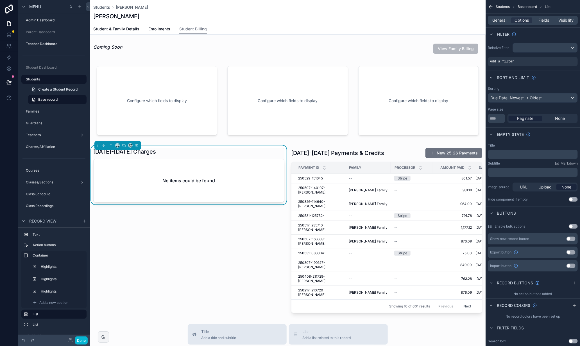
drag, startPoint x: 457, startPoint y: 30, endPoint x: 165, endPoint y: 17, distance: 292.4
click at [457, 30] on div "Student & Family Details Enrollments Student Billing" at bounding box center [287, 29] width 389 height 11
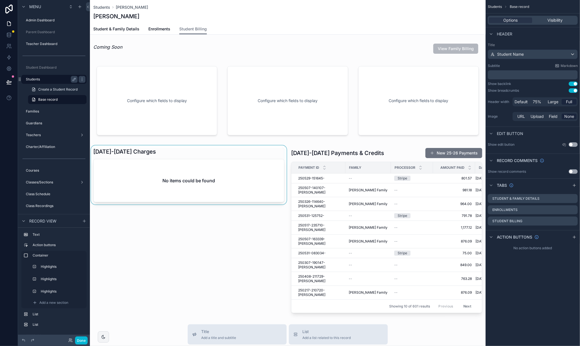
click at [49, 80] on label "Students" at bounding box center [50, 79] width 49 height 4
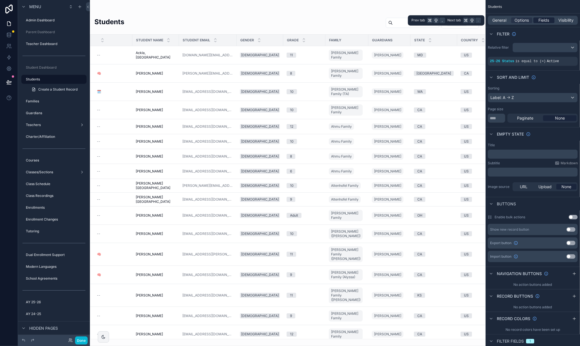
click at [545, 20] on span "Fields" at bounding box center [544, 20] width 11 height 6
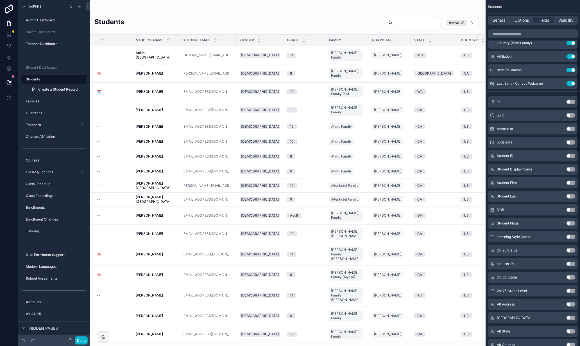
scroll to position [114, 0]
click at [575, 104] on button "Use setting" at bounding box center [571, 103] width 9 height 4
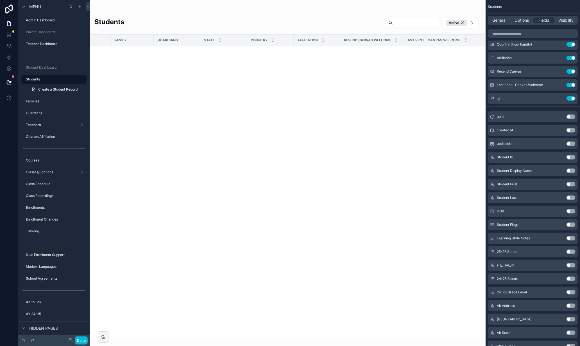
scroll to position [1091, 215]
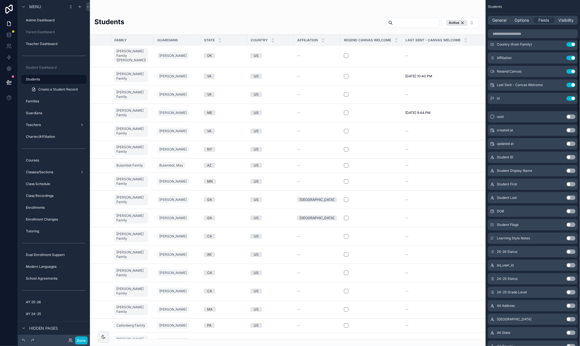
click at [574, 116] on button "Use setting" at bounding box center [571, 116] width 9 height 4
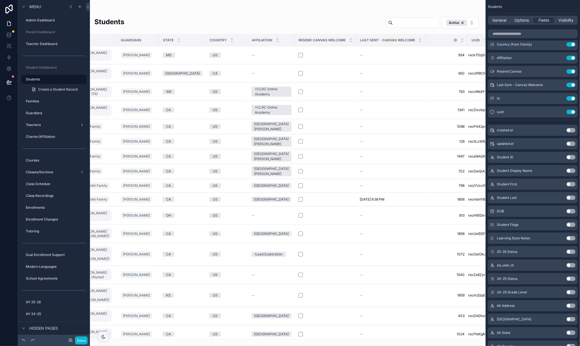
scroll to position [0, 258]
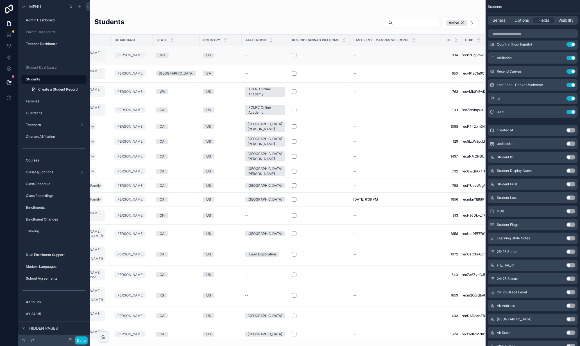
click at [462, 53] on span "reck7DqSmwU59Ivqg" at bounding box center [479, 55] width 35 height 4
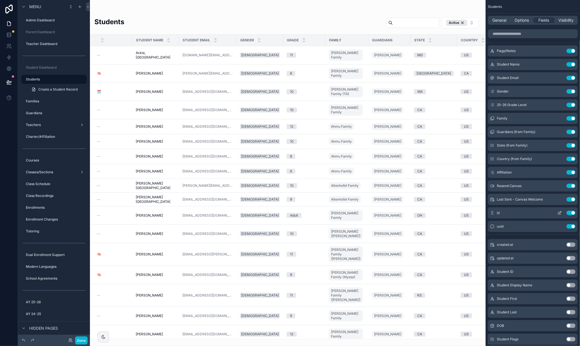
click at [571, 212] on button "Use setting" at bounding box center [571, 213] width 9 height 4
click at [570, 211] on button "Use setting" at bounding box center [571, 213] width 9 height 4
click at [209, 13] on div "Students Active Student Name Student Email Gender Grade Family Guardians State …" at bounding box center [288, 176] width 396 height 326
click at [139, 49] on td "Ackla, Sydney Ackla, Sydney" at bounding box center [155, 55] width 47 height 18
click at [196, 56] on td "[DOMAIN_NAME][EMAIL_ADDRESS][DOMAIN_NAME]" at bounding box center [208, 55] width 58 height 18
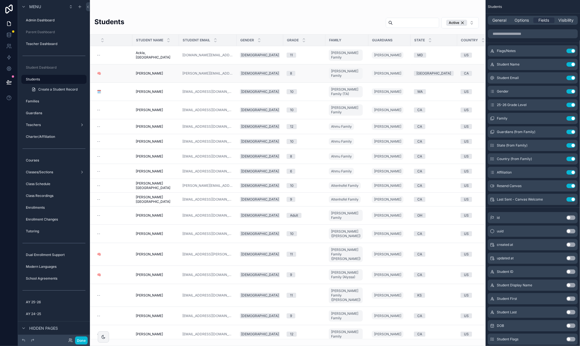
click at [153, 64] on td "Adair, Logan Adair, Logan" at bounding box center [155, 73] width 47 height 18
click at [83, 339] on button "Done" at bounding box center [81, 340] width 13 height 8
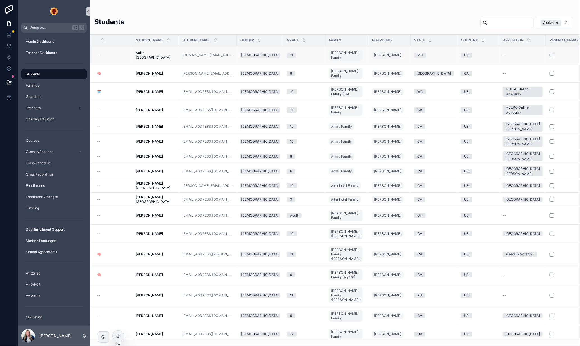
click at [123, 53] on div "--" at bounding box center [113, 55] width 32 height 4
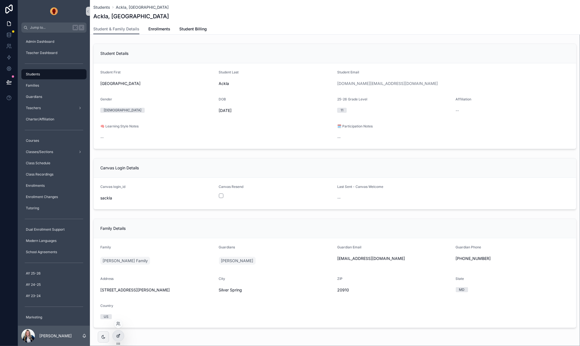
click at [119, 336] on icon at bounding box center [118, 335] width 4 height 4
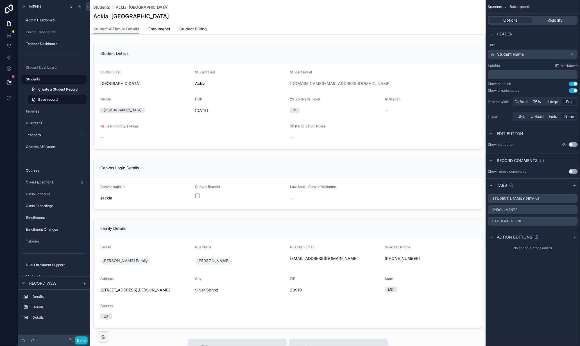
click at [193, 29] on span "Student Billing" at bounding box center [193, 29] width 28 height 6
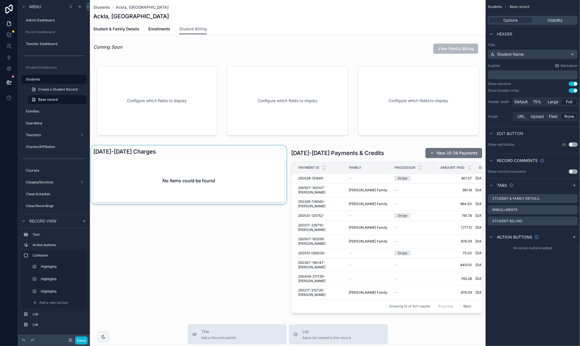
click at [204, 152] on div "scrollable content" at bounding box center [189, 230] width 198 height 170
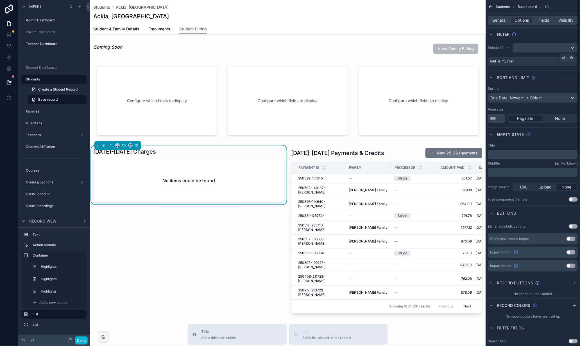
click at [509, 62] on span "Add a filter" at bounding box center [502, 61] width 24 height 4
click at [563, 58] on icon "scrollable content" at bounding box center [563, 57] width 3 height 3
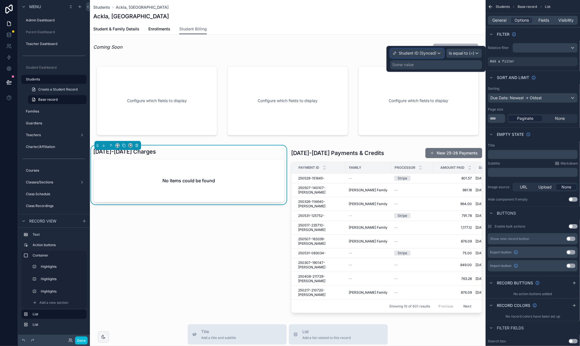
click at [425, 52] on span "Student ID (Synced)" at bounding box center [418, 53] width 38 height 6
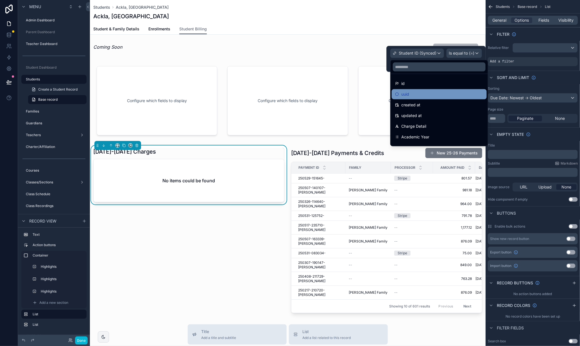
click at [422, 96] on div "uuid" at bounding box center [439, 94] width 88 height 7
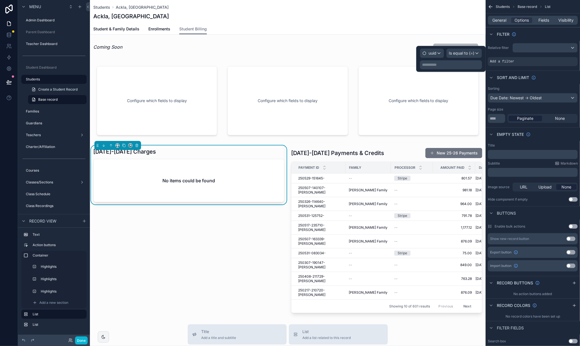
click at [465, 65] on p "**********" at bounding box center [451, 65] width 59 height 6
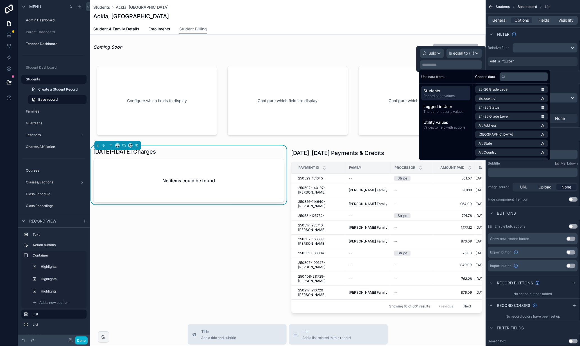
scroll to position [100, 0]
click at [515, 77] on input "text" at bounding box center [524, 76] width 48 height 9
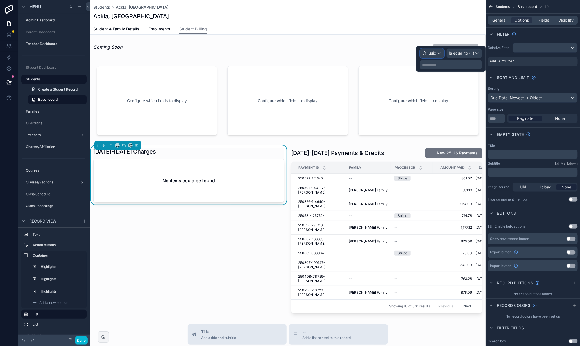
click at [429, 53] on span "uuid" at bounding box center [433, 53] width 8 height 6
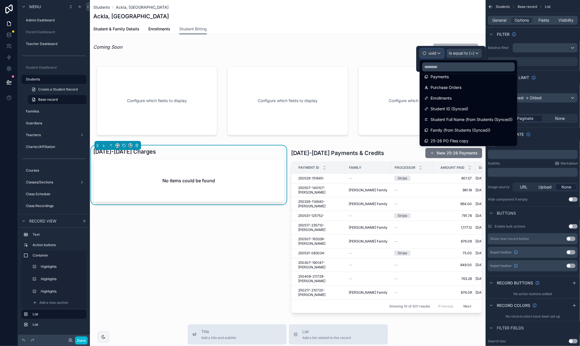
scroll to position [120, 0]
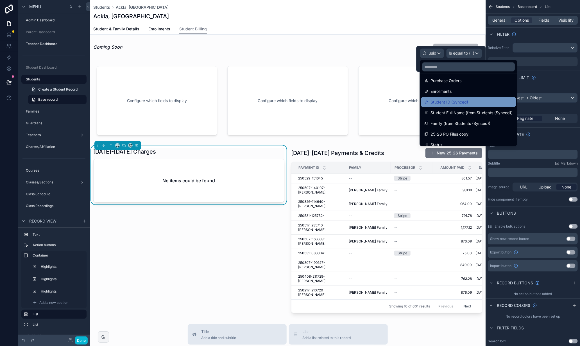
click at [460, 100] on span "Student ID (Synced)" at bounding box center [450, 102] width 38 height 7
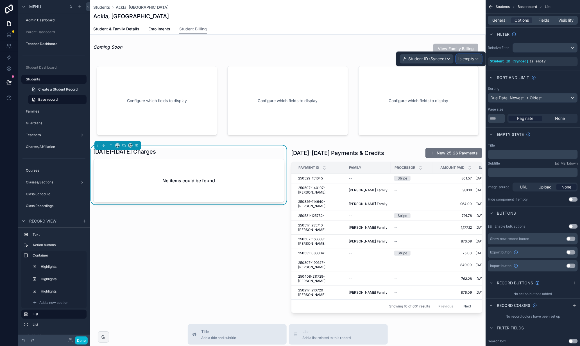
click at [465, 60] on span "Is empty" at bounding box center [466, 59] width 16 height 6
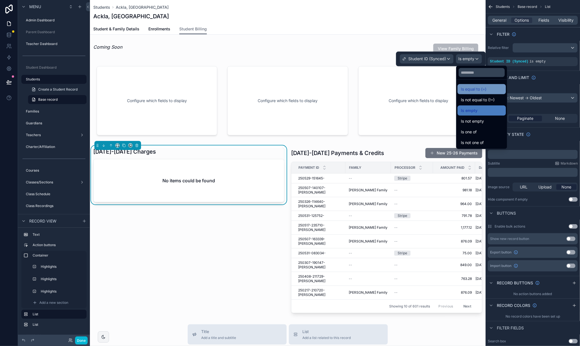
click at [476, 90] on span "Is equal to (=)" at bounding box center [474, 89] width 26 height 7
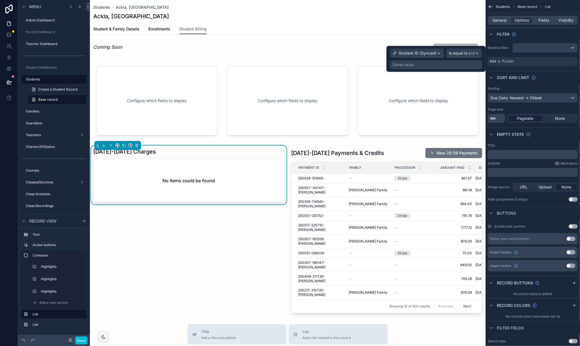
click at [439, 65] on div "Some value" at bounding box center [436, 64] width 92 height 9
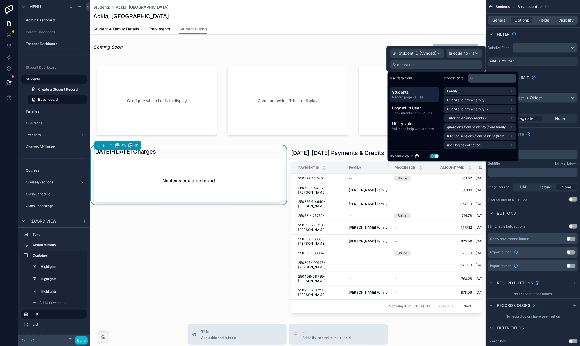
click at [426, 93] on span "Students" at bounding box center [414, 92] width 45 height 6
click at [430, 53] on span "Student ID (Synced)" at bounding box center [418, 53] width 38 height 6
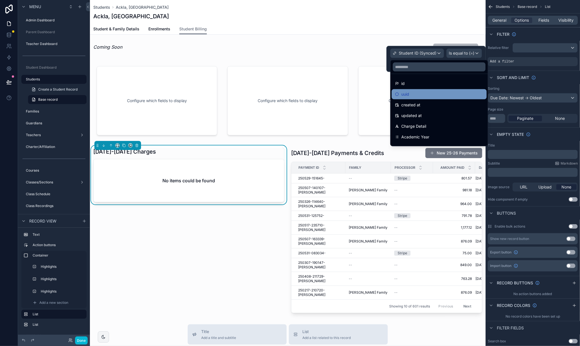
click at [424, 95] on div "uuid" at bounding box center [439, 94] width 88 height 7
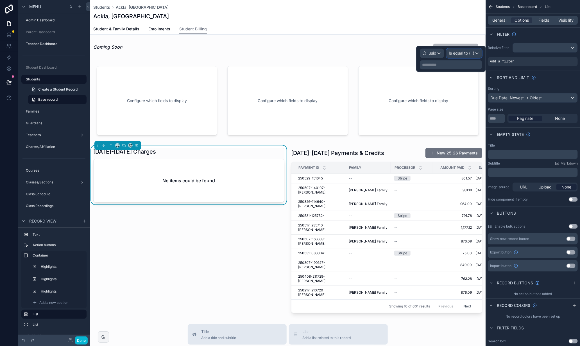
click at [468, 53] on span "Is equal to (=)" at bounding box center [462, 53] width 26 height 6
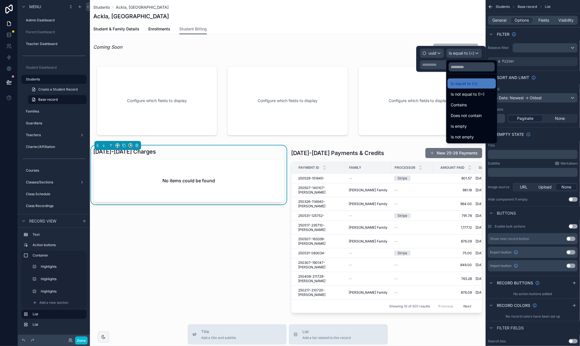
click at [430, 69] on div at bounding box center [450, 59] width 69 height 26
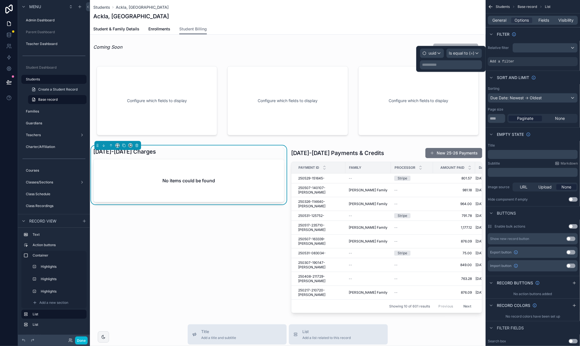
click at [435, 65] on p "**********" at bounding box center [451, 65] width 59 height 6
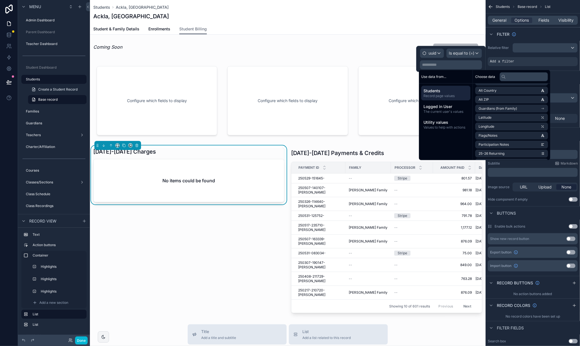
scroll to position [162, 0]
click at [525, 75] on input "text" at bounding box center [524, 76] width 48 height 9
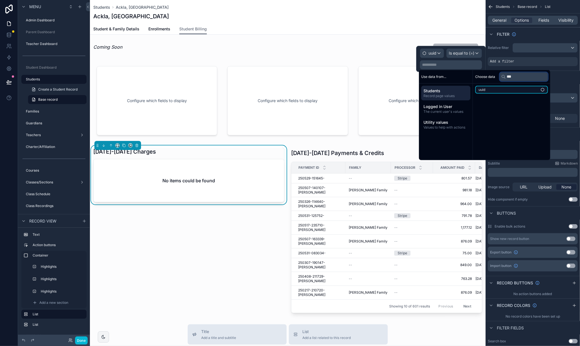
type input "***"
click at [525, 89] on li "uuid" at bounding box center [511, 90] width 73 height 8
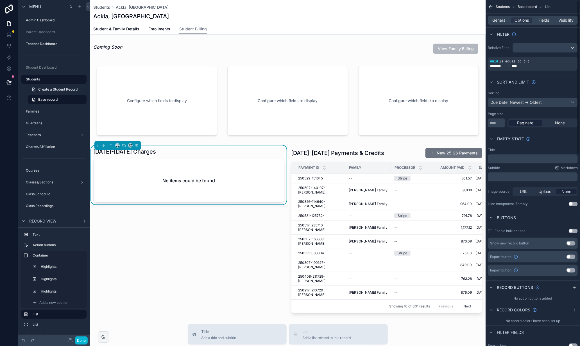
click at [541, 32] on div "Filter" at bounding box center [533, 33] width 94 height 13
click at [207, 153] on div "[DATE]-[DATE] Charges" at bounding box center [188, 152] width 191 height 8
click at [215, 157] on div "2025-2026 Charges No items could be found" at bounding box center [188, 175] width 191 height 55
click at [363, 150] on div "scrollable content" at bounding box center [387, 230] width 198 height 170
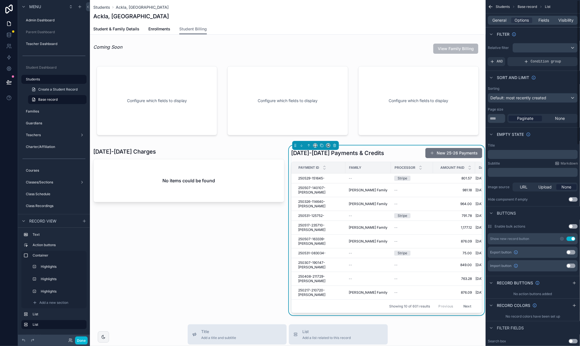
click at [402, 150] on div "2025-2026 Payments & Credits New 25-26 Payments" at bounding box center [386, 153] width 191 height 11
click at [501, 62] on span "AND" at bounding box center [500, 61] width 6 height 4
click at [562, 57] on icon "scrollable content" at bounding box center [563, 57] width 3 height 3
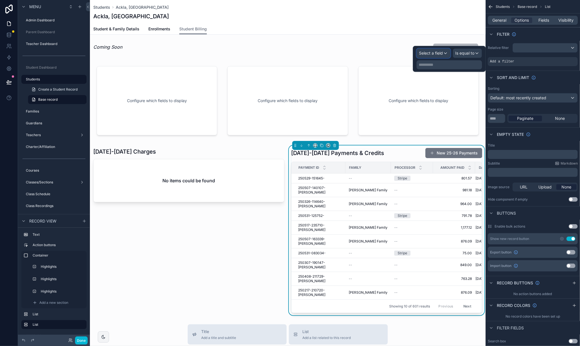
click at [439, 53] on span "Select a field" at bounding box center [431, 53] width 24 height 5
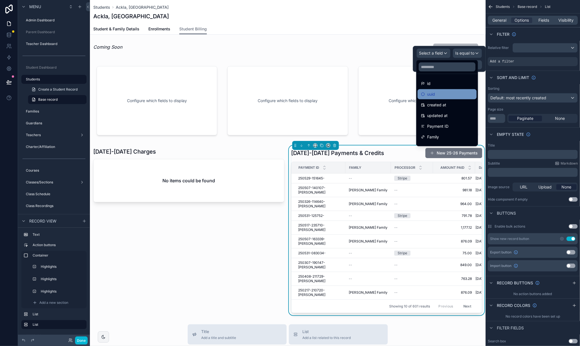
click at [435, 94] on div "uuid" at bounding box center [447, 94] width 52 height 7
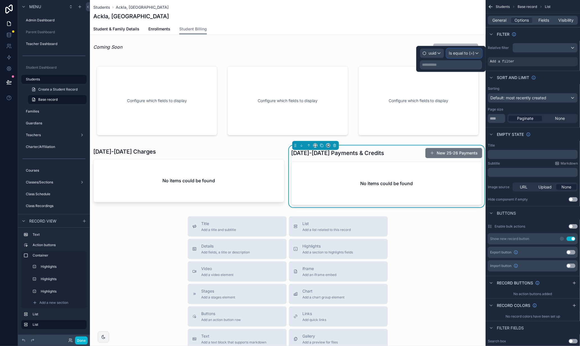
click at [474, 52] on span "Is equal to (=)" at bounding box center [462, 53] width 26 height 6
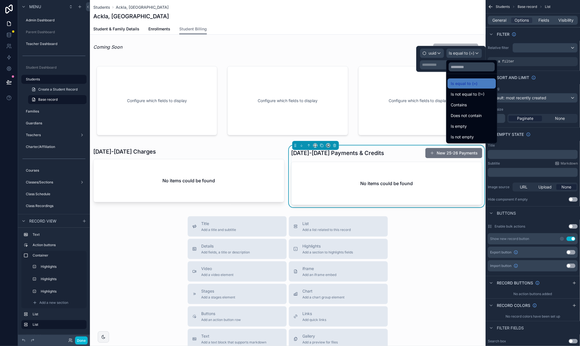
click at [439, 66] on div at bounding box center [450, 59] width 69 height 26
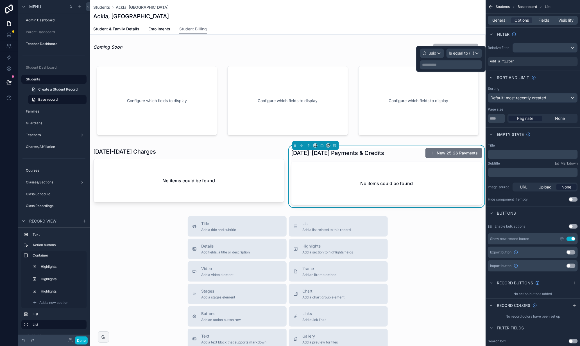
click at [426, 65] on p "**********" at bounding box center [451, 65] width 59 height 6
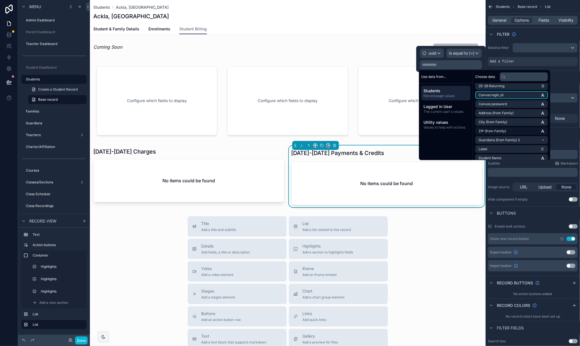
scroll to position [376, 0]
click at [510, 153] on li "uuid" at bounding box center [511, 154] width 73 height 8
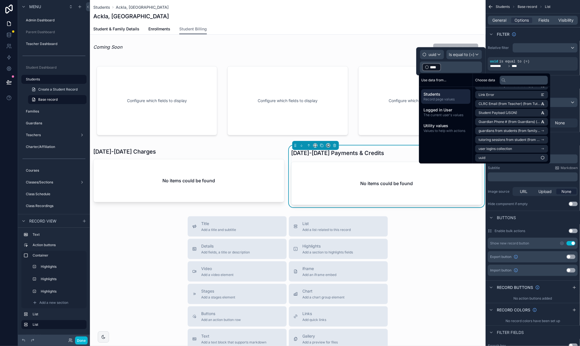
click at [152, 246] on div "Title Add a title and subtitle List Add a list related to this record Details A…" at bounding box center [288, 316] width 396 height 200
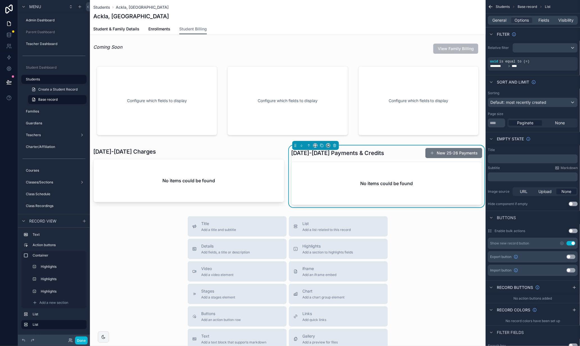
click at [390, 153] on div "2025-2026 Payments & Credits New 25-26 Payments" at bounding box center [386, 153] width 191 height 11
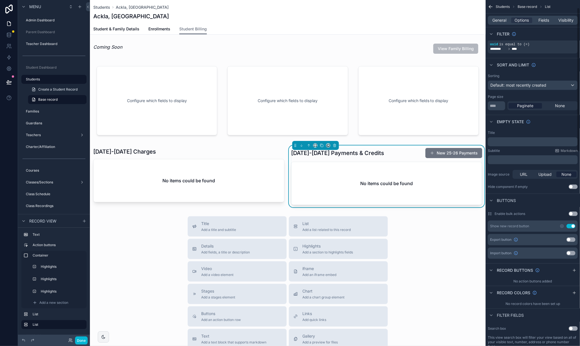
scroll to position [18, 0]
click at [572, 226] on button "Use setting" at bounding box center [571, 225] width 9 height 4
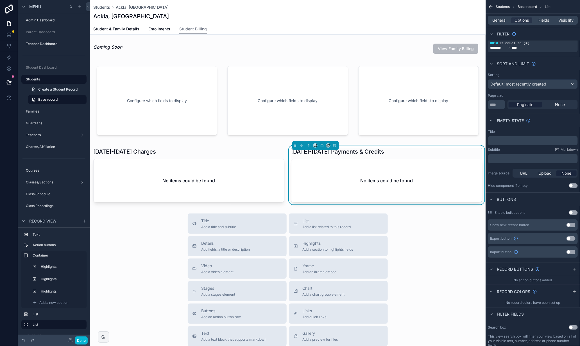
click at [137, 227] on div "Title Add a title and subtitle List Add a list related to this record Details A…" at bounding box center [288, 313] width 396 height 200
click at [175, 89] on div "scrollable content" at bounding box center [288, 100] width 396 height 80
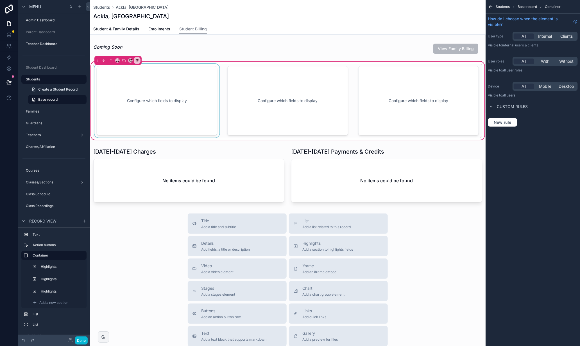
scroll to position [0, 0]
click at [106, 6] on span "Students" at bounding box center [101, 7] width 17 height 6
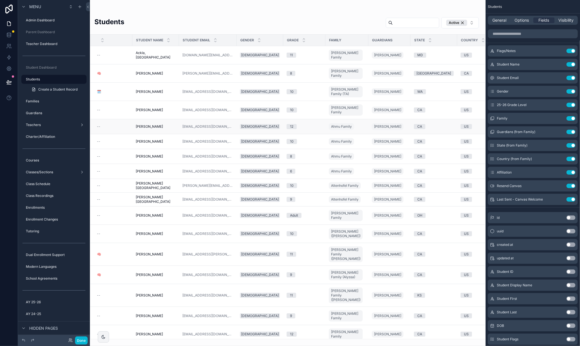
click at [146, 124] on span "[PERSON_NAME]" at bounding box center [149, 126] width 27 height 4
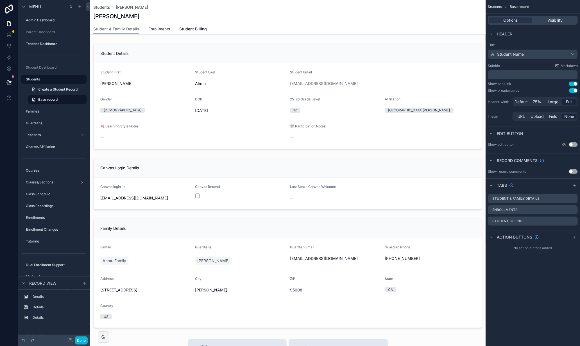
click at [163, 28] on span "Enrollments" at bounding box center [159, 29] width 22 height 6
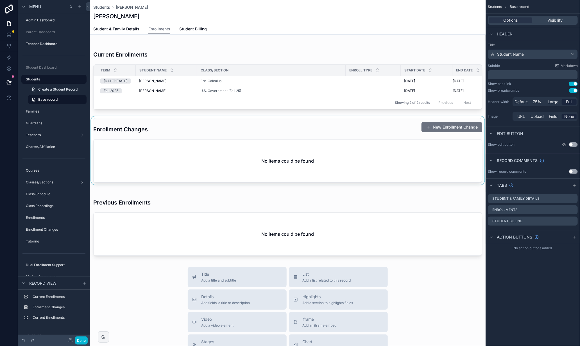
click at [180, 127] on div "scrollable content" at bounding box center [288, 150] width 396 height 69
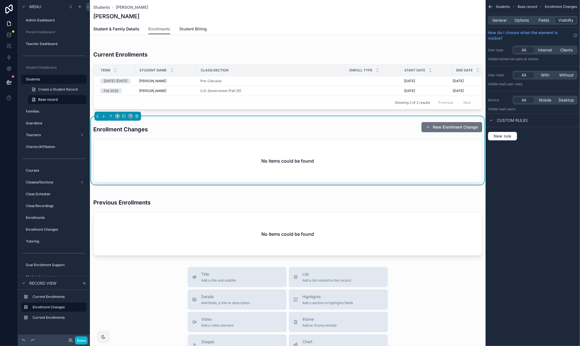
click at [183, 28] on span "Student Billing" at bounding box center [193, 29] width 28 height 6
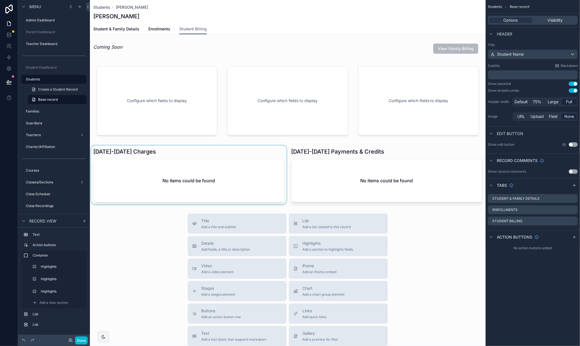
click at [244, 168] on div "scrollable content" at bounding box center [189, 174] width 198 height 59
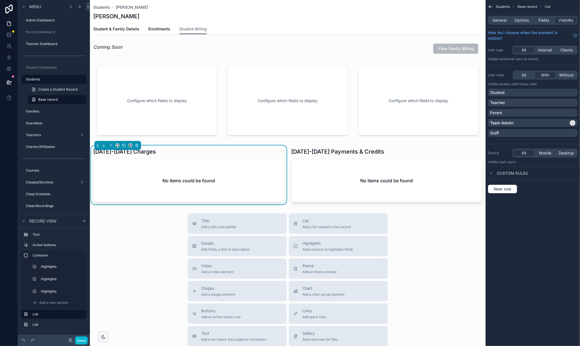
click at [191, 153] on div "[DATE]-[DATE] Charges" at bounding box center [188, 152] width 191 height 8
click at [514, 18] on div "Options" at bounding box center [521, 20] width 21 height 6
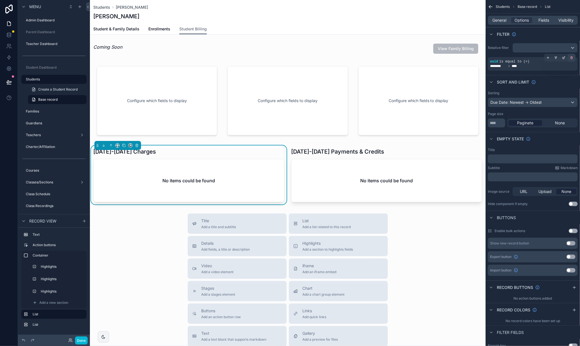
click at [572, 58] on icon "scrollable content" at bounding box center [572, 58] width 0 height 1
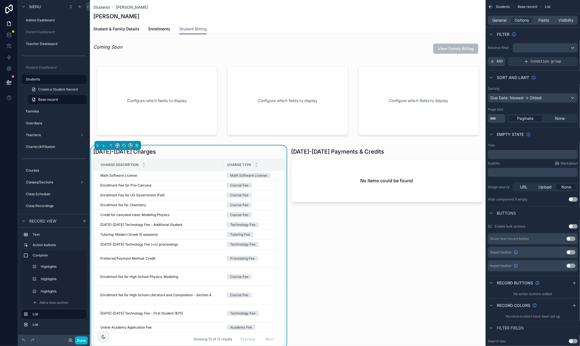
click at [496, 61] on div "AND" at bounding box center [496, 61] width 17 height 9
click at [564, 57] on icon "scrollable content" at bounding box center [563, 57] width 3 height 3
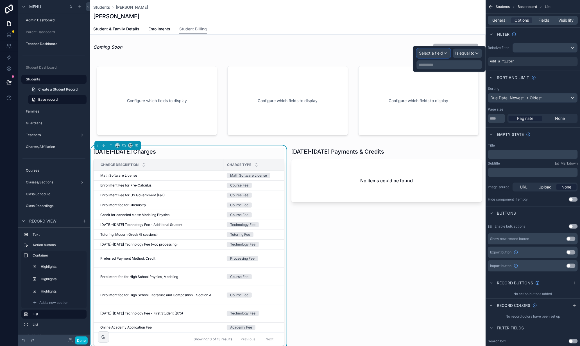
click at [441, 53] on span "Select a field" at bounding box center [431, 53] width 24 height 5
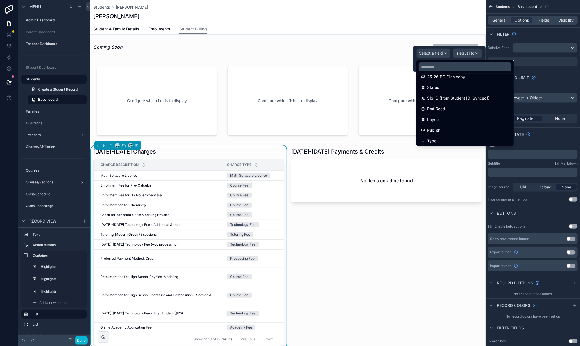
scroll to position [173, 0]
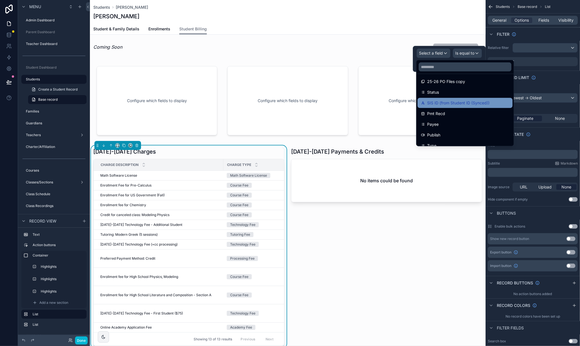
click at [474, 102] on span "SIS ID (from Student ID (Synced))" at bounding box center [458, 103] width 62 height 7
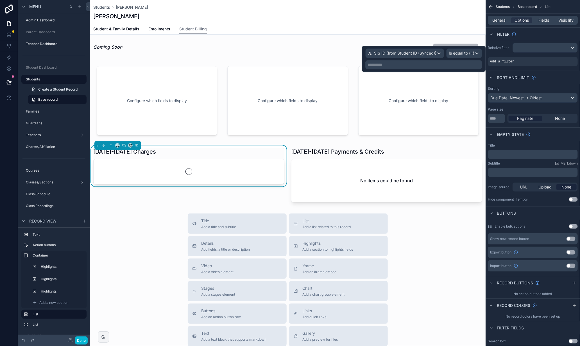
click at [464, 64] on p "**********" at bounding box center [424, 65] width 113 height 6
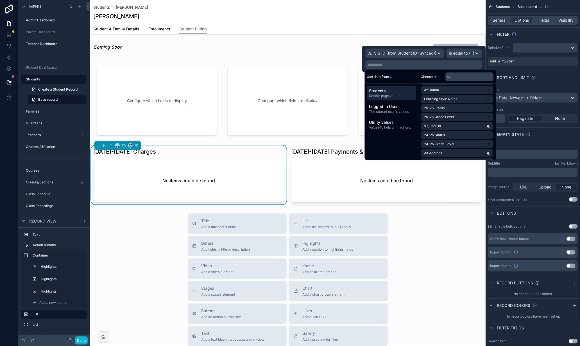
scroll to position [80, 0]
click at [465, 118] on li "sis_user_id" at bounding box center [457, 118] width 73 height 8
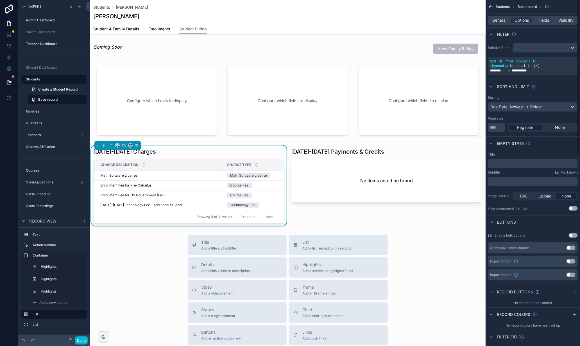
click at [544, 38] on div "Filter" at bounding box center [533, 33] width 94 height 13
click at [546, 20] on span "Fields" at bounding box center [544, 20] width 11 height 6
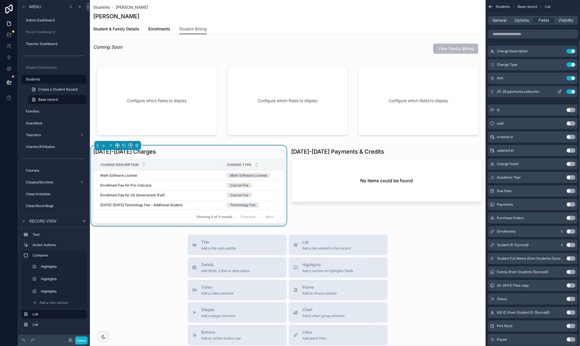
click at [571, 91] on button "Use setting" at bounding box center [571, 91] width 9 height 4
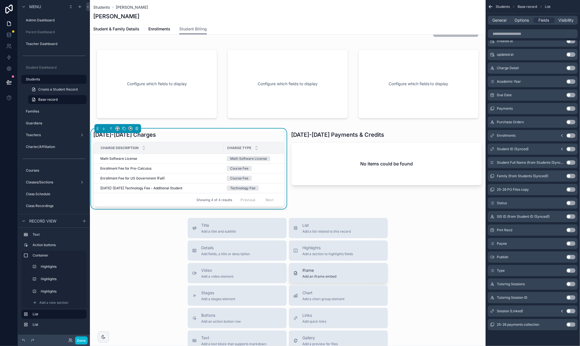
scroll to position [23, 0]
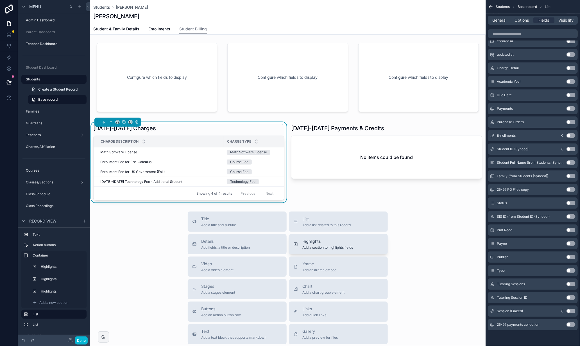
click at [321, 237] on button "Highlights Add a section to highlights fields" at bounding box center [338, 244] width 99 height 20
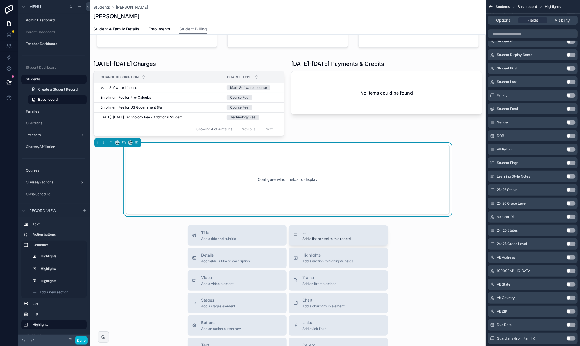
scroll to position [94, 0]
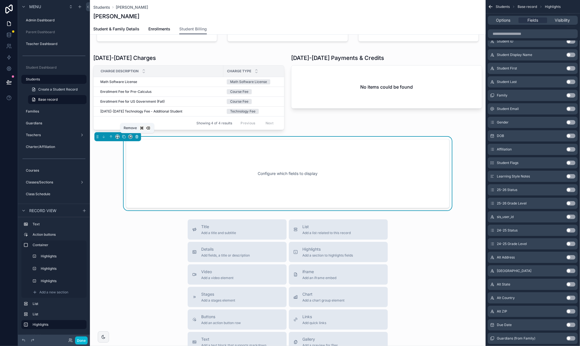
click at [137, 136] on icon "scrollable content" at bounding box center [136, 136] width 3 height 0
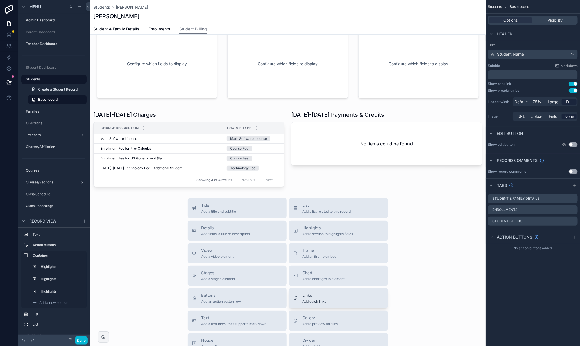
scroll to position [38, 0]
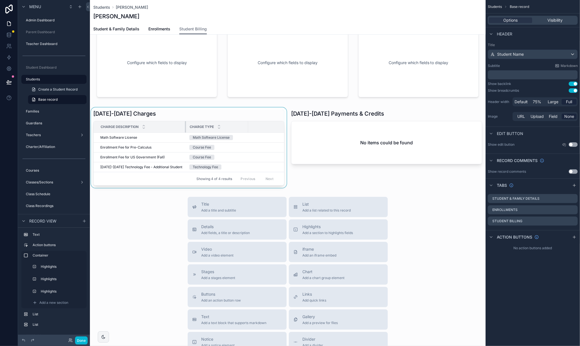
drag, startPoint x: 222, startPoint y: 126, endPoint x: 185, endPoint y: 128, distance: 37.5
click at [185, 128] on div "scrollable content" at bounding box center [186, 126] width 2 height 11
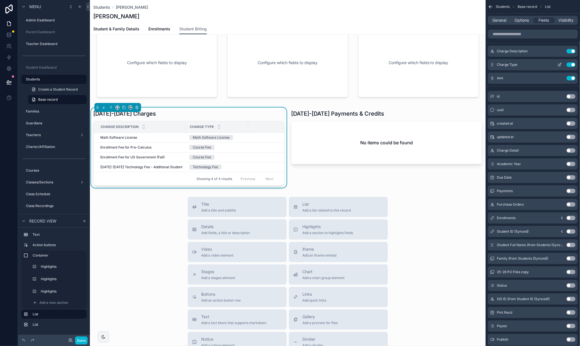
click at [570, 64] on button "Use setting" at bounding box center [571, 64] width 9 height 4
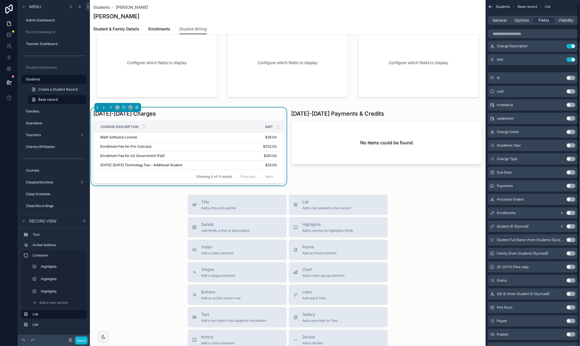
scroll to position [6, 0]
click at [574, 173] on button "Use setting" at bounding box center [571, 171] width 9 height 4
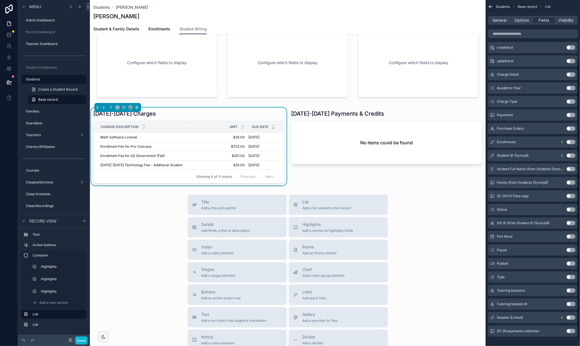
scroll to position [82, 0]
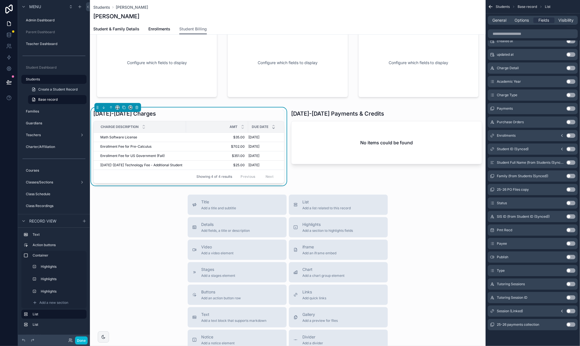
click at [572, 202] on button "Use setting" at bounding box center [571, 203] width 9 height 4
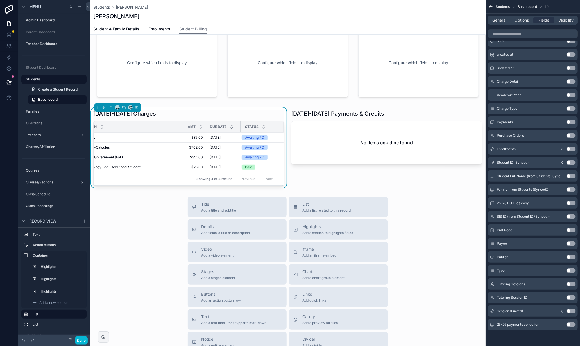
scroll to position [0, 40]
drag, startPoint x: 240, startPoint y: 126, endPoint x: 222, endPoint y: 127, distance: 18.3
click at [215, 127] on th "Due Date" at bounding box center [225, 127] width 35 height 12
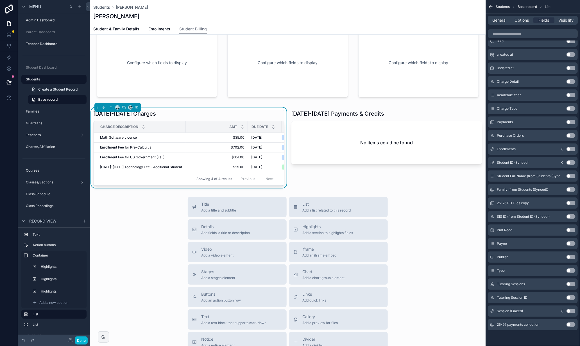
scroll to position [0, 0]
drag, startPoint x: 247, startPoint y: 125, endPoint x: 211, endPoint y: 126, distance: 36.0
click at [211, 126] on div "scrollable content" at bounding box center [212, 126] width 2 height 11
click at [211, 125] on div "scrollable content" at bounding box center [212, 126] width 2 height 11
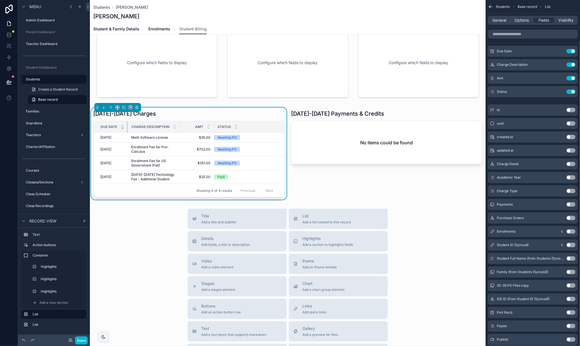
drag, startPoint x: 185, startPoint y: 126, endPoint x: 122, endPoint y: 127, distance: 63.0
click at [122, 127] on th "Due Date" at bounding box center [111, 127] width 34 height 12
drag, startPoint x: 180, startPoint y: 126, endPoint x: 192, endPoint y: 126, distance: 12.6
click at [192, 126] on tr "Due Date Charge Description Amt Status" at bounding box center [189, 127] width 191 height 12
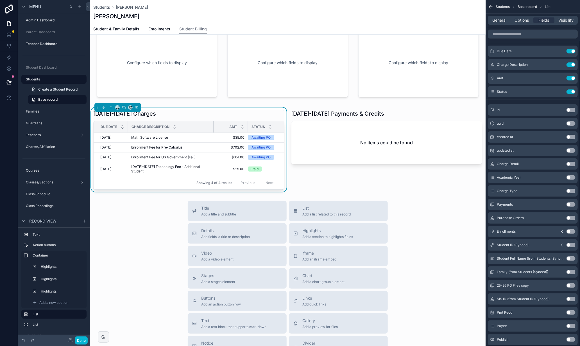
drag, startPoint x: 179, startPoint y: 125, endPoint x: 222, endPoint y: 125, distance: 43.0
click at [222, 125] on tr "Due Date Charge Description Amt Status" at bounding box center [192, 127] width 197 height 12
drag, startPoint x: 126, startPoint y: 125, endPoint x: 122, endPoint y: 124, distance: 4.5
click at [122, 124] on th "Due Date" at bounding box center [111, 127] width 34 height 12
click at [113, 128] on span "Due Date" at bounding box center [109, 127] width 17 height 4
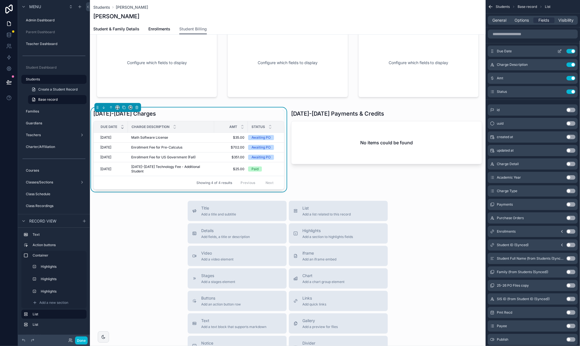
drag, startPoint x: 559, startPoint y: 50, endPoint x: 549, endPoint y: 52, distance: 10.5
click at [559, 50] on icon "scrollable content" at bounding box center [560, 51] width 4 height 4
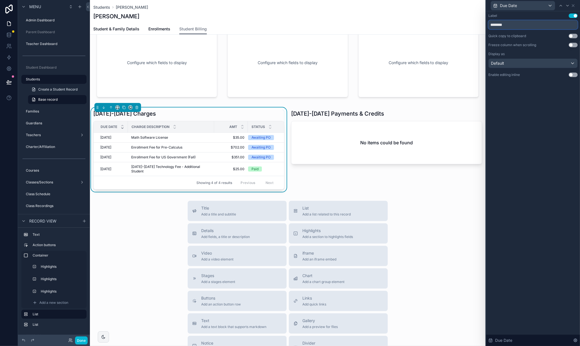
click at [504, 24] on input "********" at bounding box center [533, 24] width 89 height 9
type input "***"
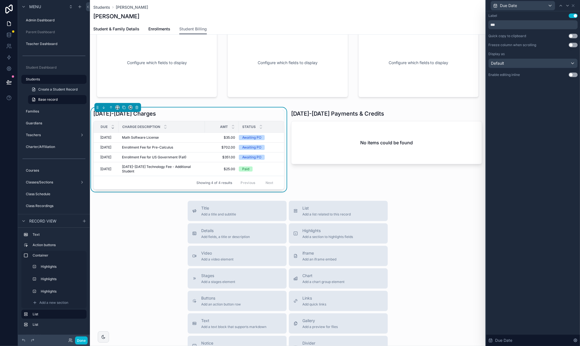
click at [528, 135] on div "Label Use setting *** Quick copy to clipboard Use setting Freeze column when sc…" at bounding box center [533, 178] width 94 height 335
click at [520, 64] on div "Default" at bounding box center [533, 63] width 89 height 9
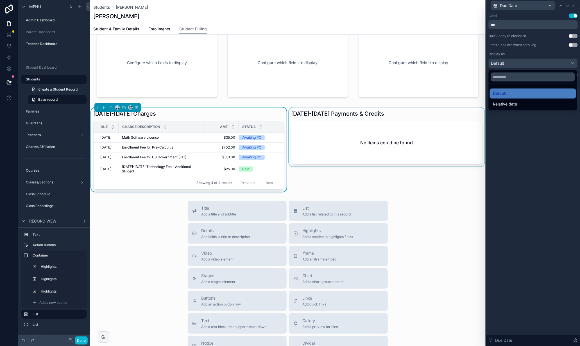
drag, startPoint x: 524, startPoint y: 156, endPoint x: 441, endPoint y: 154, distance: 82.7
click at [523, 156] on div at bounding box center [533, 173] width 94 height 346
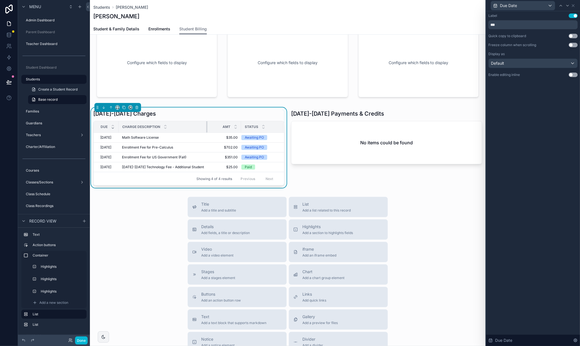
drag, startPoint x: 204, startPoint y: 125, endPoint x: 207, endPoint y: 125, distance: 3.4
click at [207, 125] on tr "Due Charge Description Amt Status" at bounding box center [189, 127] width 191 height 12
drag, startPoint x: 238, startPoint y: 124, endPoint x: 228, endPoint y: 125, distance: 10.4
click at [231, 125] on div "scrollable content" at bounding box center [232, 126] width 2 height 11
drag, startPoint x: 205, startPoint y: 126, endPoint x: 215, endPoint y: 125, distance: 10.1
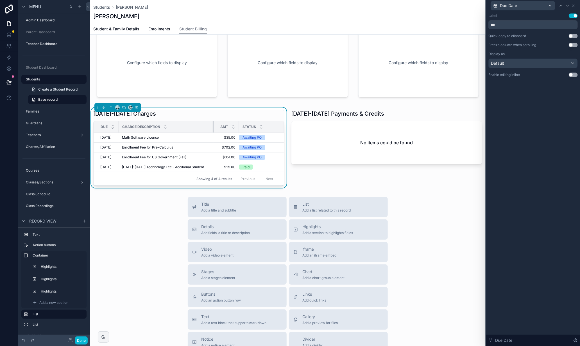
click at [215, 125] on div "scrollable content" at bounding box center [214, 126] width 2 height 11
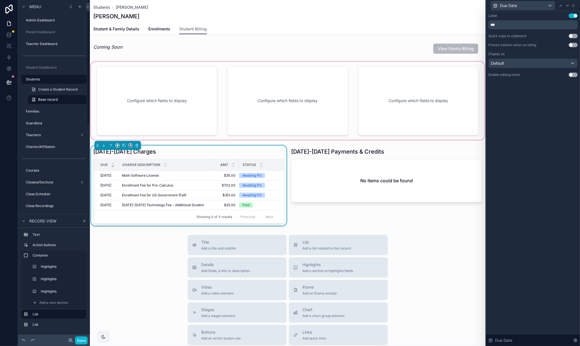
click at [165, 84] on div "scrollable content" at bounding box center [288, 100] width 396 height 80
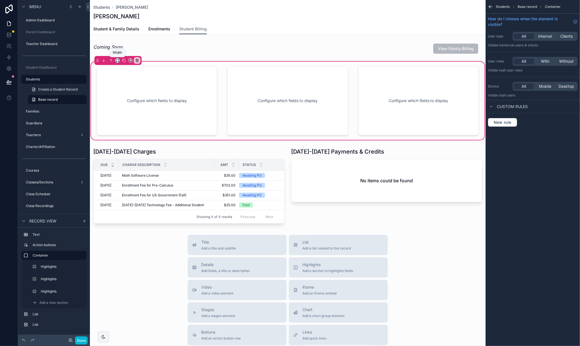
click at [119, 60] on icon "scrollable content" at bounding box center [117, 59] width 3 height 1
click at [129, 78] on div "25%" at bounding box center [129, 81] width 19 height 7
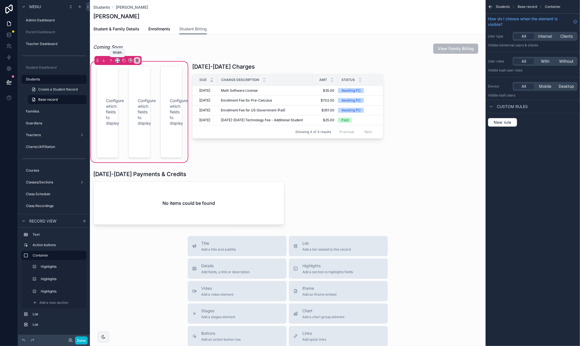
click at [117, 60] on icon "scrollable content" at bounding box center [118, 60] width 4 height 4
click at [129, 124] on div "75%" at bounding box center [128, 124] width 17 height 7
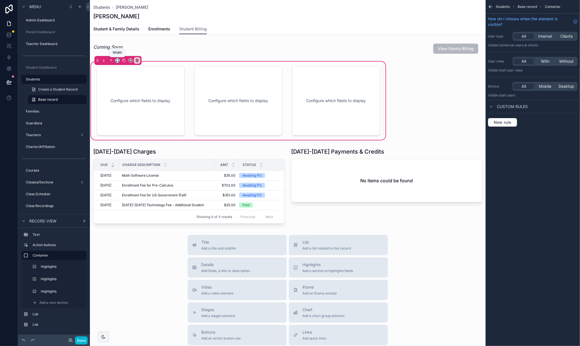
click at [118, 60] on icon "scrollable content" at bounding box center [118, 60] width 4 height 4
click at [136, 135] on span "Full width" at bounding box center [128, 134] width 17 height 7
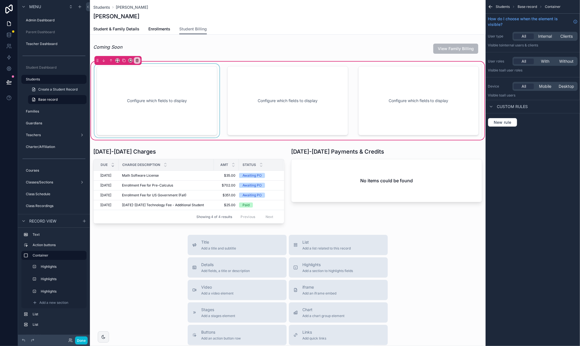
click at [134, 92] on div "scrollable content" at bounding box center [156, 101] width 127 height 74
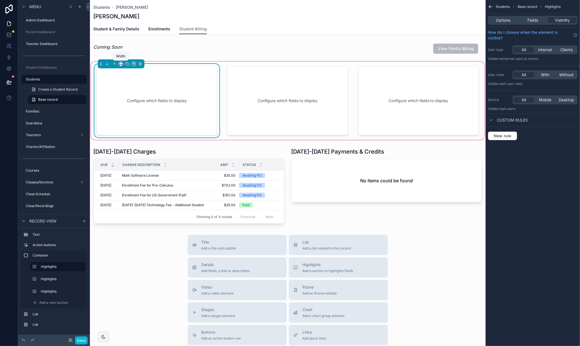
click at [122, 64] on icon "scrollable content" at bounding box center [122, 64] width 1 height 1
click at [132, 86] on span "25%" at bounding box center [127, 85] width 9 height 7
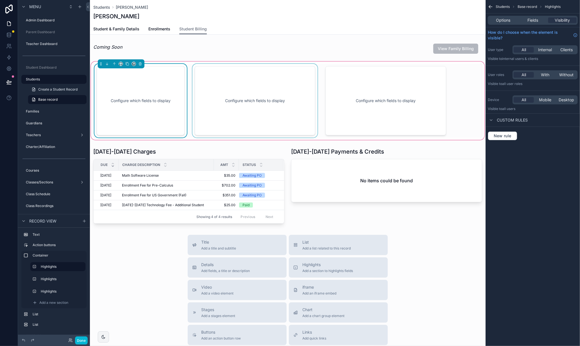
click at [217, 77] on div "scrollable content" at bounding box center [254, 101] width 127 height 74
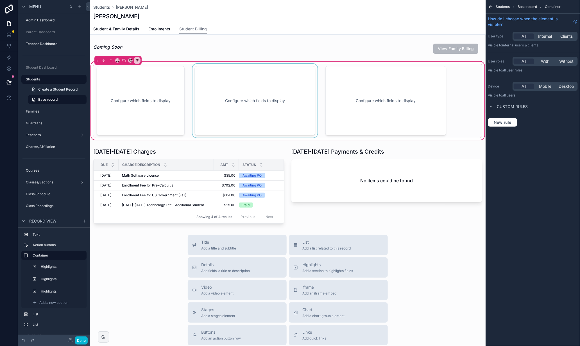
click at [218, 71] on div "scrollable content" at bounding box center [254, 101] width 127 height 74
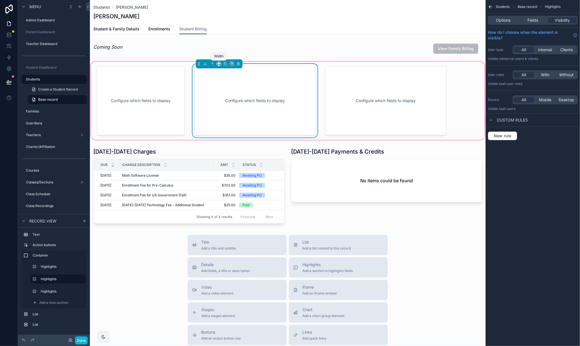
click at [219, 64] on icon "scrollable content" at bounding box center [219, 64] width 4 height 4
click at [227, 85] on span "25%" at bounding box center [226, 85] width 9 height 7
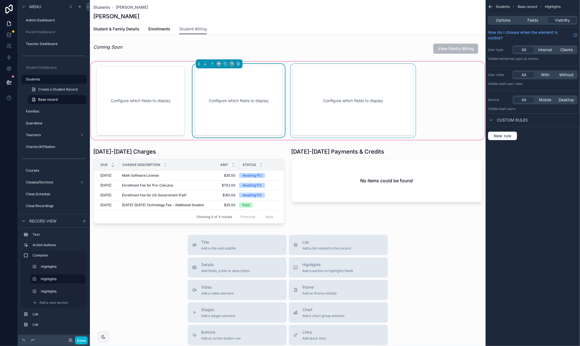
click at [331, 81] on div "scrollable content" at bounding box center [353, 101] width 127 height 74
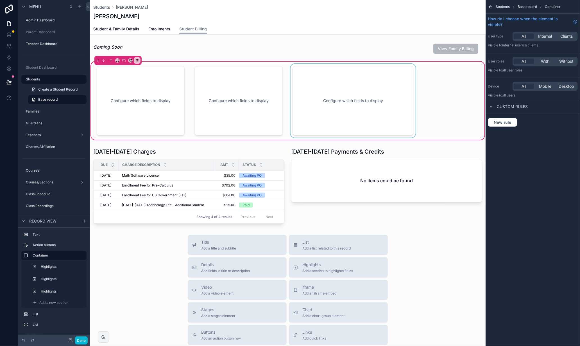
click at [349, 86] on div "scrollable content" at bounding box center [353, 101] width 127 height 74
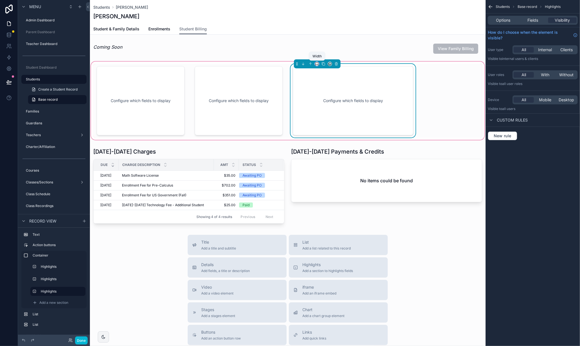
click at [317, 63] on icon "scrollable content" at bounding box center [317, 64] width 4 height 4
click at [324, 83] on span "25%" at bounding box center [324, 85] width 9 height 7
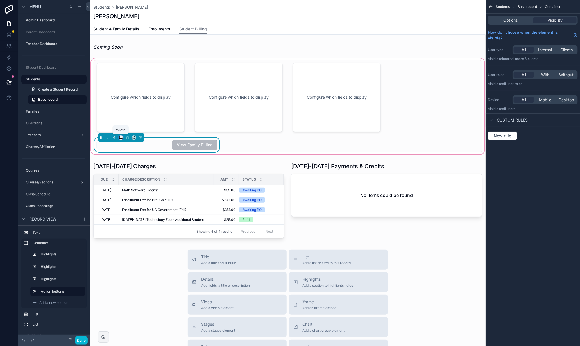
click at [122, 137] on icon "scrollable content" at bounding box center [121, 137] width 4 height 4
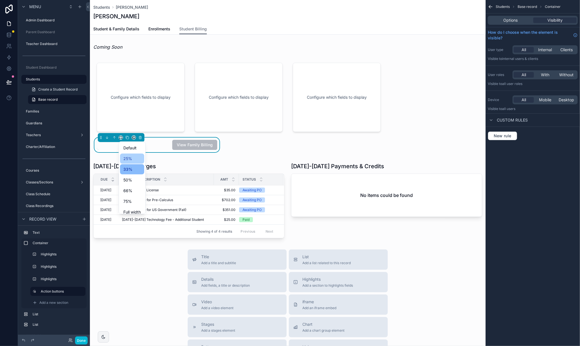
click at [129, 159] on span "25%" at bounding box center [127, 158] width 9 height 7
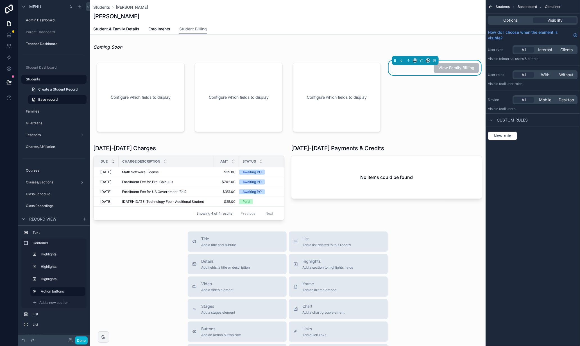
click at [539, 235] on div "Students Base record Container Options Visibility How do I choose when the elem…" at bounding box center [533, 173] width 94 height 346
click at [247, 20] on div "Students Ahmu, John Ahmu, John" at bounding box center [287, 12] width 389 height 24
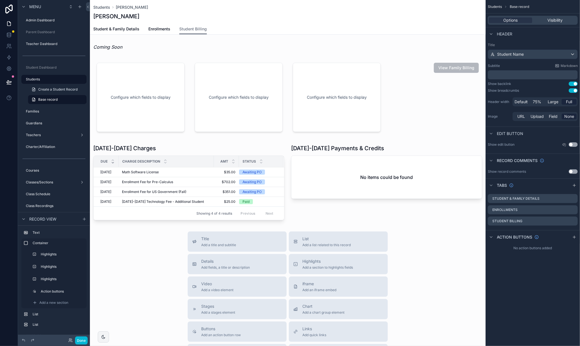
click at [139, 264] on div "Title Add a title and subtitle List Add a list related to this record Details A…" at bounding box center [288, 331] width 396 height 200
click at [430, 222] on div "Students Ahmu, John Ahmu, John Student Billing Student & Family Details Enrollm…" at bounding box center [288, 238] width 396 height 476
click at [134, 258] on div "Title Add a title and subtitle List Add a list related to this record Details A…" at bounding box center [288, 331] width 396 height 200
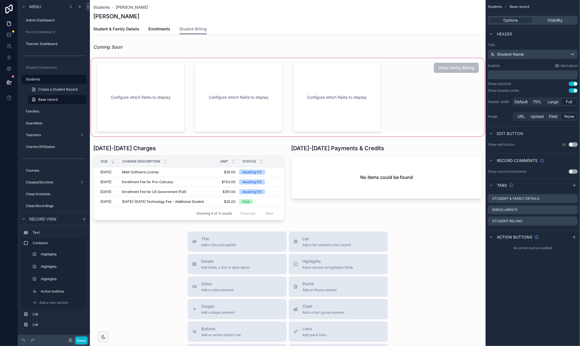
click at [161, 74] on div "scrollable content" at bounding box center [288, 97] width 396 height 80
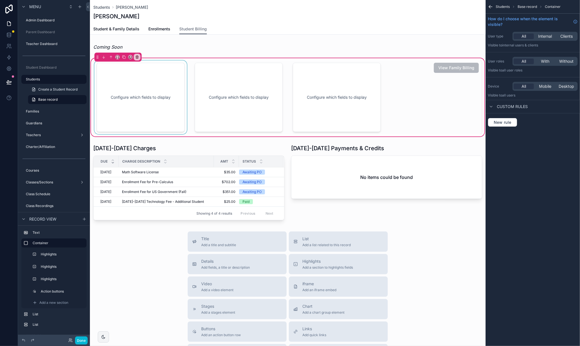
click at [133, 81] on div "scrollable content" at bounding box center [140, 97] width 95 height 74
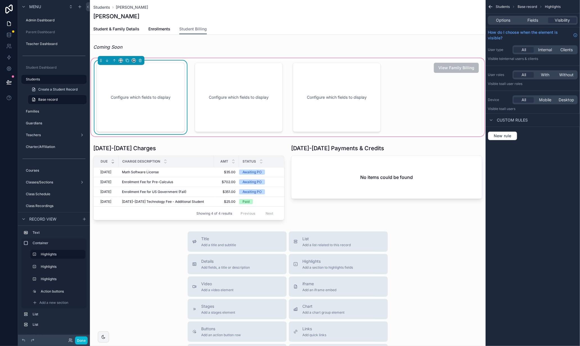
drag, startPoint x: 503, startPoint y: 19, endPoint x: 505, endPoint y: 24, distance: 4.9
click at [503, 19] on span "Options" at bounding box center [503, 20] width 14 height 6
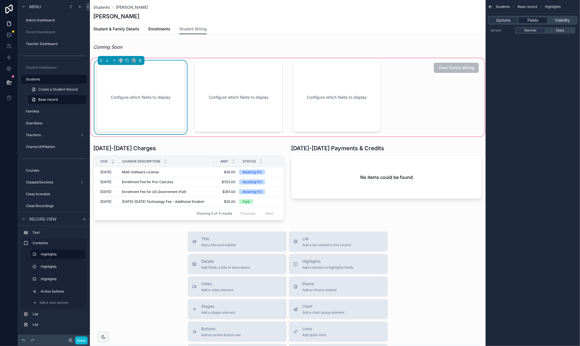
click at [537, 21] on span "Fields" at bounding box center [533, 20] width 11 height 6
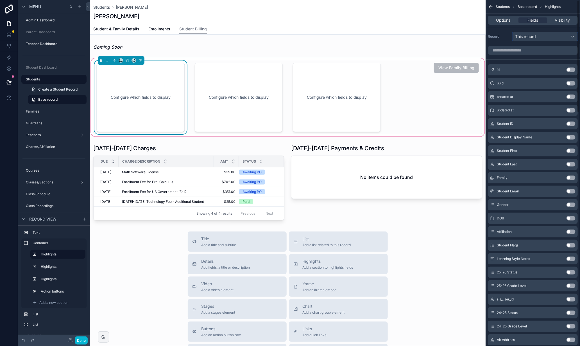
click at [539, 34] on div "This record" at bounding box center [545, 36] width 65 height 9
click at [534, 37] on div "scrollable content" at bounding box center [290, 173] width 580 height 346
click at [494, 37] on label "Record" at bounding box center [499, 36] width 22 height 4
click at [503, 21] on span "Options" at bounding box center [503, 20] width 14 height 6
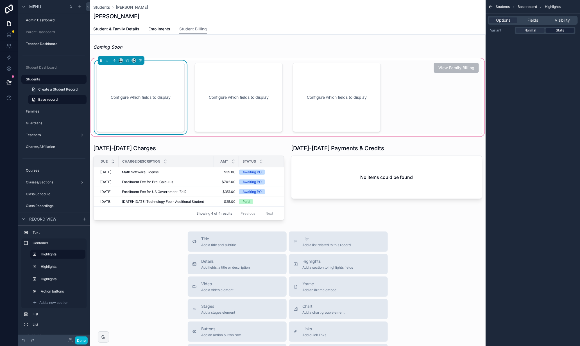
click at [568, 30] on div "Stats" at bounding box center [560, 30] width 29 height 4
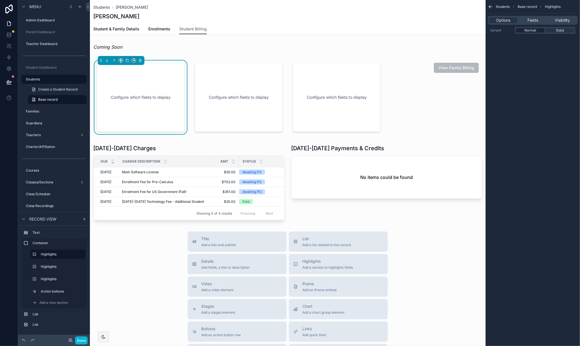
click at [529, 30] on span "Normal" at bounding box center [531, 30] width 12 height 4
click at [503, 31] on label "Variant" at bounding box center [501, 30] width 22 height 4
click at [533, 22] on span "Fields" at bounding box center [533, 20] width 11 height 6
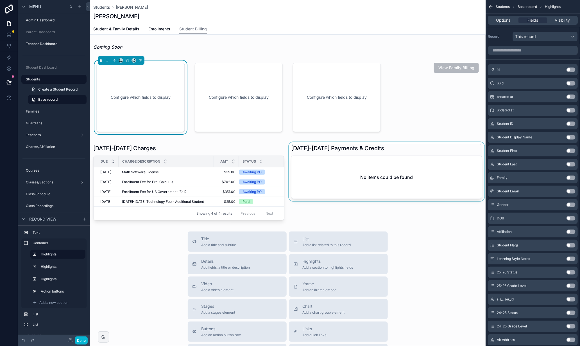
click at [438, 214] on div "scrollable content" at bounding box center [387, 182] width 198 height 80
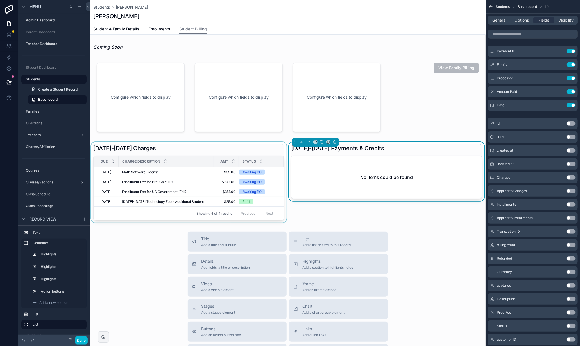
click at [218, 149] on div "scrollable content" at bounding box center [189, 182] width 198 height 80
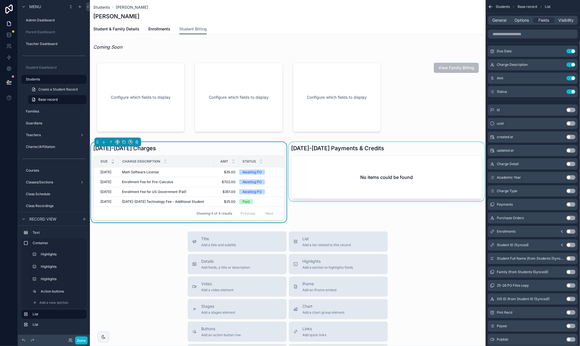
click at [389, 30] on div "Student & Family Details Enrollments Student Billing" at bounding box center [287, 29] width 389 height 11
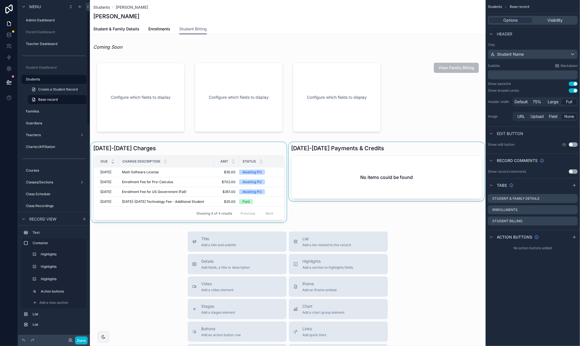
drag, startPoint x: 147, startPoint y: 267, endPoint x: 141, endPoint y: 256, distance: 12.6
click at [147, 267] on div "Title Add a title and subtitle List Add a list related to this record Details A…" at bounding box center [288, 331] width 396 height 200
click at [371, 169] on div "scrollable content" at bounding box center [387, 182] width 198 height 80
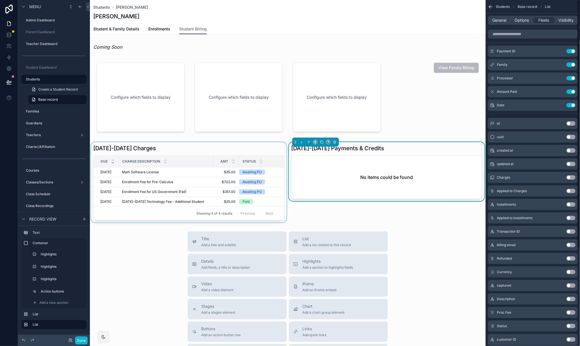
click at [207, 160] on div "Charge Description" at bounding box center [166, 161] width 95 height 11
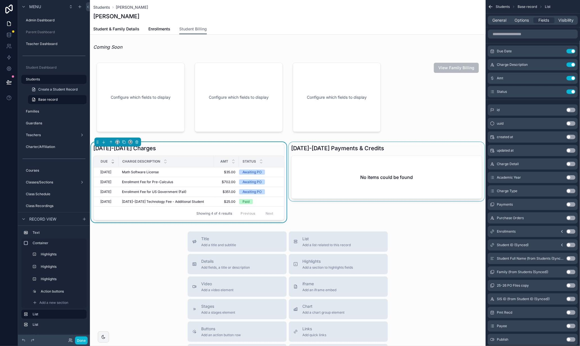
click at [209, 149] on div "[DATE]-[DATE] Charges" at bounding box center [188, 148] width 191 height 8
click at [517, 20] on span "Options" at bounding box center [522, 20] width 14 height 6
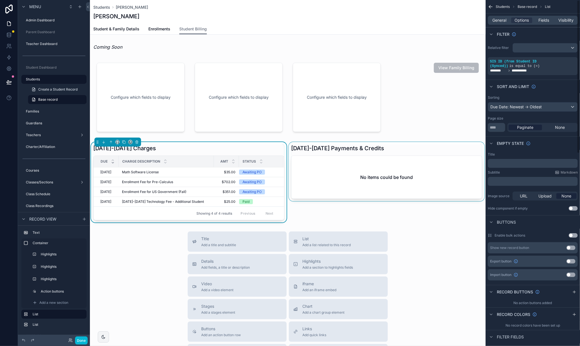
click at [394, 157] on div "scrollable content" at bounding box center [387, 182] width 198 height 80
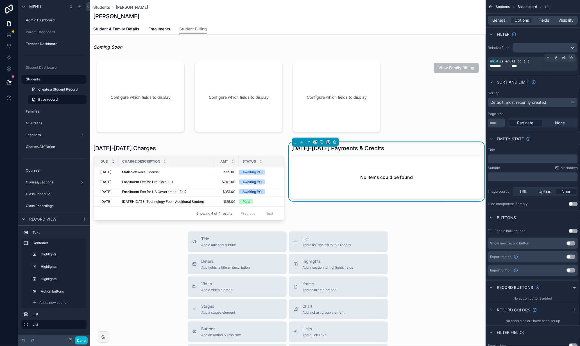
click at [573, 58] on icon "scrollable content" at bounding box center [571, 57] width 3 height 3
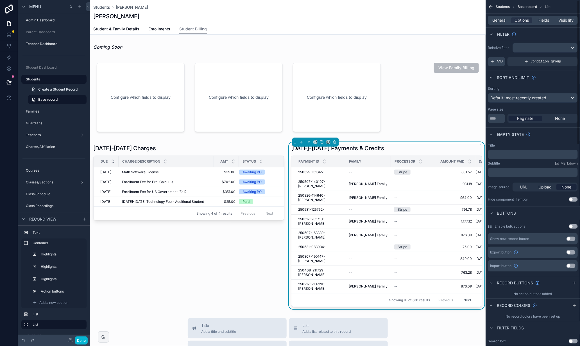
click at [499, 62] on span "AND" at bounding box center [500, 61] width 6 height 4
click at [565, 57] on icon "scrollable content" at bounding box center [564, 57] width 1 height 1
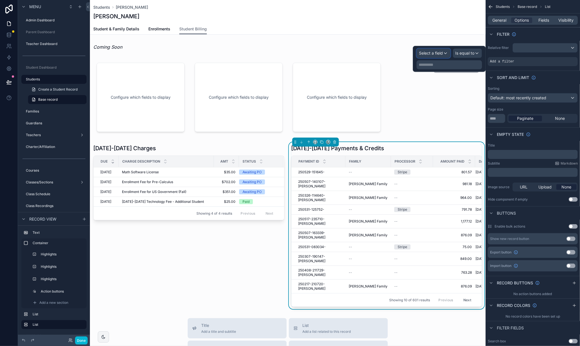
click at [438, 55] on span "Select a field" at bounding box center [431, 53] width 24 height 5
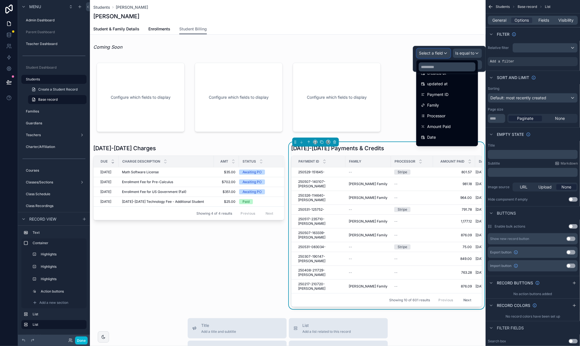
scroll to position [34, 0]
click at [178, 151] on div "scrollable content" at bounding box center [189, 225] width 198 height 167
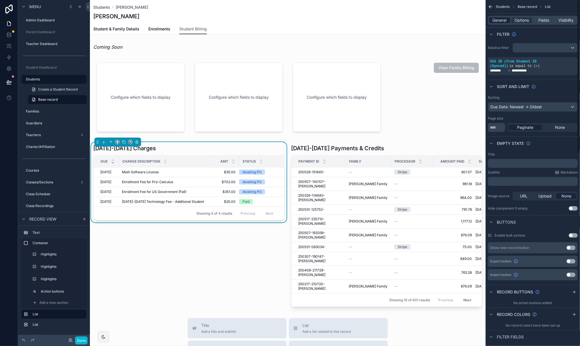
click at [503, 19] on span "General" at bounding box center [500, 20] width 14 height 6
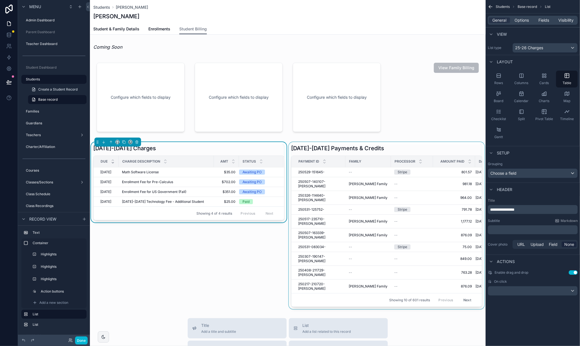
click at [445, 151] on div "scrollable content" at bounding box center [387, 225] width 198 height 167
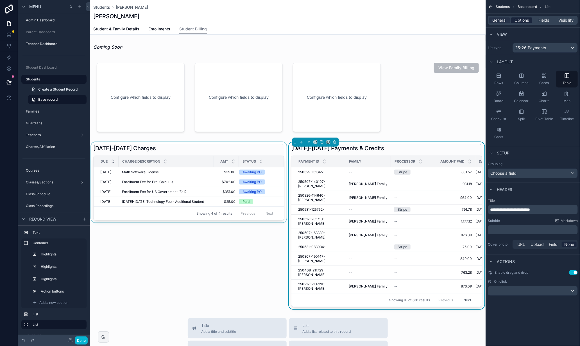
click at [524, 20] on span "Options" at bounding box center [522, 20] width 14 height 6
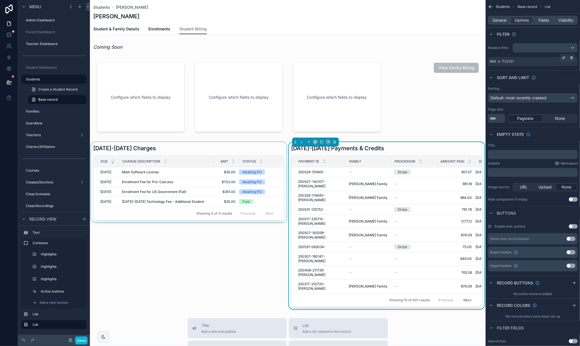
click at [508, 64] on div "Add a filter" at bounding box center [533, 61] width 90 height 9
click at [562, 58] on div "scrollable content" at bounding box center [564, 58] width 8 height 8
click at [434, 51] on span "Select a field" at bounding box center [431, 53] width 24 height 5
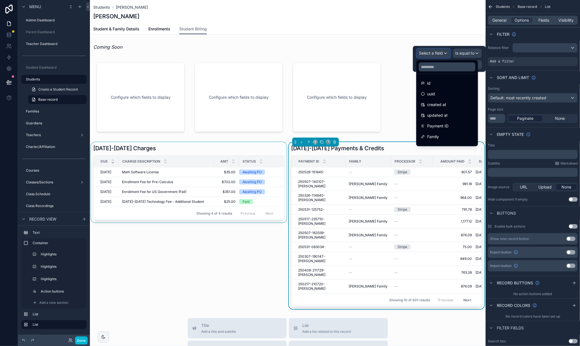
scroll to position [0, 0]
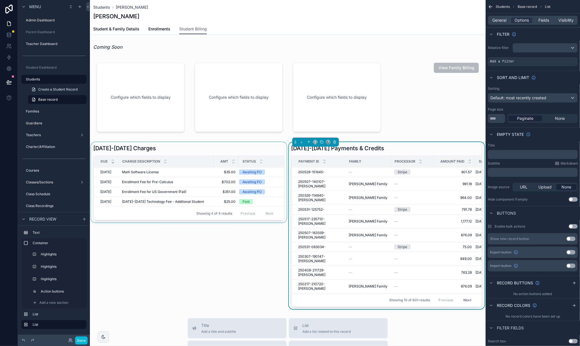
click at [374, 24] on div "Student & Family Details Enrollments Student Billing" at bounding box center [287, 29] width 389 height 11
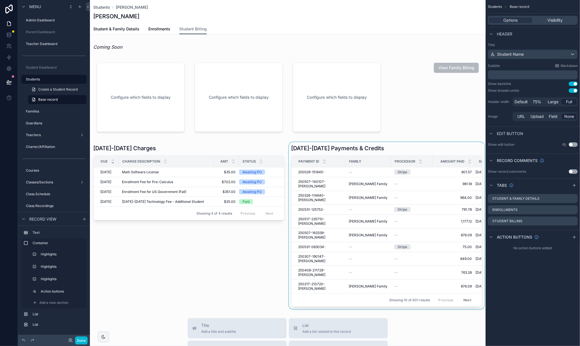
drag, startPoint x: 179, startPoint y: 237, endPoint x: 189, endPoint y: 234, distance: 11.3
click at [179, 237] on div "scrollable content" at bounding box center [189, 225] width 198 height 167
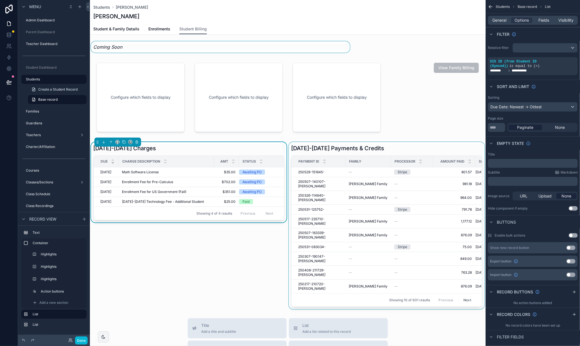
click at [295, 48] on div "scrollable content" at bounding box center [220, 46] width 261 height 11
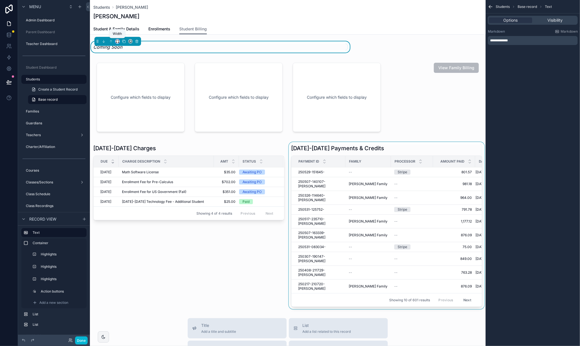
click at [118, 40] on icon "scrollable content" at bounding box center [117, 40] width 3 height 1
drag, startPoint x: 127, startPoint y: 105, endPoint x: 128, endPoint y: 115, distance: 9.6
click at [128, 115] on ul "Default 25% 33% 50% 66% 75% Full width Large" at bounding box center [129, 82] width 26 height 72
click at [128, 114] on span "Full width" at bounding box center [128, 115] width 17 height 7
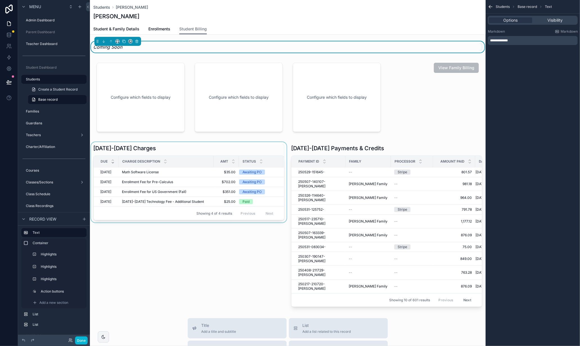
click at [139, 244] on div "scrollable content" at bounding box center [189, 225] width 198 height 167
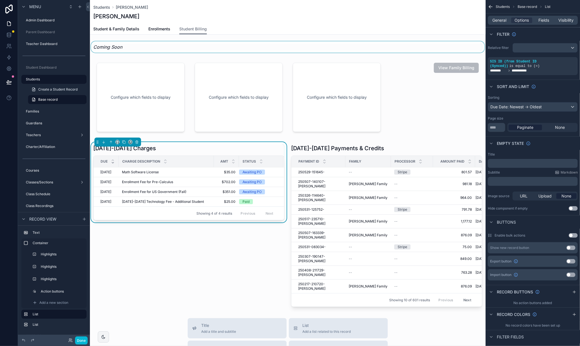
click at [295, 44] on div "scrollable content" at bounding box center [288, 46] width 396 height 11
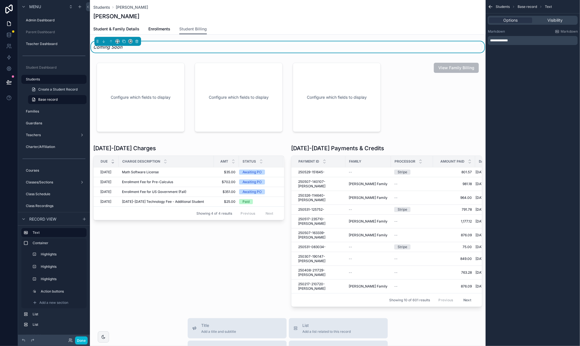
click at [318, 27] on div "Student & Family Details Enrollments Student Billing" at bounding box center [287, 29] width 389 height 11
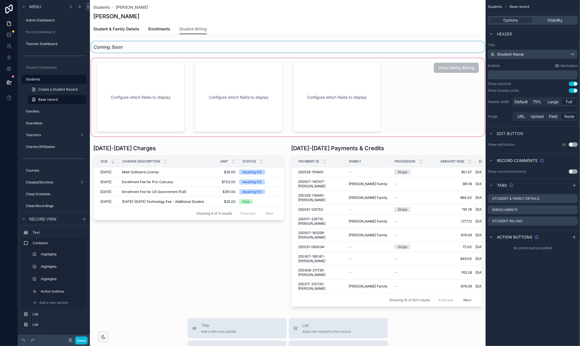
click at [428, 100] on div "scrollable content" at bounding box center [288, 97] width 396 height 80
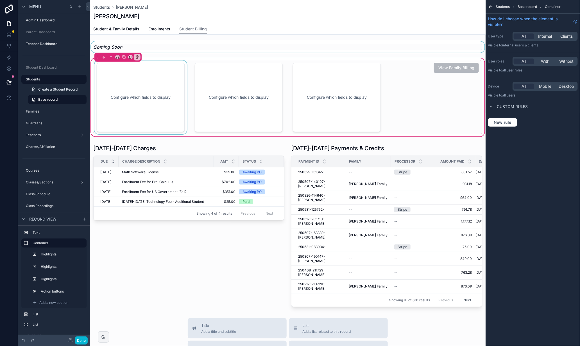
click at [156, 84] on div "scrollable content" at bounding box center [140, 97] width 95 height 74
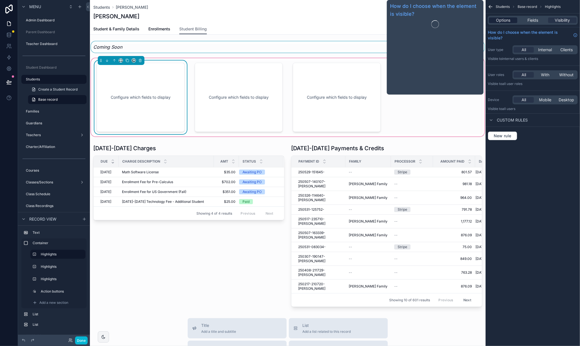
click at [512, 21] on div "Options" at bounding box center [503, 20] width 28 height 6
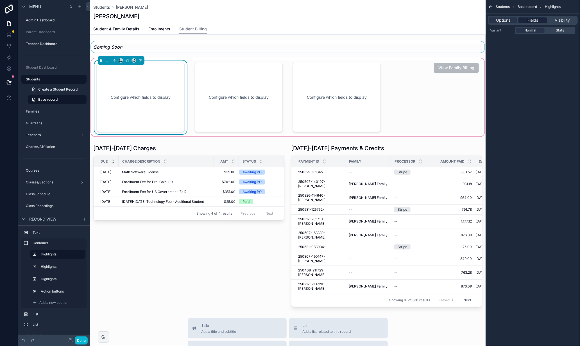
click at [529, 19] on span "Fields" at bounding box center [533, 20] width 11 height 6
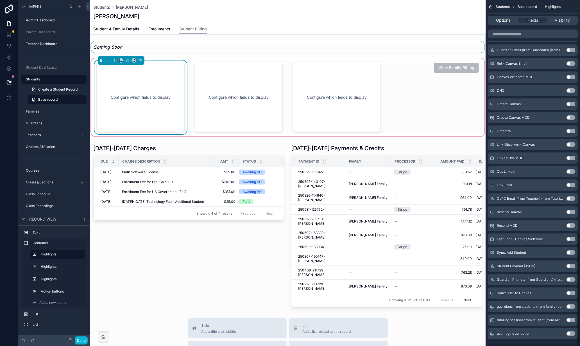
scroll to position [716, 0]
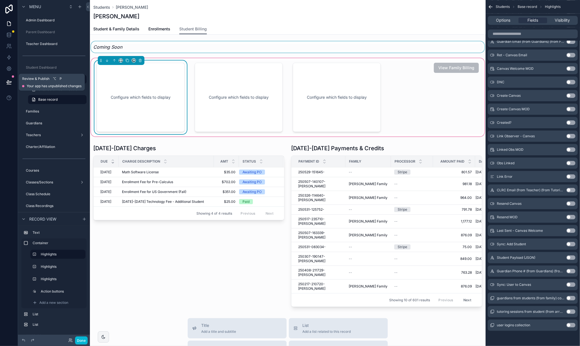
drag, startPoint x: 8, startPoint y: 81, endPoint x: 48, endPoint y: 116, distance: 53.4
click at [8, 81] on icon at bounding box center [8, 81] width 5 height 3
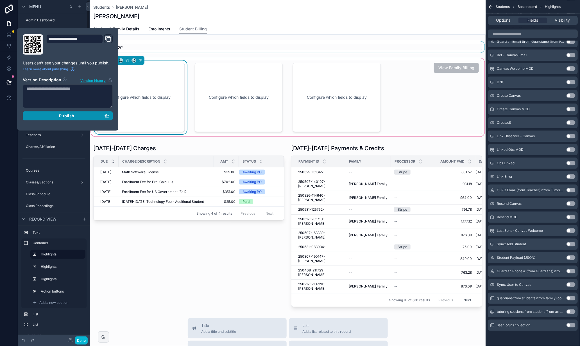
click at [68, 115] on span "Publish" at bounding box center [66, 115] width 15 height 5
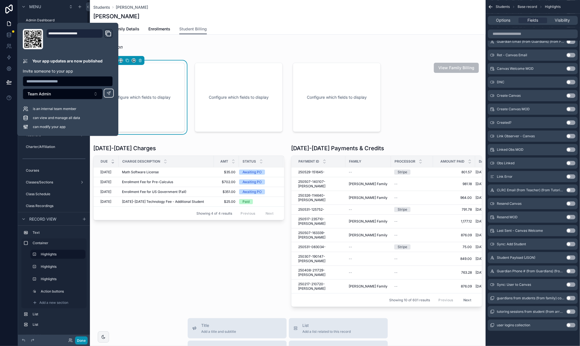
click at [80, 340] on button "Done" at bounding box center [81, 340] width 13 height 8
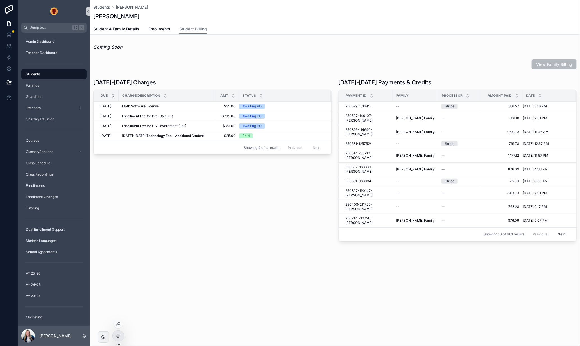
click at [121, 324] on div at bounding box center [118, 323] width 9 height 9
click at [117, 322] on icon at bounding box center [117, 322] width 1 height 1
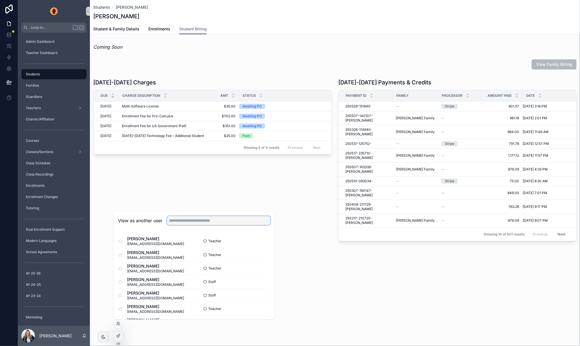
click at [205, 219] on input "text" at bounding box center [218, 220] width 103 height 9
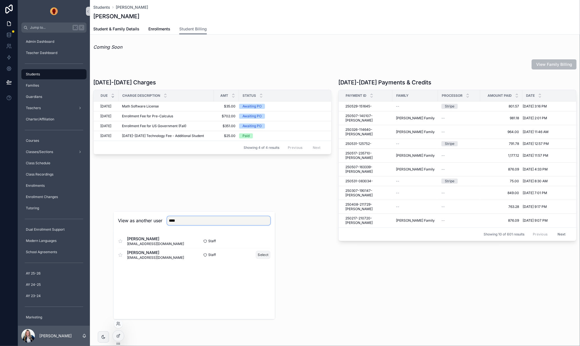
type input "****"
click at [262, 253] on button "Select" at bounding box center [263, 255] width 15 height 8
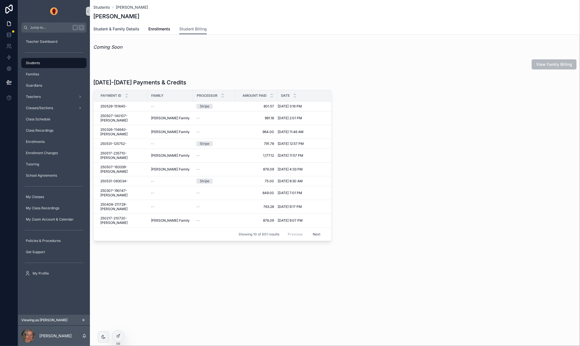
click at [127, 28] on span "Student & Family Details" at bounding box center [116, 29] width 46 height 6
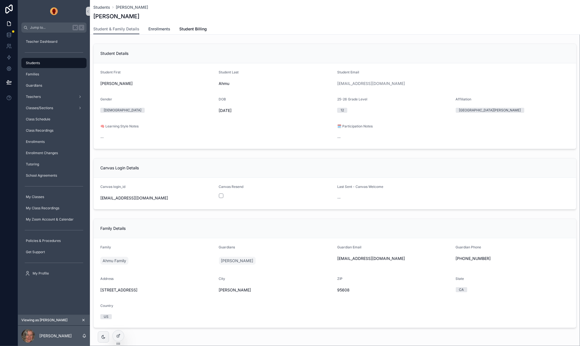
click at [150, 27] on span "Enrollments" at bounding box center [159, 29] width 22 height 6
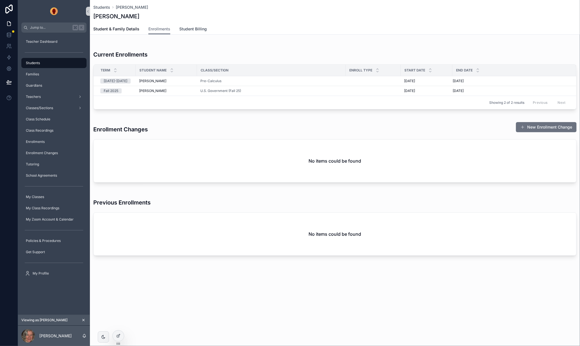
click at [197, 27] on span "Student Billing" at bounding box center [193, 29] width 28 height 6
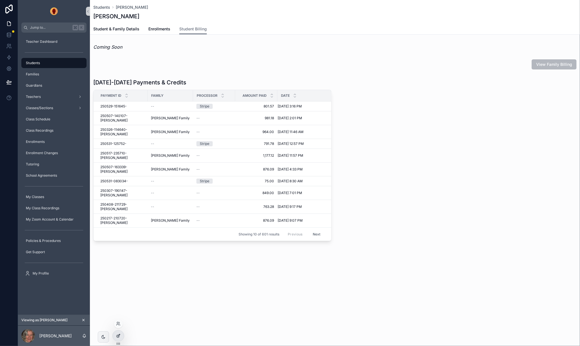
click at [118, 335] on icon at bounding box center [119, 335] width 2 height 2
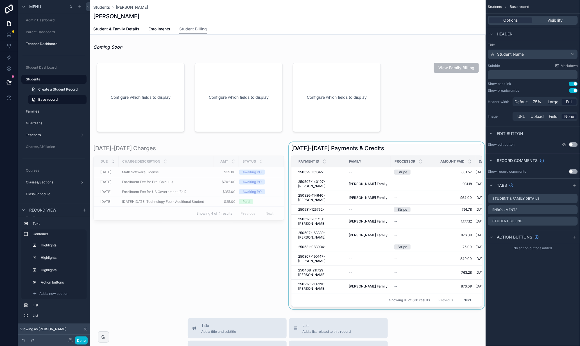
click at [413, 145] on div "scrollable content" at bounding box center [387, 225] width 198 height 167
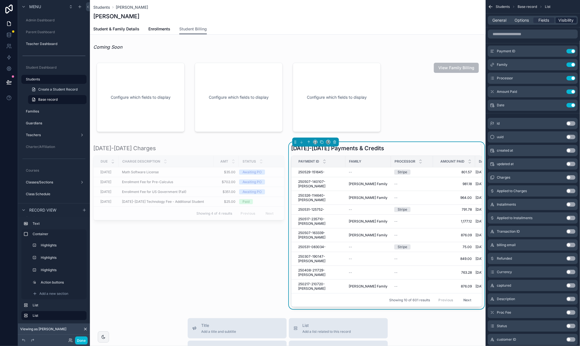
click at [562, 21] on span "Visibility" at bounding box center [566, 20] width 15 height 6
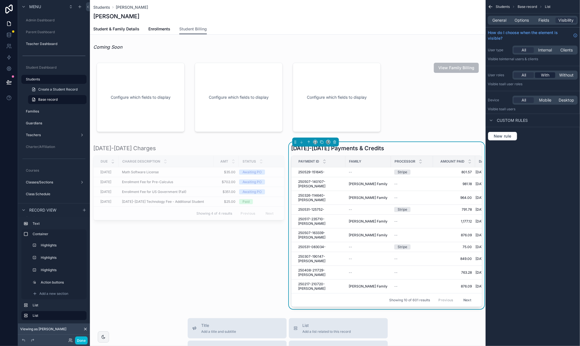
click at [547, 77] on span "With" at bounding box center [545, 75] width 8 height 6
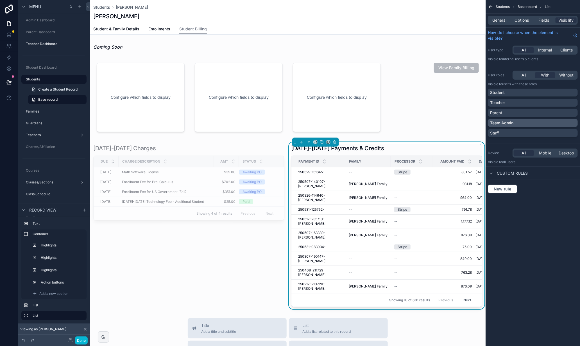
click at [553, 124] on div "Team Admin" at bounding box center [532, 123] width 85 height 6
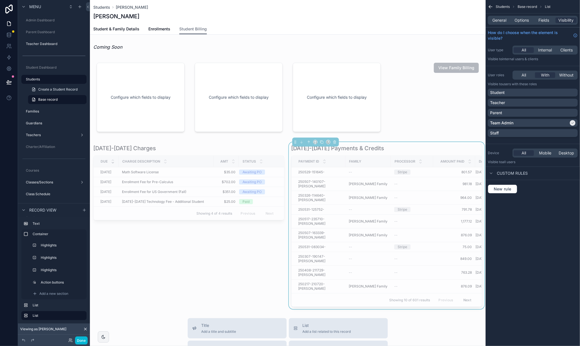
click at [393, 59] on div "scrollable content" at bounding box center [288, 97] width 396 height 80
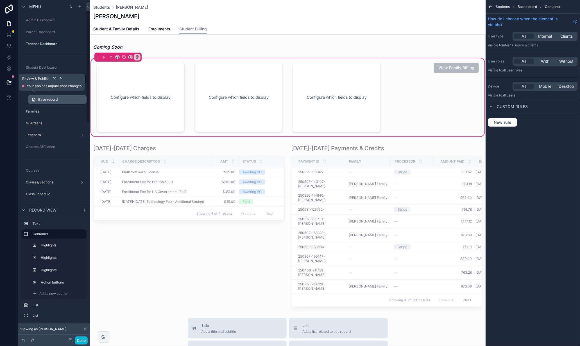
drag, startPoint x: 8, startPoint y: 82, endPoint x: 42, endPoint y: 101, distance: 39.0
click at [9, 82] on icon at bounding box center [9, 82] width 6 height 6
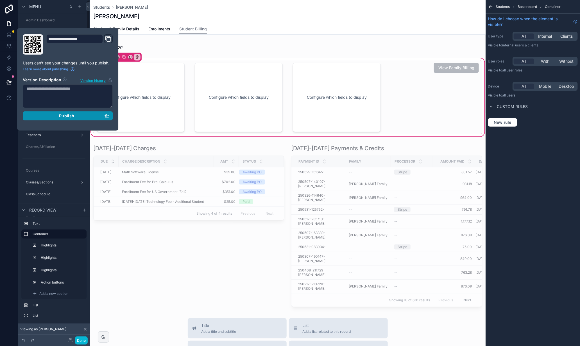
click at [68, 116] on span "Publish" at bounding box center [66, 115] width 15 height 5
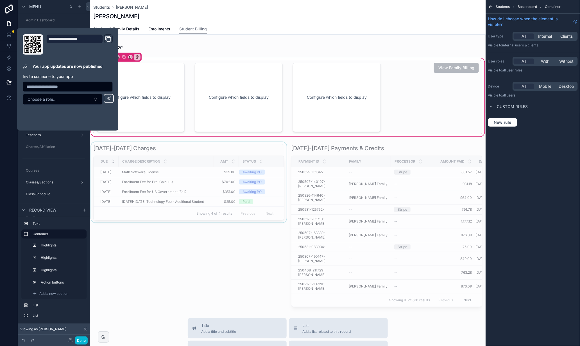
click at [134, 257] on div "scrollable content" at bounding box center [189, 225] width 198 height 167
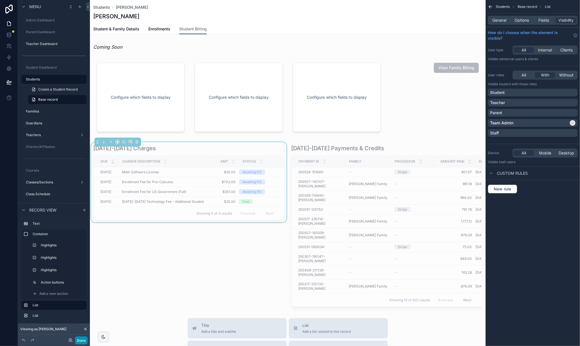
click at [80, 339] on button "Done" at bounding box center [81, 340] width 13 height 8
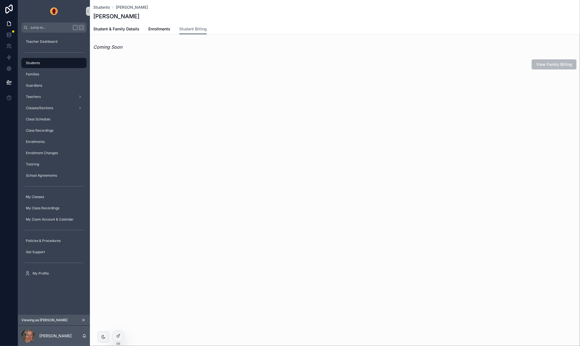
click at [557, 65] on span "View Family Billing" at bounding box center [554, 64] width 45 height 6
click at [548, 64] on span "View Family Billing" at bounding box center [554, 64] width 45 height 6
click at [117, 326] on icon at bounding box center [118, 323] width 4 height 4
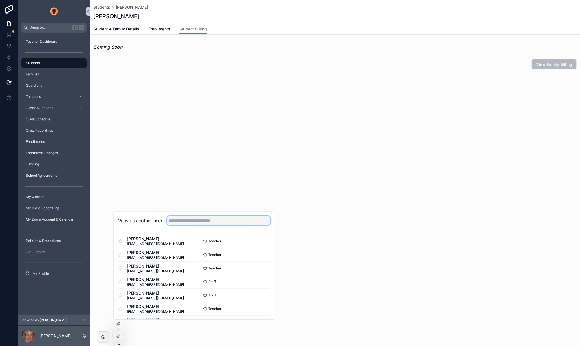
click at [200, 222] on input "text" at bounding box center [218, 220] width 103 height 9
drag, startPoint x: 170, startPoint y: 177, endPoint x: 159, endPoint y: 195, distance: 21.3
click at [170, 177] on div "Students [PERSON_NAME] [PERSON_NAME] Student Billing Student & Family Details E…" at bounding box center [335, 173] width 490 height 346
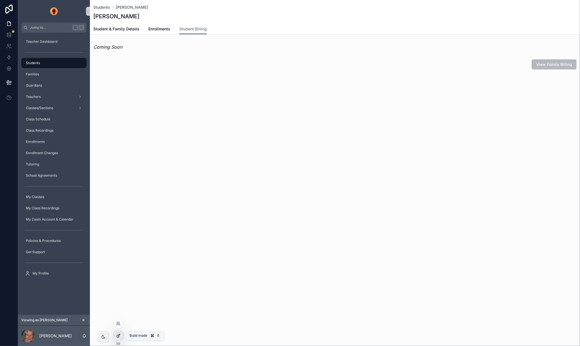
click at [119, 337] on icon at bounding box center [118, 335] width 4 height 4
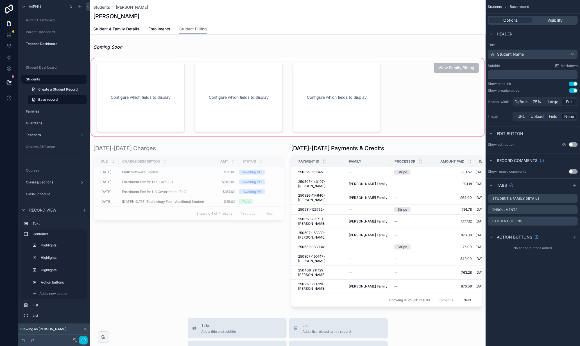
click at [457, 66] on div "scrollable content" at bounding box center [288, 97] width 396 height 80
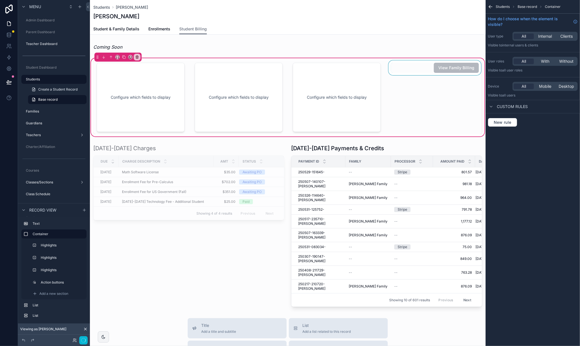
click at [448, 69] on div "scrollable content" at bounding box center [435, 97] width 95 height 74
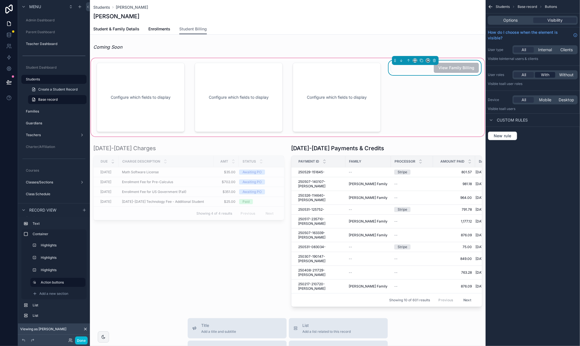
click at [543, 74] on span "With" at bounding box center [545, 75] width 8 height 6
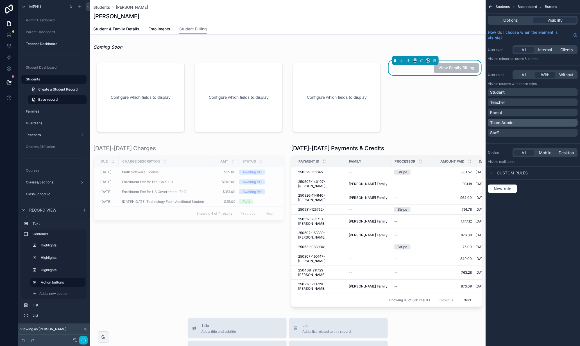
click at [558, 125] on div "Team Admin" at bounding box center [532, 123] width 85 height 6
click at [540, 223] on div "Students Base record Buttons Options Visibility How do I choose when the elemen…" at bounding box center [533, 173] width 94 height 346
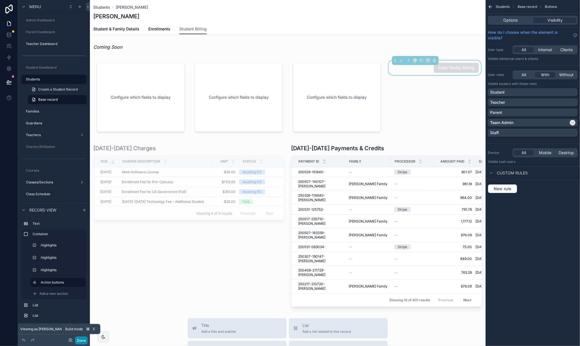
click at [81, 340] on button "Done" at bounding box center [81, 340] width 13 height 8
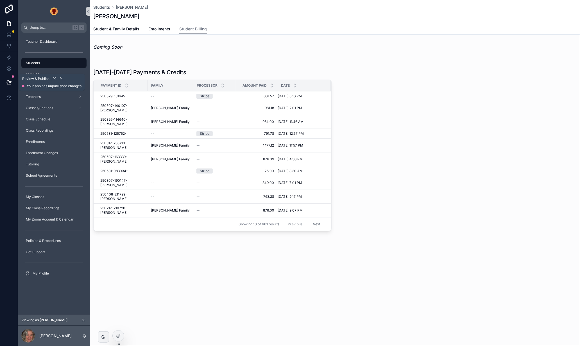
click at [8, 83] on icon at bounding box center [9, 82] width 6 height 6
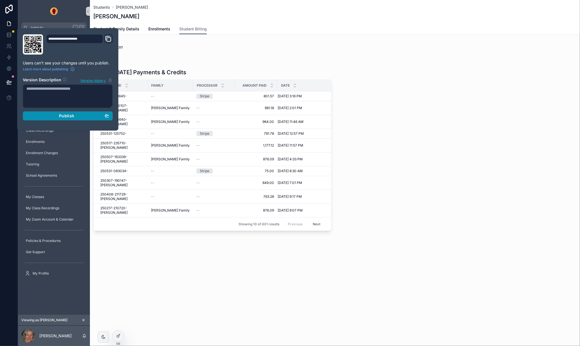
click at [62, 116] on span "Publish" at bounding box center [66, 115] width 15 height 5
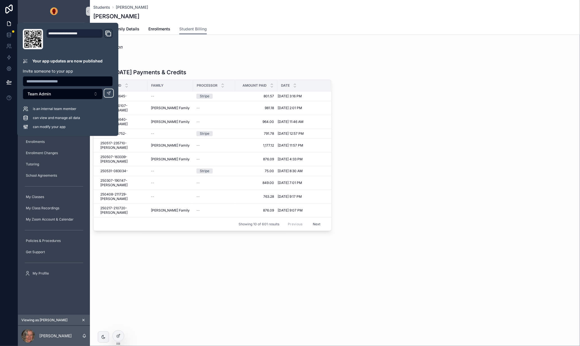
click at [143, 285] on div "Students [PERSON_NAME] [PERSON_NAME] Billing Student & Family Details Enrollmen…" at bounding box center [335, 173] width 490 height 346
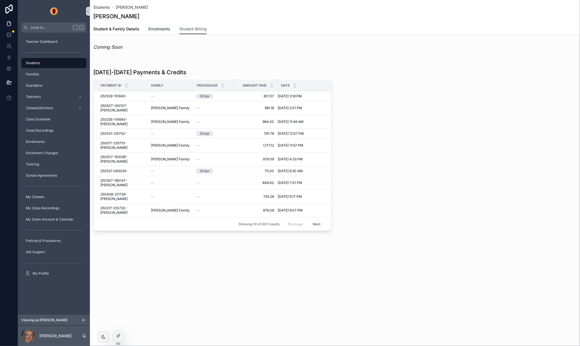
click at [150, 29] on span "Enrollments" at bounding box center [159, 29] width 22 height 6
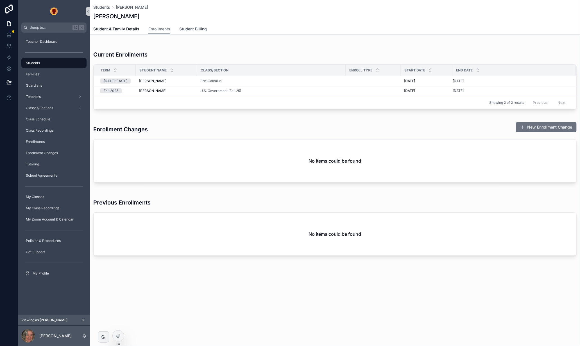
click at [180, 27] on span "Student Billing" at bounding box center [193, 29] width 28 height 6
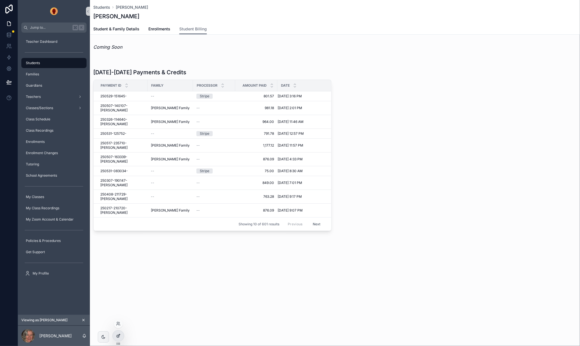
click at [117, 333] on div at bounding box center [118, 335] width 11 height 11
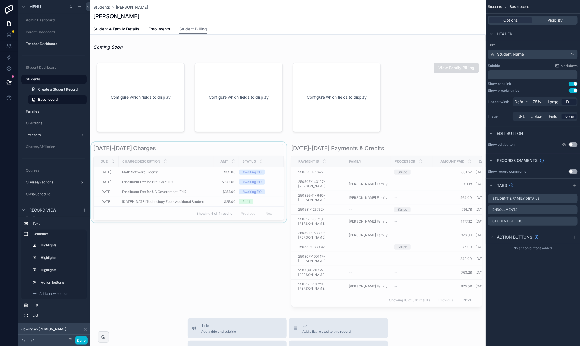
click at [251, 239] on div "scrollable content" at bounding box center [189, 225] width 198 height 167
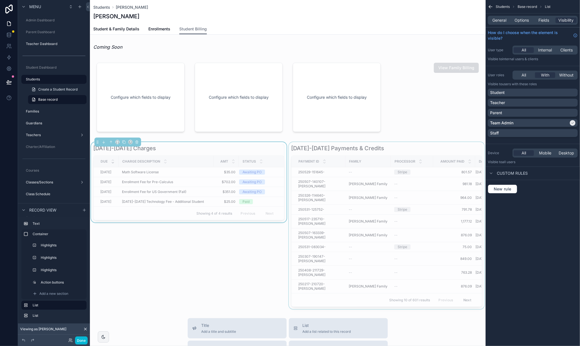
click at [421, 148] on div "scrollable content" at bounding box center [387, 225] width 198 height 167
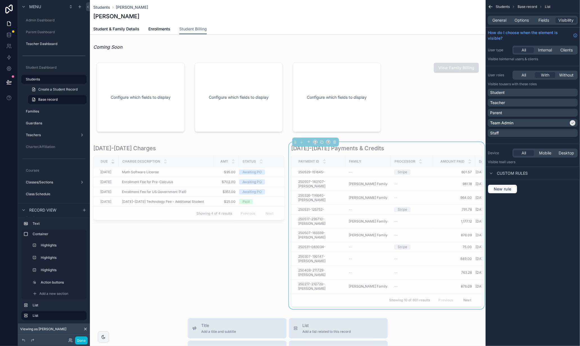
click at [530, 222] on div "Students Base record List General Options Fields Visibility How do I choose whe…" at bounding box center [533, 173] width 94 height 346
drag, startPoint x: 167, startPoint y: 251, endPoint x: 26, endPoint y: 253, distance: 140.6
click at [167, 251] on div "scrollable content" at bounding box center [189, 225] width 198 height 167
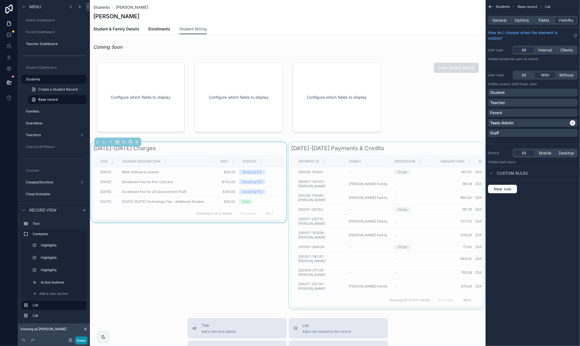
drag, startPoint x: 79, startPoint y: 340, endPoint x: 87, endPoint y: 294, distance: 45.9
click at [79, 340] on button "Done" at bounding box center [81, 340] width 13 height 8
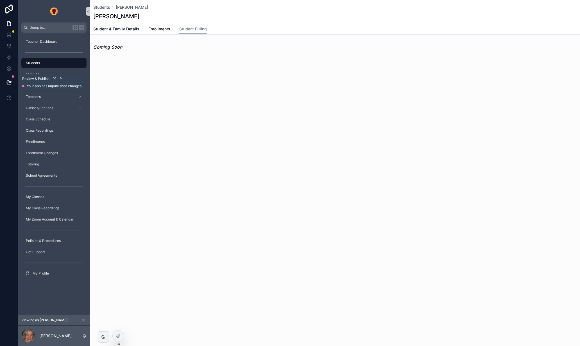
click at [8, 82] on icon at bounding box center [8, 81] width 5 height 3
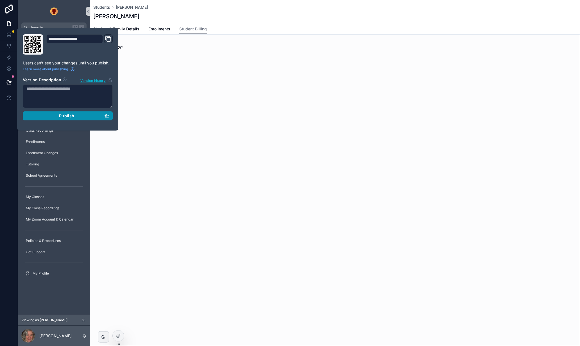
click at [68, 116] on span "Publish" at bounding box center [66, 115] width 15 height 5
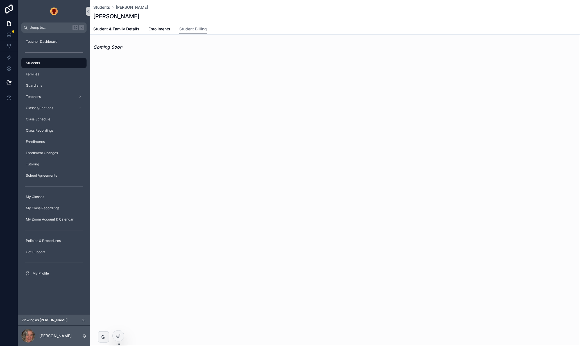
click at [279, 6] on div "Students [PERSON_NAME]" at bounding box center [334, 7] width 483 height 6
click at [163, 30] on span "Enrollments" at bounding box center [159, 29] width 22 height 6
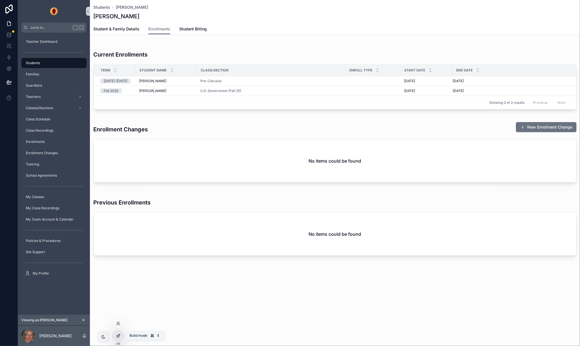
click at [119, 336] on icon at bounding box center [118, 335] width 4 height 4
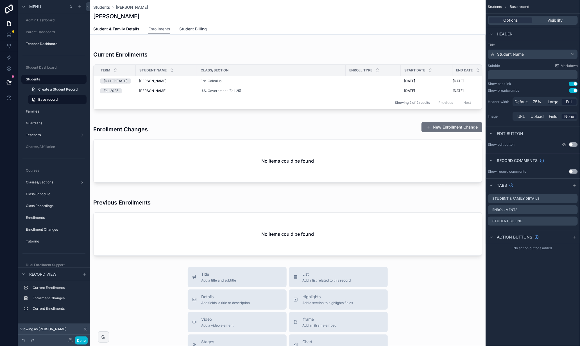
click at [203, 29] on span "Student Billing" at bounding box center [193, 29] width 28 height 6
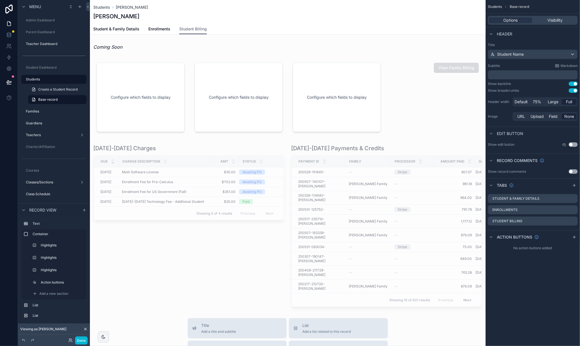
click at [196, 141] on div "Coming Soon Configure which fields to display Configure which fields to display…" at bounding box center [288, 175] width 396 height 268
click at [198, 147] on div "scrollable content" at bounding box center [189, 225] width 198 height 167
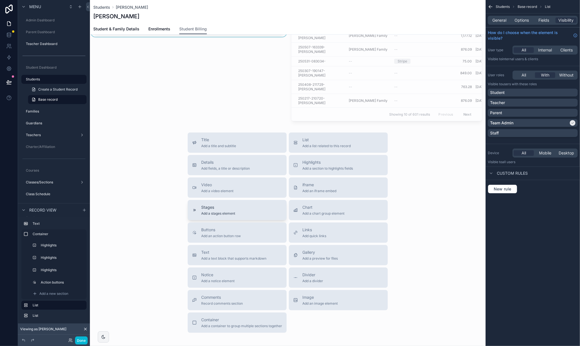
scroll to position [183, 0]
click at [229, 229] on span "Buttons" at bounding box center [221, 232] width 40 height 6
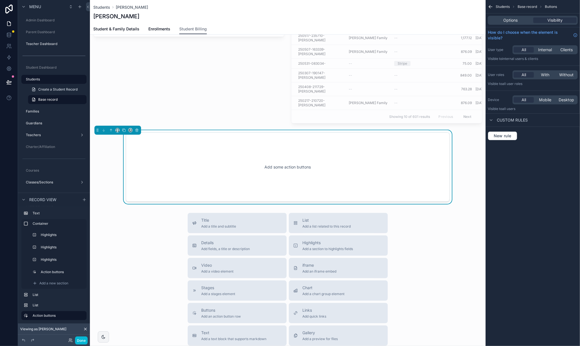
scroll to position [145, 0]
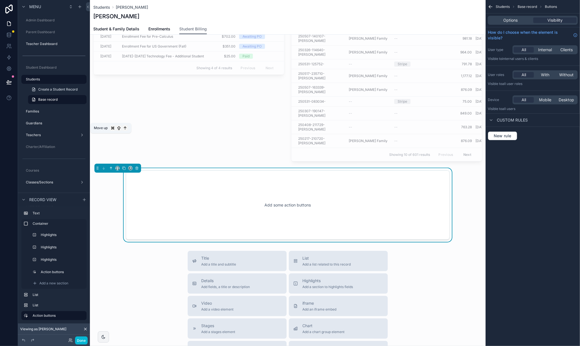
click at [109, 166] on icon "scrollable content" at bounding box center [111, 168] width 4 height 4
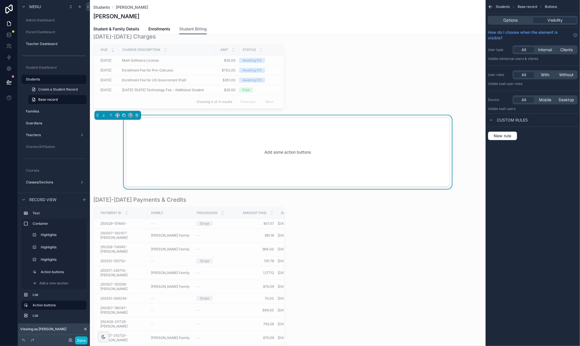
scroll to position [97, 0]
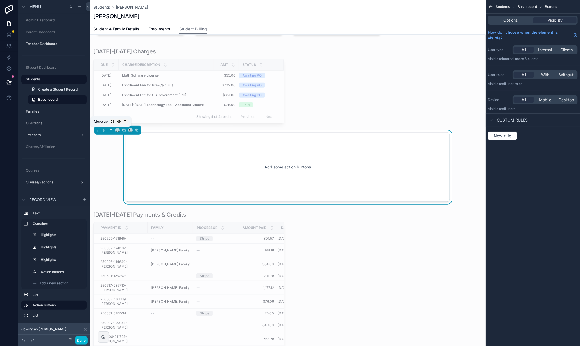
click at [111, 129] on icon "scrollable content" at bounding box center [110, 129] width 1 height 1
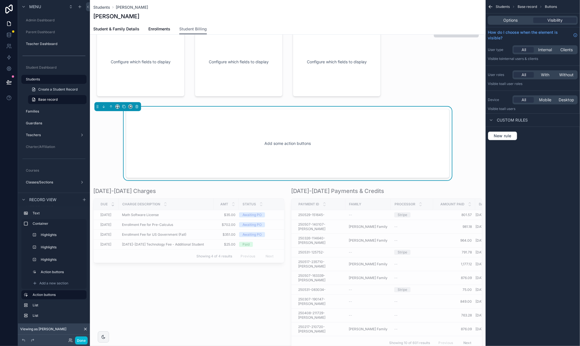
scroll to position [34, 0]
click at [117, 107] on icon "scrollable content" at bounding box center [118, 108] width 4 height 4
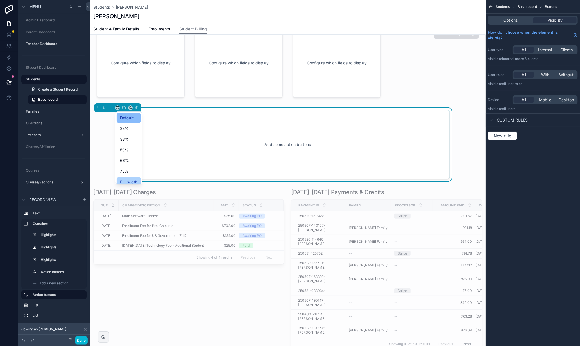
click at [136, 179] on span "Full width" at bounding box center [128, 182] width 17 height 7
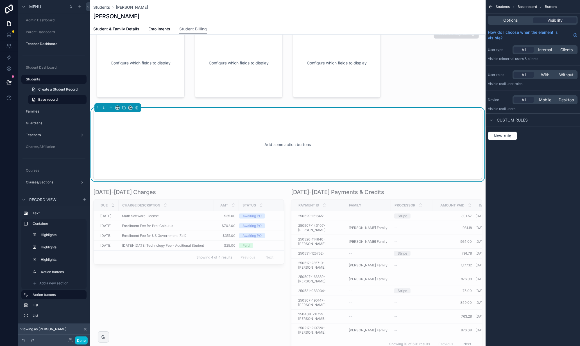
click at [267, 123] on div "Add some action buttons" at bounding box center [288, 144] width 370 height 51
click at [517, 19] on span "Options" at bounding box center [511, 20] width 14 height 6
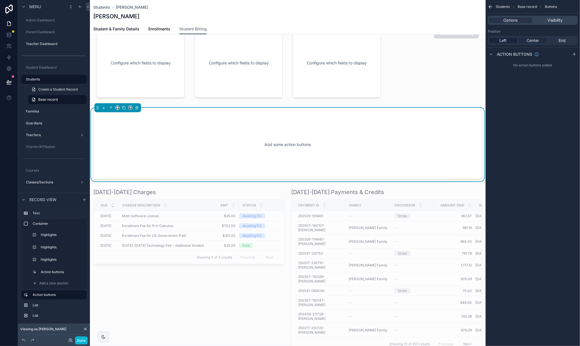
click at [533, 40] on span "Center" at bounding box center [533, 41] width 12 height 6
click at [504, 40] on span "Left" at bounding box center [503, 41] width 7 height 6
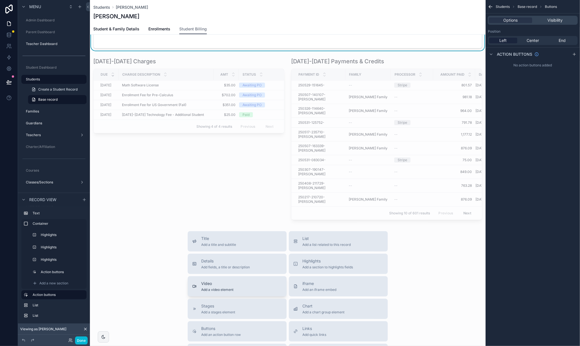
scroll to position [168, 0]
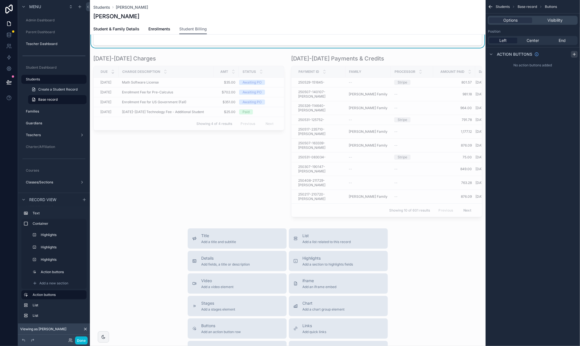
click at [575, 53] on icon "scrollable content" at bounding box center [574, 54] width 4 height 4
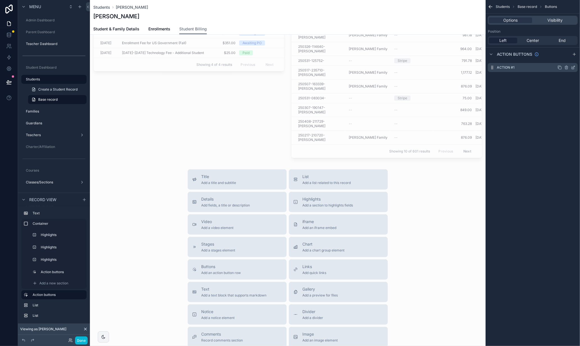
drag, startPoint x: 574, startPoint y: 67, endPoint x: 570, endPoint y: 68, distance: 3.8
click at [574, 67] on icon "scrollable content" at bounding box center [573, 67] width 4 height 4
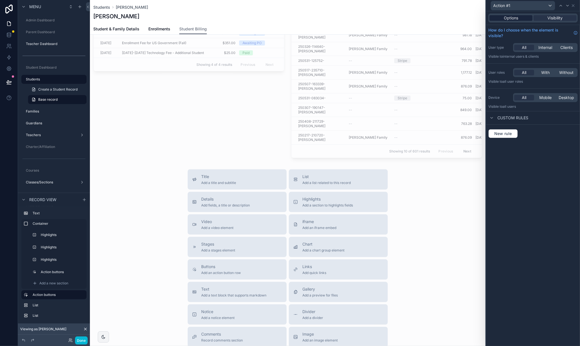
drag, startPoint x: 512, startPoint y: 15, endPoint x: 515, endPoint y: 20, distance: 5.8
click at [512, 15] on span "Options" at bounding box center [511, 18] width 14 height 6
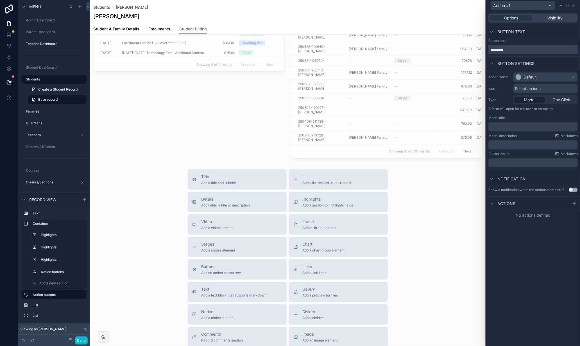
click at [525, 50] on input "*********" at bounding box center [533, 49] width 89 height 9
type input "**********"
click at [548, 253] on div "**********" at bounding box center [533, 178] width 94 height 335
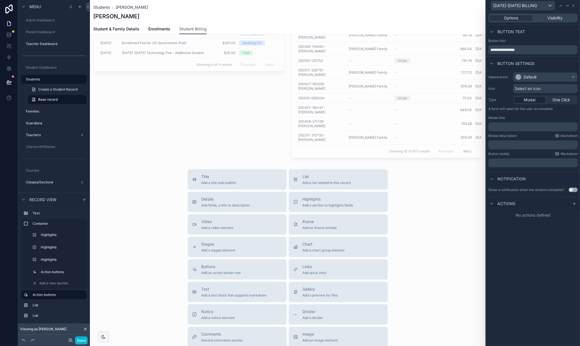
click at [540, 279] on div "**********" at bounding box center [533, 178] width 94 height 335
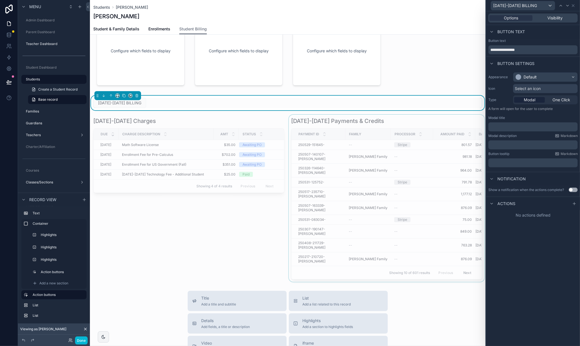
scroll to position [20, 0]
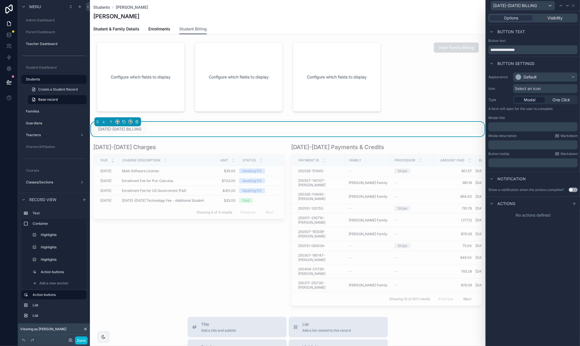
click at [166, 129] on div "[DATE]-[DATE] BILLING" at bounding box center [287, 129] width 389 height 10
click at [573, 5] on icon at bounding box center [573, 5] width 4 height 4
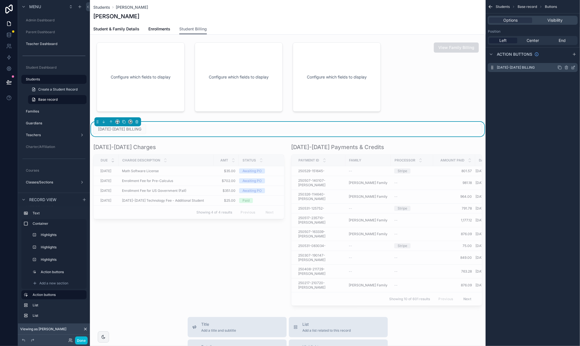
click at [560, 67] on icon "scrollable content" at bounding box center [560, 67] width 4 height 4
click at [573, 79] on icon "scrollable content" at bounding box center [573, 78] width 4 height 4
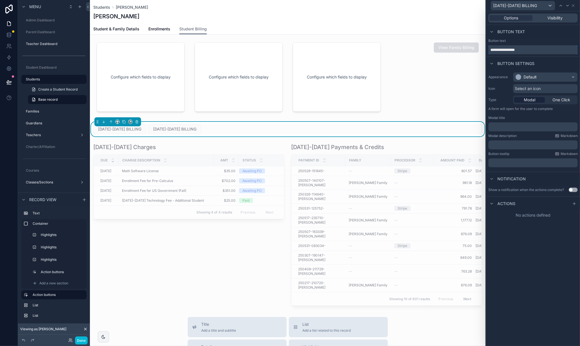
drag, startPoint x: 511, startPoint y: 49, endPoint x: 542, endPoint y: 46, distance: 31.4
click at [498, 50] on input "**********" at bounding box center [533, 49] width 89 height 9
type input "**********"
click at [542, 249] on div "**********" at bounding box center [533, 178] width 94 height 335
click at [340, 129] on div "[DATE]-[DATE] BILLING [DATE]-[DATE] BILLING" at bounding box center [287, 129] width 389 height 10
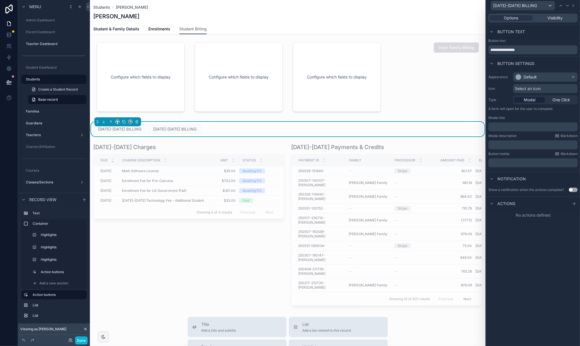
click at [218, 128] on div "[DATE]-[DATE] BILLING [DATE]-[DATE] BILLING" at bounding box center [287, 129] width 389 height 10
click at [53, 288] on icon "scrollable content" at bounding box center [53, 288] width 5 height 5
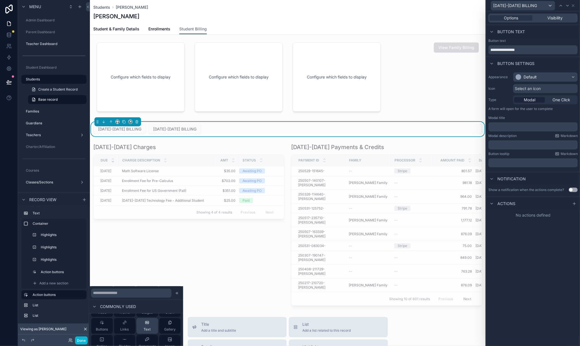
scroll to position [32, 0]
click at [126, 337] on icon at bounding box center [124, 338] width 4 height 4
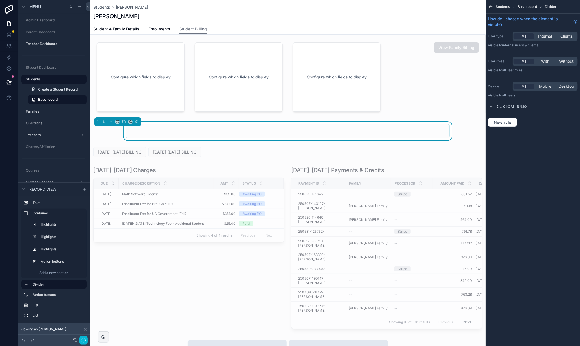
scroll to position [0, 0]
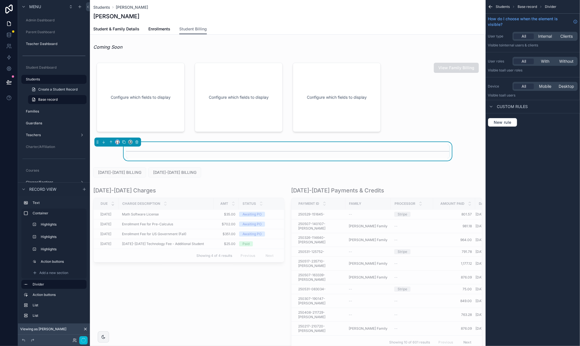
click at [119, 143] on button "scrollable content" at bounding box center [117, 142] width 4 height 4
click at [129, 217] on span "Full width" at bounding box center [128, 216] width 17 height 7
click at [142, 311] on div "scrollable content" at bounding box center [189, 267] width 198 height 167
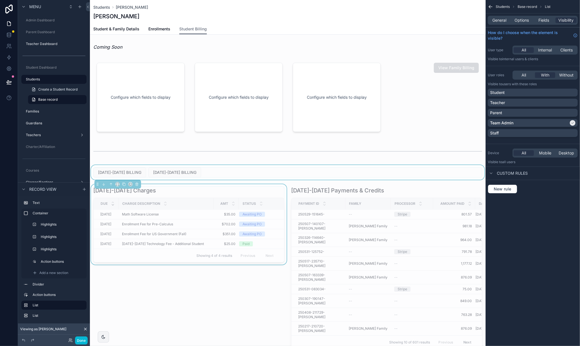
click at [236, 178] on div "scrollable content" at bounding box center [288, 172] width 396 height 15
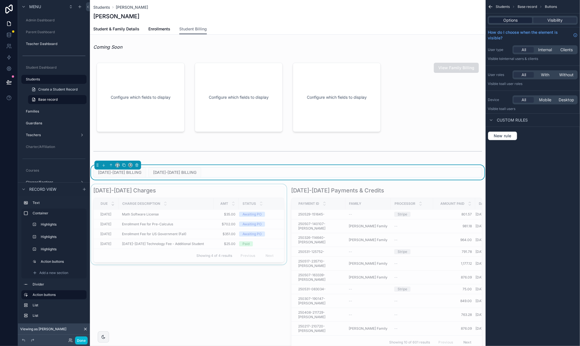
click at [514, 20] on span "Options" at bounding box center [511, 20] width 14 height 6
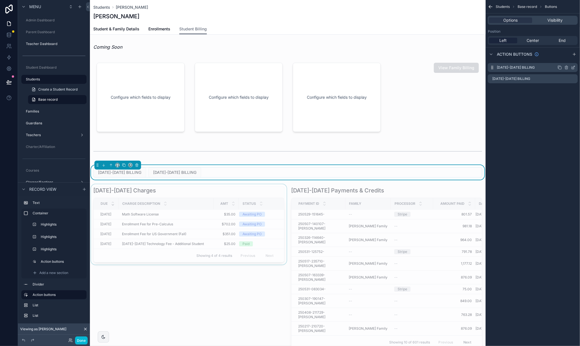
click at [573, 67] on icon "scrollable content" at bounding box center [574, 67] width 2 height 2
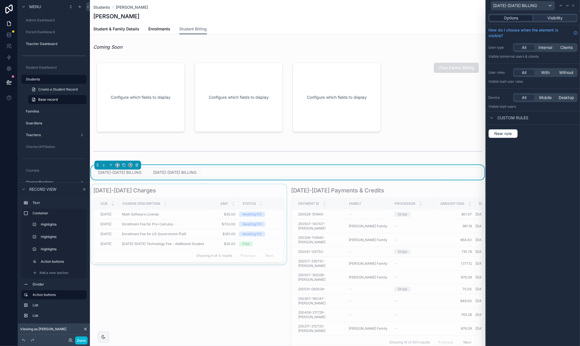
click at [519, 19] on div "Options" at bounding box center [511, 18] width 43 height 6
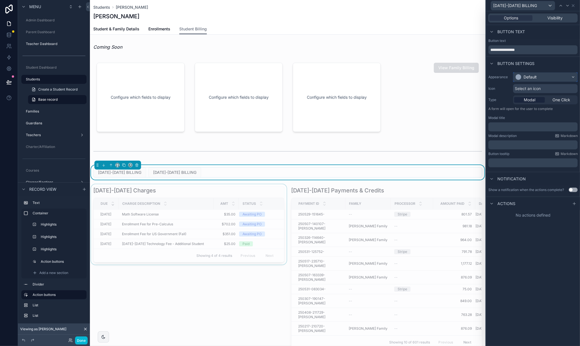
click at [569, 76] on div "Default" at bounding box center [546, 77] width 64 height 9
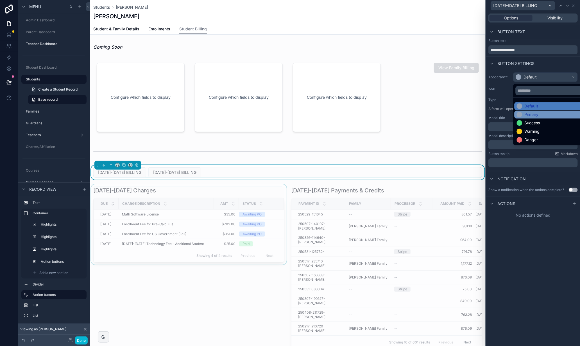
click at [548, 114] on div "Primary" at bounding box center [552, 115] width 71 height 6
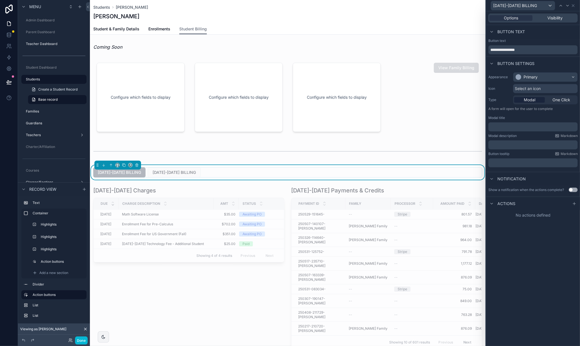
drag, startPoint x: 193, startPoint y: 171, endPoint x: 190, endPoint y: 170, distance: 3.4
click at [193, 171] on div "[DATE]-[DATE] BILLING [DATE]-[DATE] BILLING" at bounding box center [287, 172] width 389 height 10
click at [515, 5] on span "[DATE]-[DATE] BILLING" at bounding box center [515, 6] width 44 height 6
click at [519, 46] on span "[DATE]-[DATE] BILLING" at bounding box center [518, 46] width 44 height 7
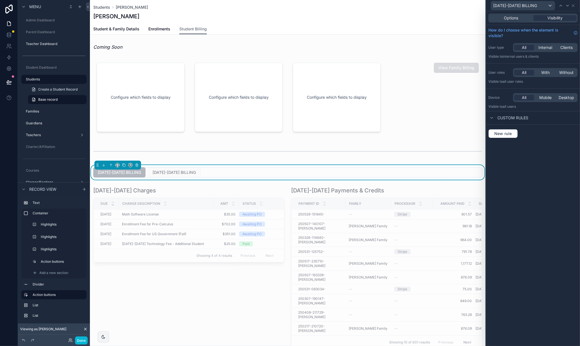
click at [170, 170] on span "[DATE]-[DATE] BILLING" at bounding box center [174, 172] width 53 height 6
click at [521, 17] on div "Options" at bounding box center [511, 18] width 43 height 6
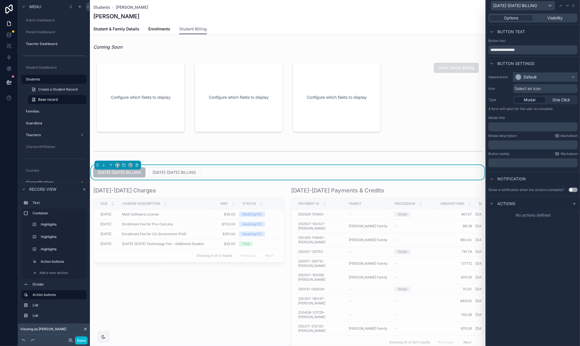
click at [548, 78] on div "Default" at bounding box center [546, 77] width 64 height 9
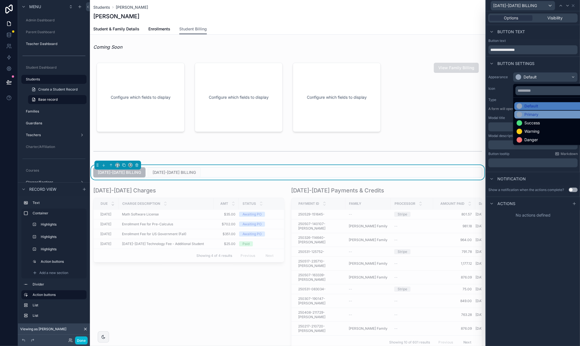
click at [541, 114] on div "Primary" at bounding box center [552, 115] width 71 height 6
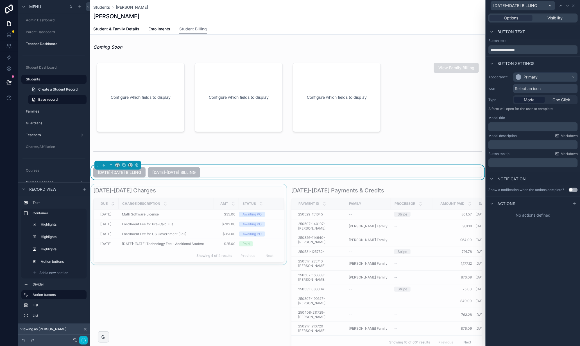
click at [219, 301] on div "scrollable content" at bounding box center [189, 267] width 198 height 167
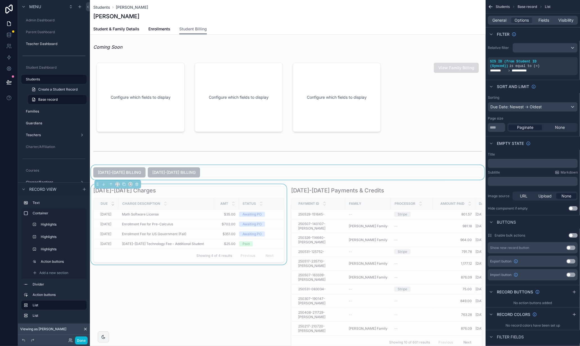
drag, startPoint x: 203, startPoint y: 173, endPoint x: 122, endPoint y: 173, distance: 81.2
click at [203, 173] on div "scrollable content" at bounding box center [288, 172] width 396 height 15
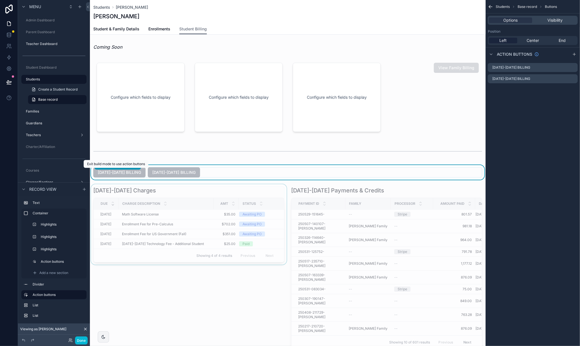
click at [121, 172] on span "[DATE]-[DATE] BILLING" at bounding box center [119, 172] width 52 height 6
click at [166, 274] on div "scrollable content" at bounding box center [189, 267] width 198 height 167
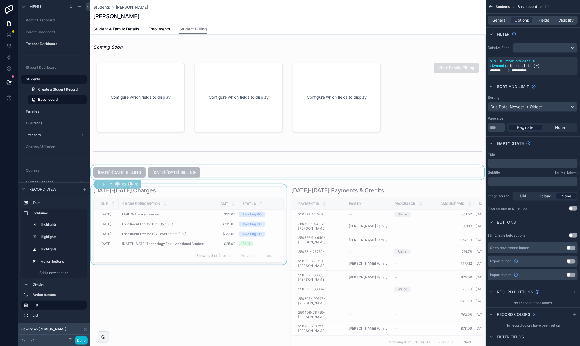
click at [243, 169] on div "scrollable content" at bounding box center [288, 172] width 396 height 15
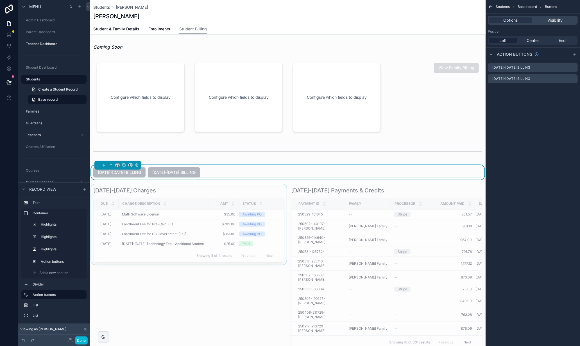
drag, startPoint x: 227, startPoint y: 280, endPoint x: 243, endPoint y: 260, distance: 26.3
click at [227, 280] on div "scrollable content" at bounding box center [189, 267] width 198 height 167
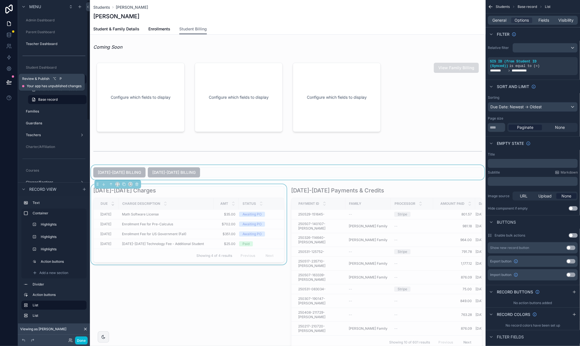
click at [9, 83] on icon at bounding box center [9, 82] width 6 height 6
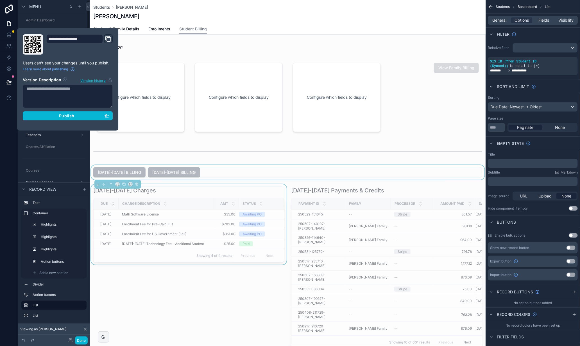
click at [212, 173] on div "scrollable content" at bounding box center [288, 172] width 396 height 15
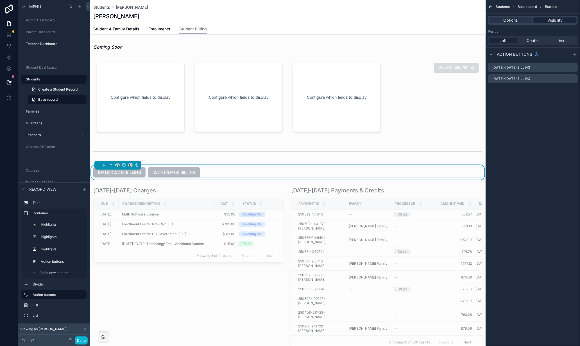
click at [558, 20] on span "Visibility" at bounding box center [555, 20] width 15 height 6
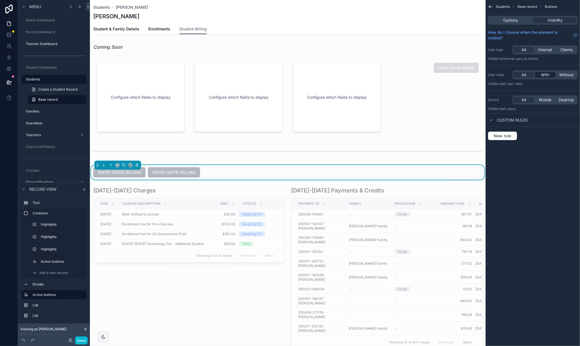
click at [548, 74] on span "With" at bounding box center [545, 75] width 8 height 6
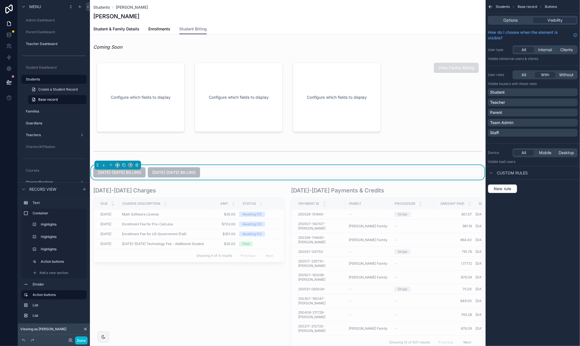
drag, startPoint x: 557, startPoint y: 121, endPoint x: 509, endPoint y: 180, distance: 75.9
click at [557, 121] on div "Team Admin" at bounding box center [532, 123] width 85 height 6
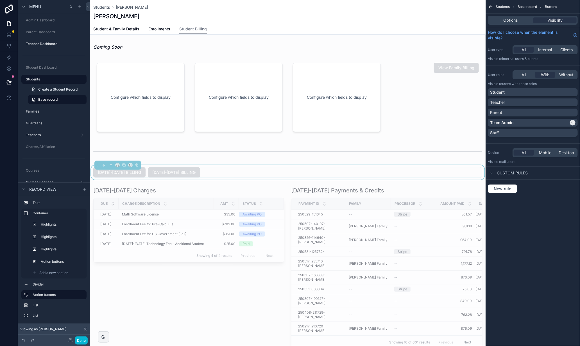
drag, startPoint x: 123, startPoint y: 316, endPoint x: 81, endPoint y: 330, distance: 44.4
click at [123, 316] on div "scrollable content" at bounding box center [189, 267] width 198 height 167
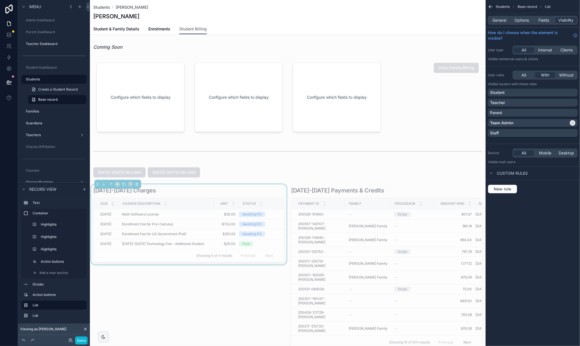
click at [85, 329] on icon at bounding box center [85, 329] width 2 height 2
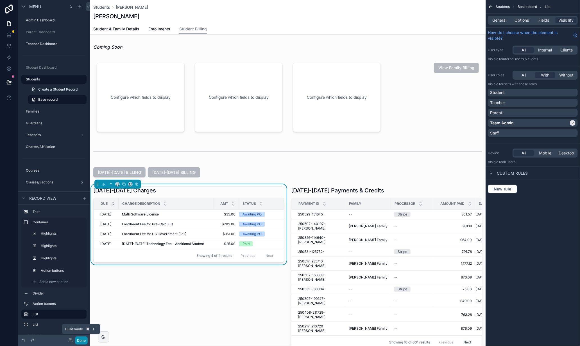
click at [79, 338] on button "Done" at bounding box center [81, 340] width 13 height 8
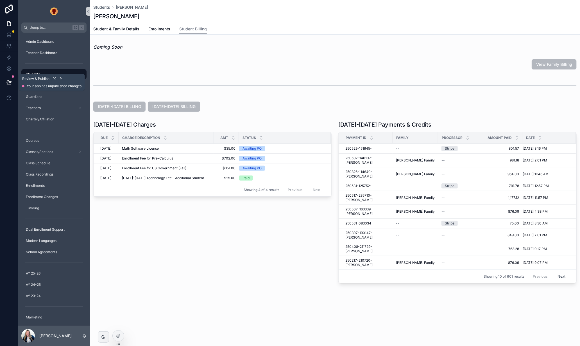
click at [10, 81] on icon at bounding box center [8, 81] width 5 height 3
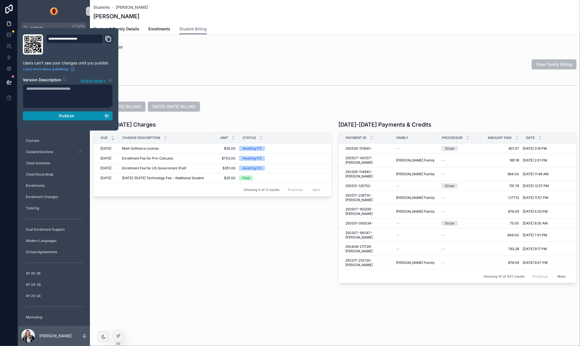
click at [63, 119] on button "Publish" at bounding box center [68, 115] width 90 height 9
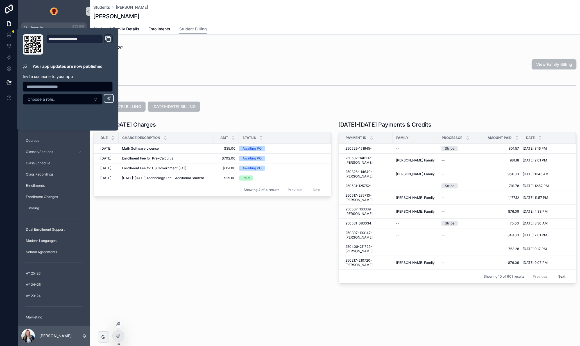
drag, startPoint x: 118, startPoint y: 326, endPoint x: 121, endPoint y: 324, distance: 3.0
click at [118, 326] on icon at bounding box center [118, 323] width 4 height 4
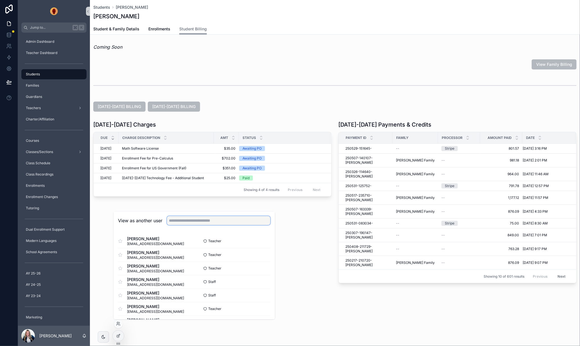
click at [209, 223] on input "text" at bounding box center [218, 220] width 103 height 9
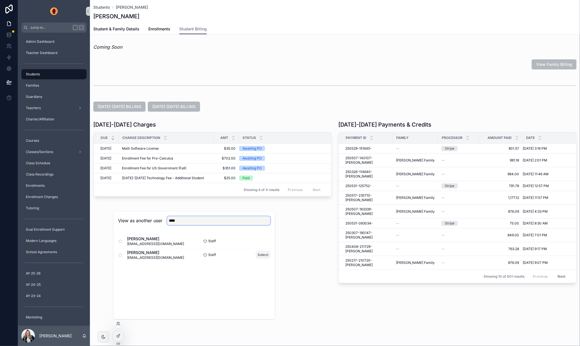
type input "****"
click at [262, 255] on button "Select" at bounding box center [263, 255] width 15 height 8
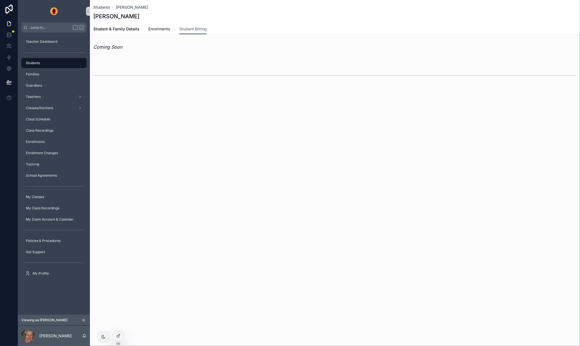
click at [160, 27] on span "Enrollments" at bounding box center [159, 29] width 22 height 6
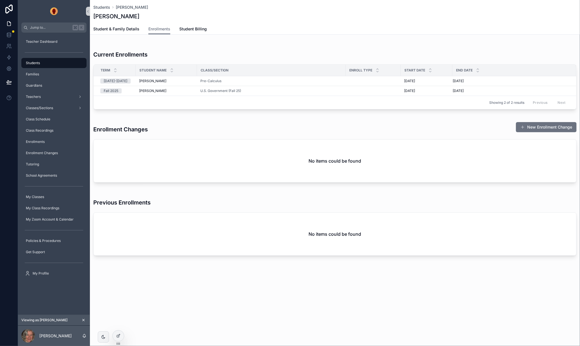
click at [507, 127] on div "Enrollment Changes New Enrollment Change" at bounding box center [334, 126] width 483 height 17
click at [119, 335] on icon at bounding box center [119, 334] width 1 height 1
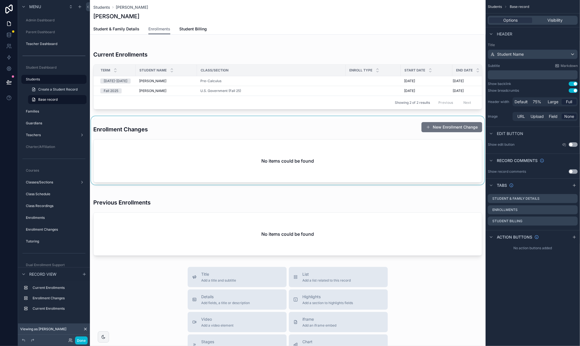
click at [448, 126] on div "scrollable content" at bounding box center [288, 150] width 396 height 69
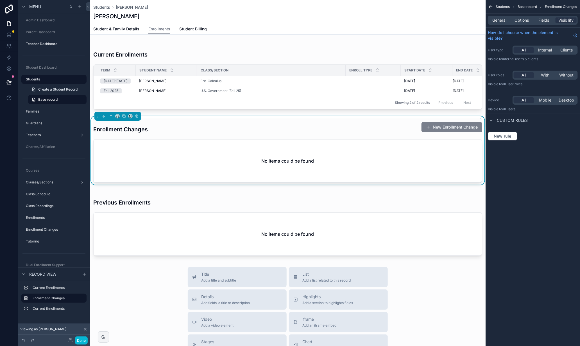
click at [449, 126] on button "New Enrollment Change" at bounding box center [452, 127] width 61 height 10
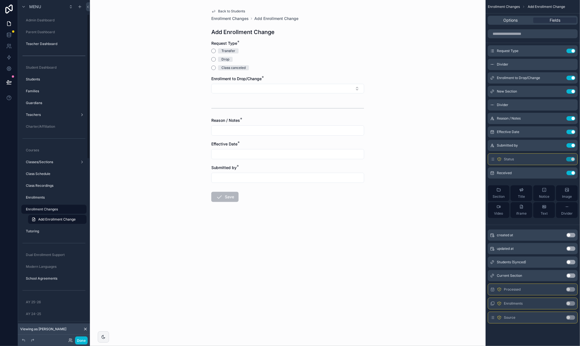
scroll to position [33, 0]
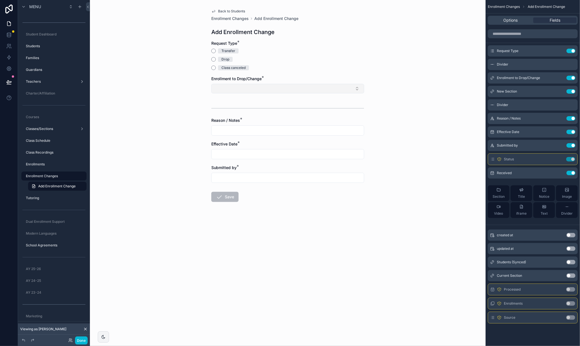
click at [260, 88] on button "Select Button" at bounding box center [287, 89] width 153 height 10
click at [214, 51] on button "Transfer" at bounding box center [213, 51] width 4 height 4
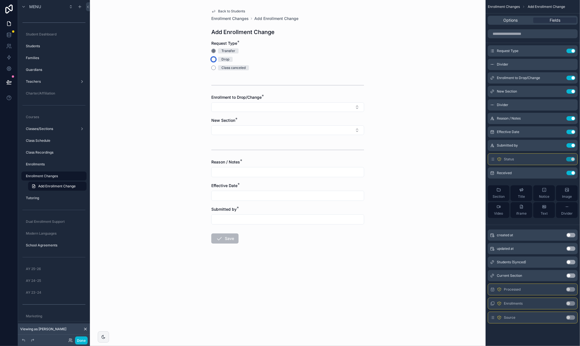
click at [214, 59] on button "Drop" at bounding box center [213, 59] width 4 height 4
click at [214, 67] on button "Class canceled" at bounding box center [213, 67] width 4 height 4
click at [186, 115] on div "Back to Students Enrollment Changes Add Enrollment Change Add Enrollment Change…" at bounding box center [288, 173] width 396 height 346
click at [39, 130] on label "Classes/Sections" at bounding box center [50, 128] width 49 height 4
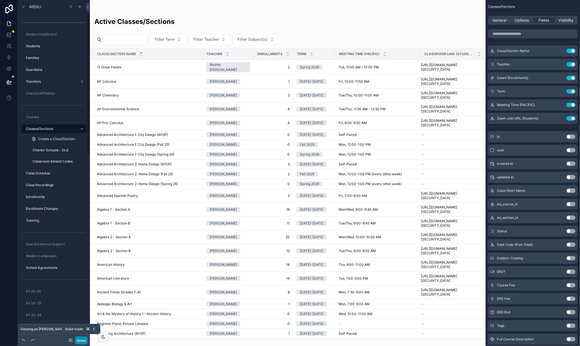
click at [80, 342] on button "Done" at bounding box center [81, 340] width 13 height 8
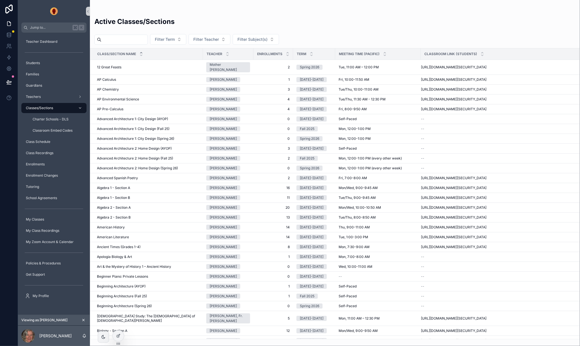
click at [81, 107] on icon "scrollable content" at bounding box center [80, 108] width 4 height 4
click at [79, 108] on icon "scrollable content" at bounding box center [80, 108] width 4 height 4
click at [45, 98] on div "Teachers" at bounding box center [54, 96] width 58 height 9
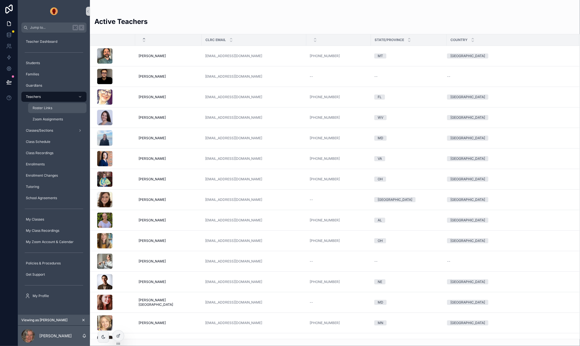
click at [48, 108] on span "Roster Links" at bounding box center [43, 108] width 20 height 4
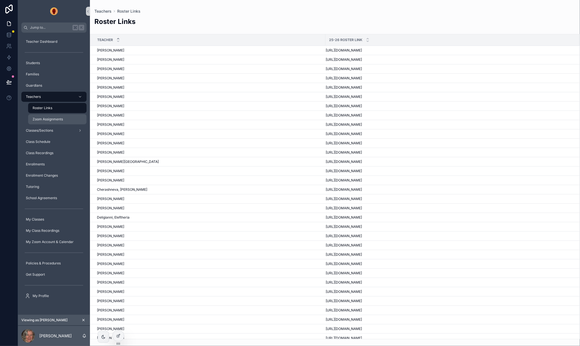
click at [47, 119] on span "Zoom Assignments" at bounding box center [48, 119] width 30 height 4
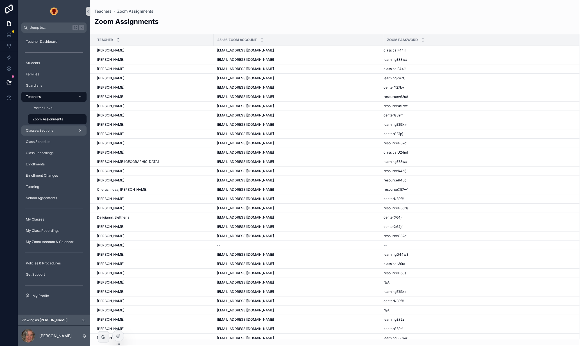
click at [50, 130] on span "Classes/Sections" at bounding box center [39, 130] width 27 height 4
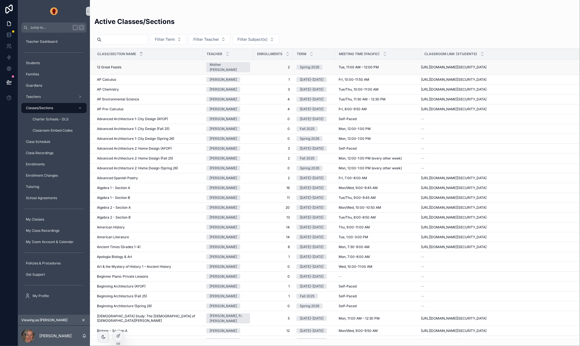
click at [157, 65] on div "12 Great Feasts 12 Great Feasts" at bounding box center [148, 67] width 103 height 4
click at [8, 83] on icon at bounding box center [8, 81] width 5 height 3
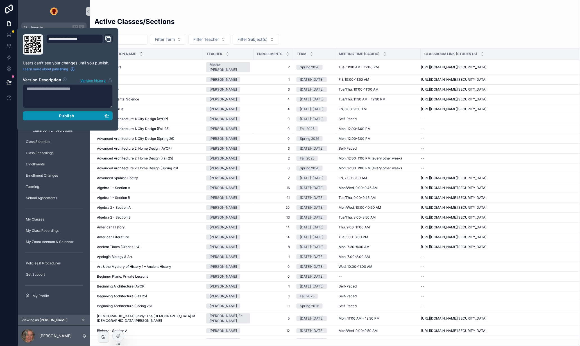
click at [81, 112] on button "Publish" at bounding box center [68, 115] width 90 height 9
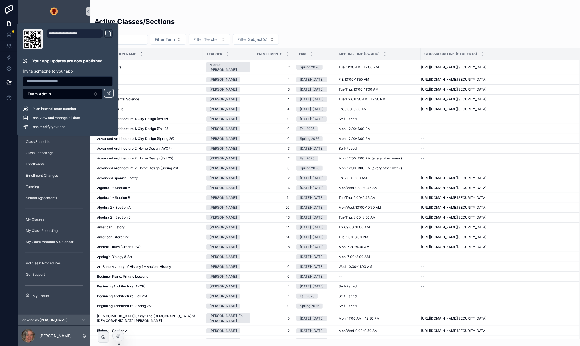
click at [222, 10] on div "scrollable content" at bounding box center [334, 11] width 481 height 4
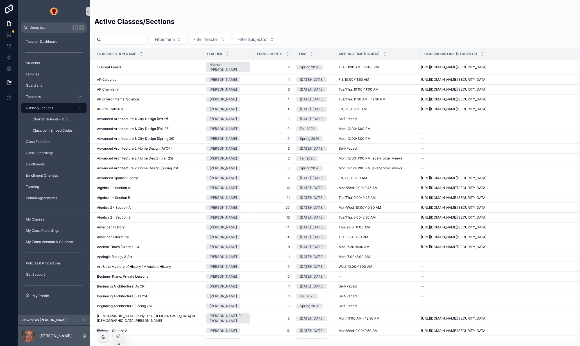
click at [241, 17] on div "Active Classes/Sections" at bounding box center [334, 24] width 481 height 14
click at [44, 60] on div "Students" at bounding box center [54, 62] width 58 height 9
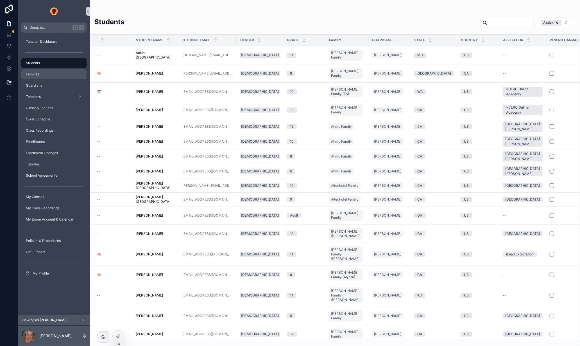
click at [46, 74] on div "Families" at bounding box center [54, 74] width 58 height 9
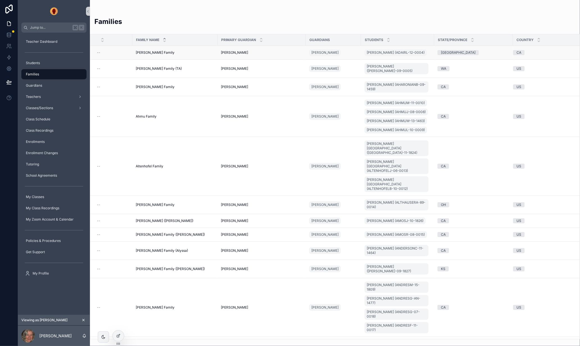
click at [150, 54] on span "[PERSON_NAME] Family" at bounding box center [155, 52] width 39 height 4
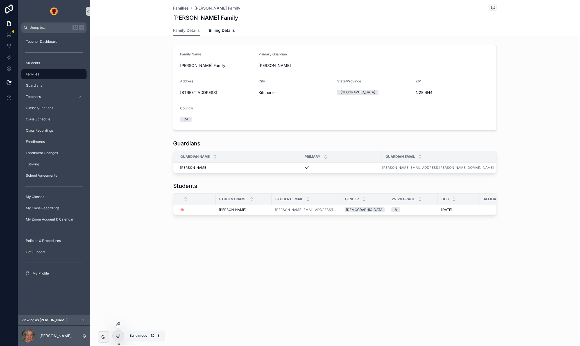
click at [119, 336] on icon at bounding box center [118, 335] width 4 height 4
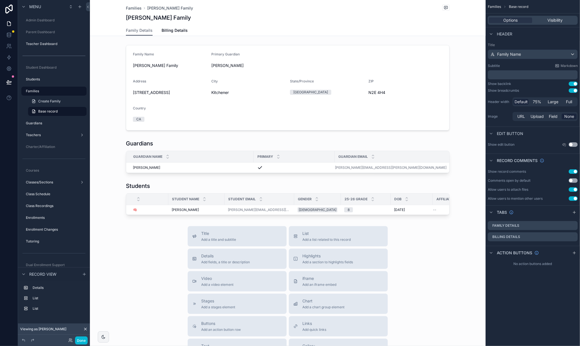
click at [568, 105] on div "Default 75% Large Full" at bounding box center [545, 101] width 65 height 9
click at [570, 102] on span "Full" at bounding box center [569, 102] width 6 height 6
click at [221, 47] on div "scrollable content" at bounding box center [288, 88] width 396 height 90
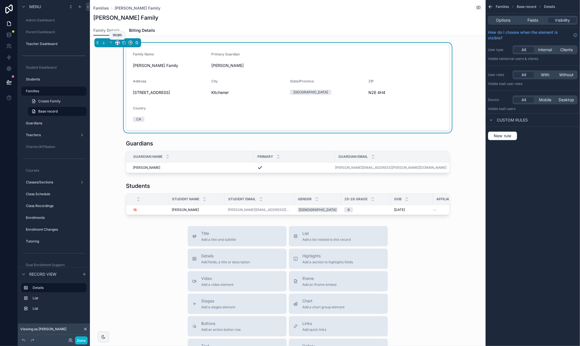
click at [117, 42] on icon "scrollable content" at bounding box center [118, 43] width 4 height 4
click at [132, 115] on span "Full width" at bounding box center [128, 117] width 17 height 7
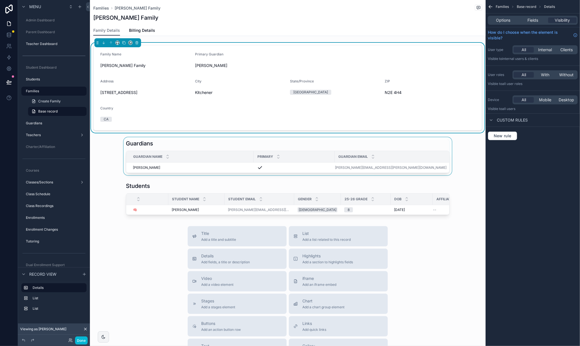
click at [144, 139] on div "scrollable content" at bounding box center [288, 156] width 396 height 38
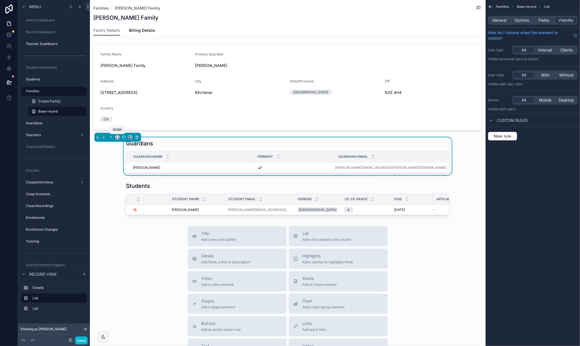
click at [117, 136] on icon "scrollable content" at bounding box center [118, 137] width 4 height 4
click at [130, 208] on span "Full width" at bounding box center [128, 211] width 17 height 7
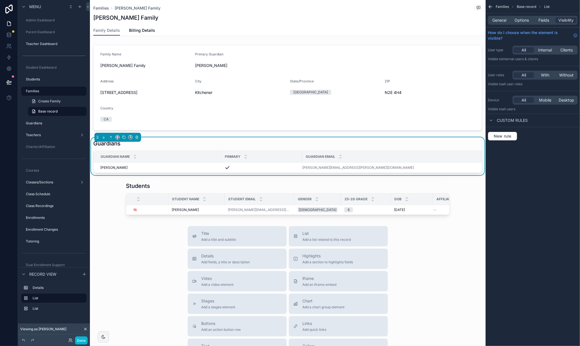
click at [146, 178] on div "Family Name [PERSON_NAME] Family Primary Guardian [PERSON_NAME] Address [STREET…" at bounding box center [288, 130] width 396 height 174
click at [146, 180] on div "scrollable content" at bounding box center [288, 198] width 396 height 37
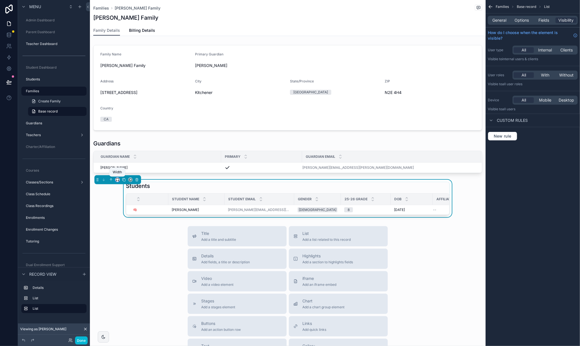
click at [117, 178] on icon "scrollable content" at bounding box center [117, 178] width 3 height 1
click at [134, 253] on span "Full width" at bounding box center [128, 254] width 17 height 7
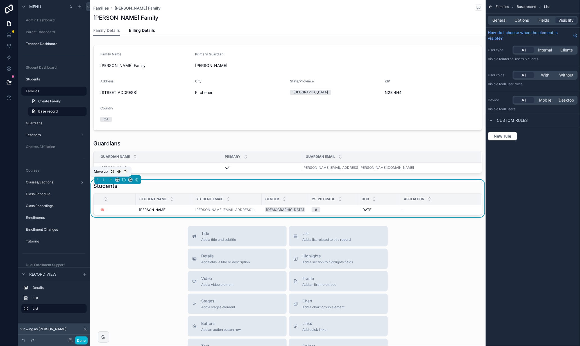
click at [110, 179] on icon "scrollable content" at bounding box center [111, 180] width 4 height 4
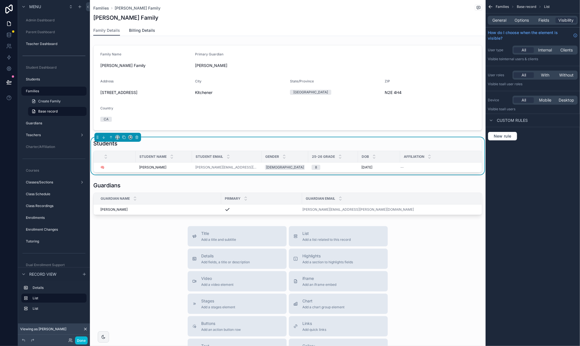
click at [141, 29] on span "Billing Details" at bounding box center [142, 31] width 26 height 6
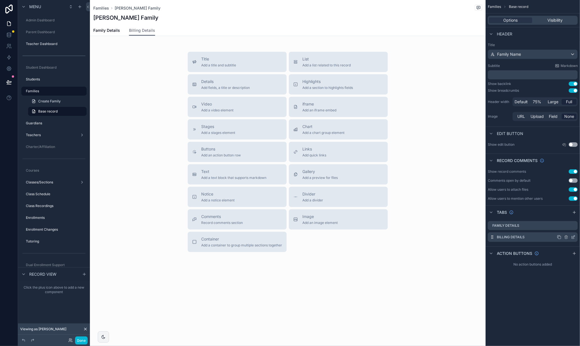
click at [574, 237] on icon "scrollable content" at bounding box center [574, 236] width 2 height 2
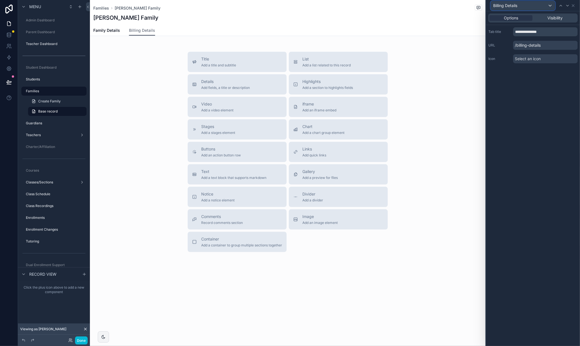
click at [503, 5] on span "Billing Details" at bounding box center [505, 6] width 24 height 6
click at [555, 116] on div at bounding box center [533, 173] width 94 height 346
click at [530, 31] on input "**********" at bounding box center [545, 31] width 65 height 9
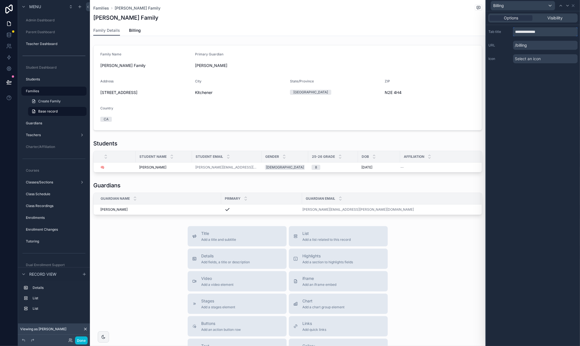
type input "**********"
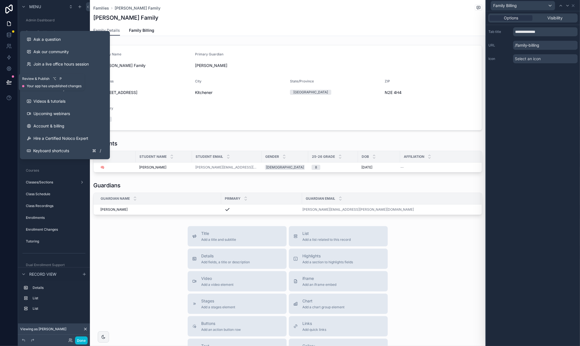
click at [10, 81] on icon at bounding box center [9, 82] width 6 height 6
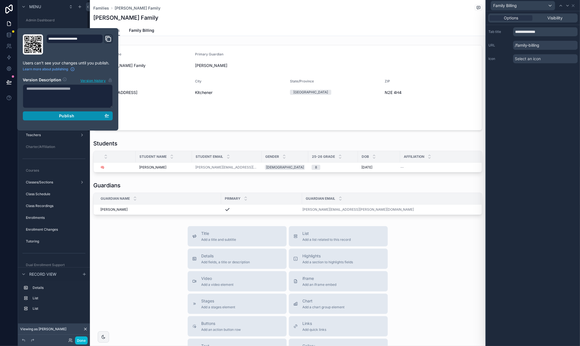
click at [67, 115] on span "Publish" at bounding box center [66, 115] width 15 height 5
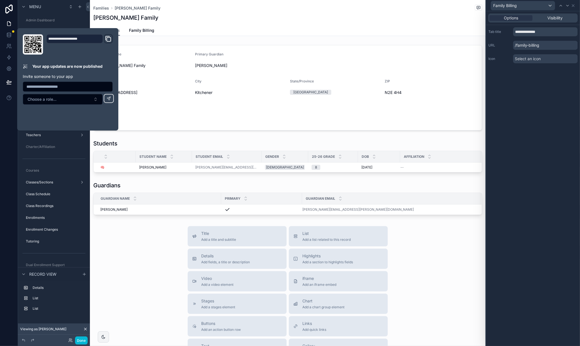
click at [138, 239] on div "Title Add a title and subtitle List Add a list related to this record Details A…" at bounding box center [288, 326] width 396 height 200
